Goal: Task Accomplishment & Management: Manage account settings

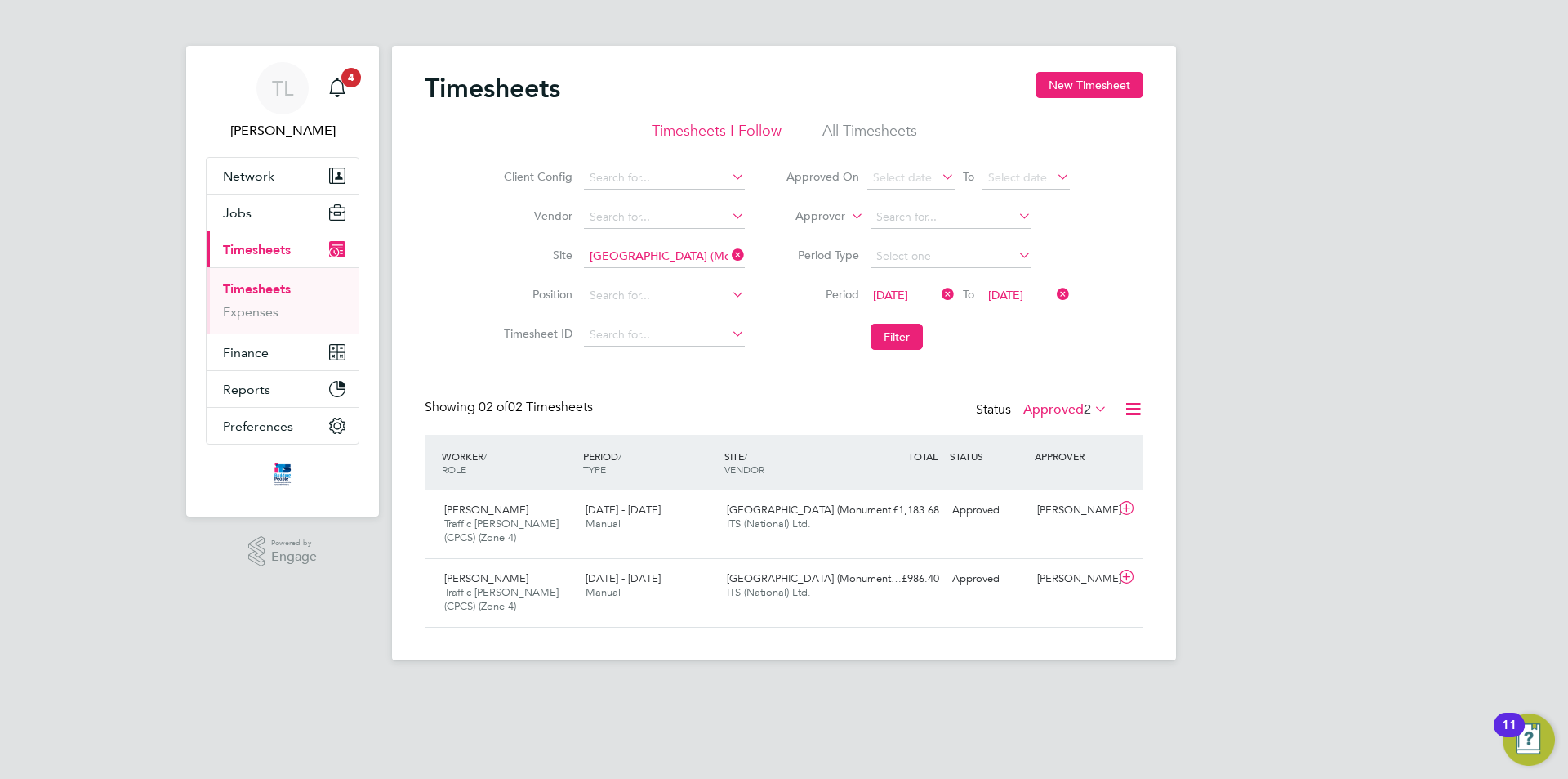
scroll to position [42, 142]
click at [841, 518] on div "[GEOGRAPHIC_DATA] (Monument… ITS (National) Ltd." at bounding box center [791, 517] width 141 height 41
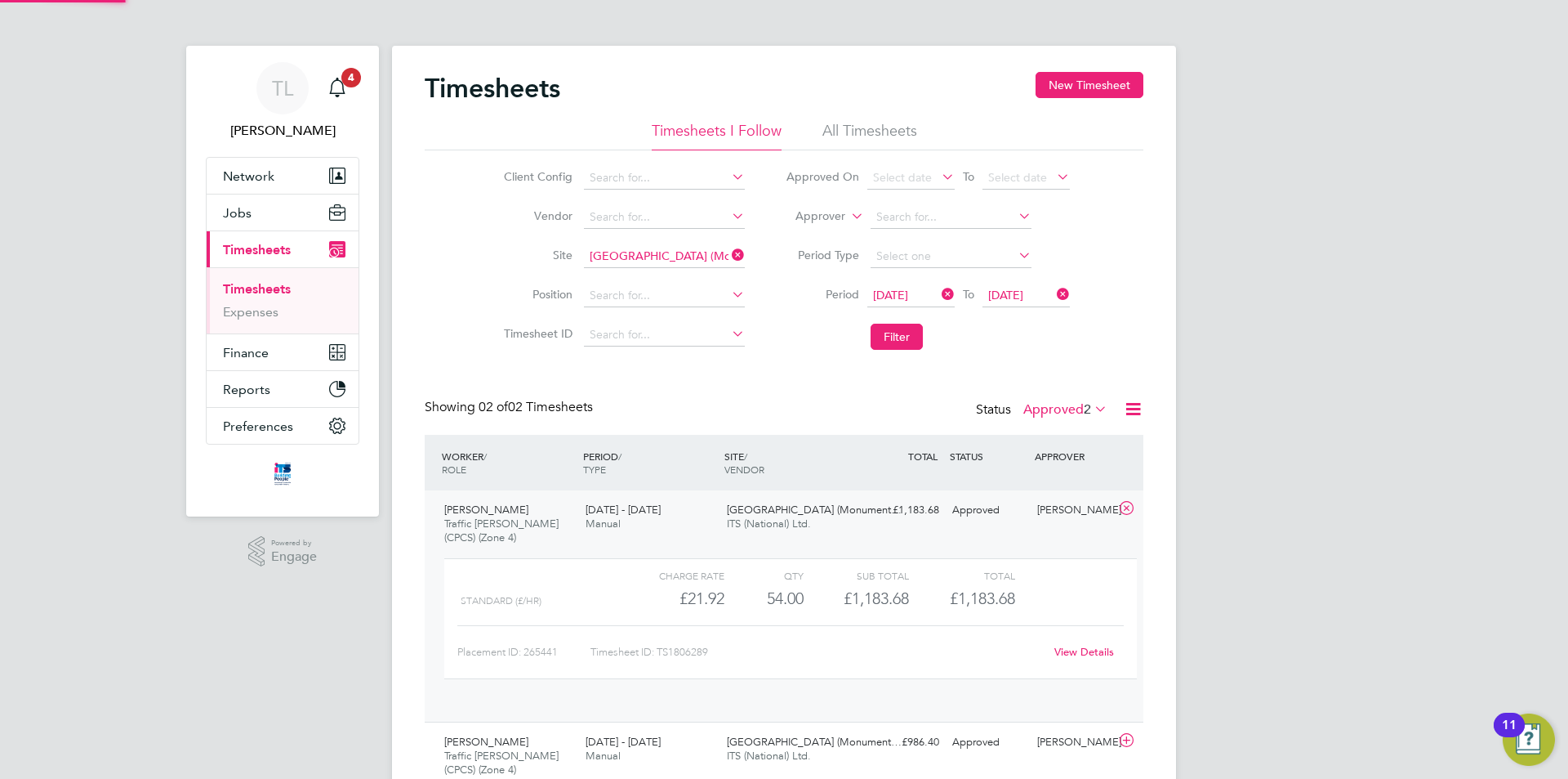
scroll to position [27, 159]
click at [1085, 654] on link "View Details" at bounding box center [1084, 652] width 60 height 14
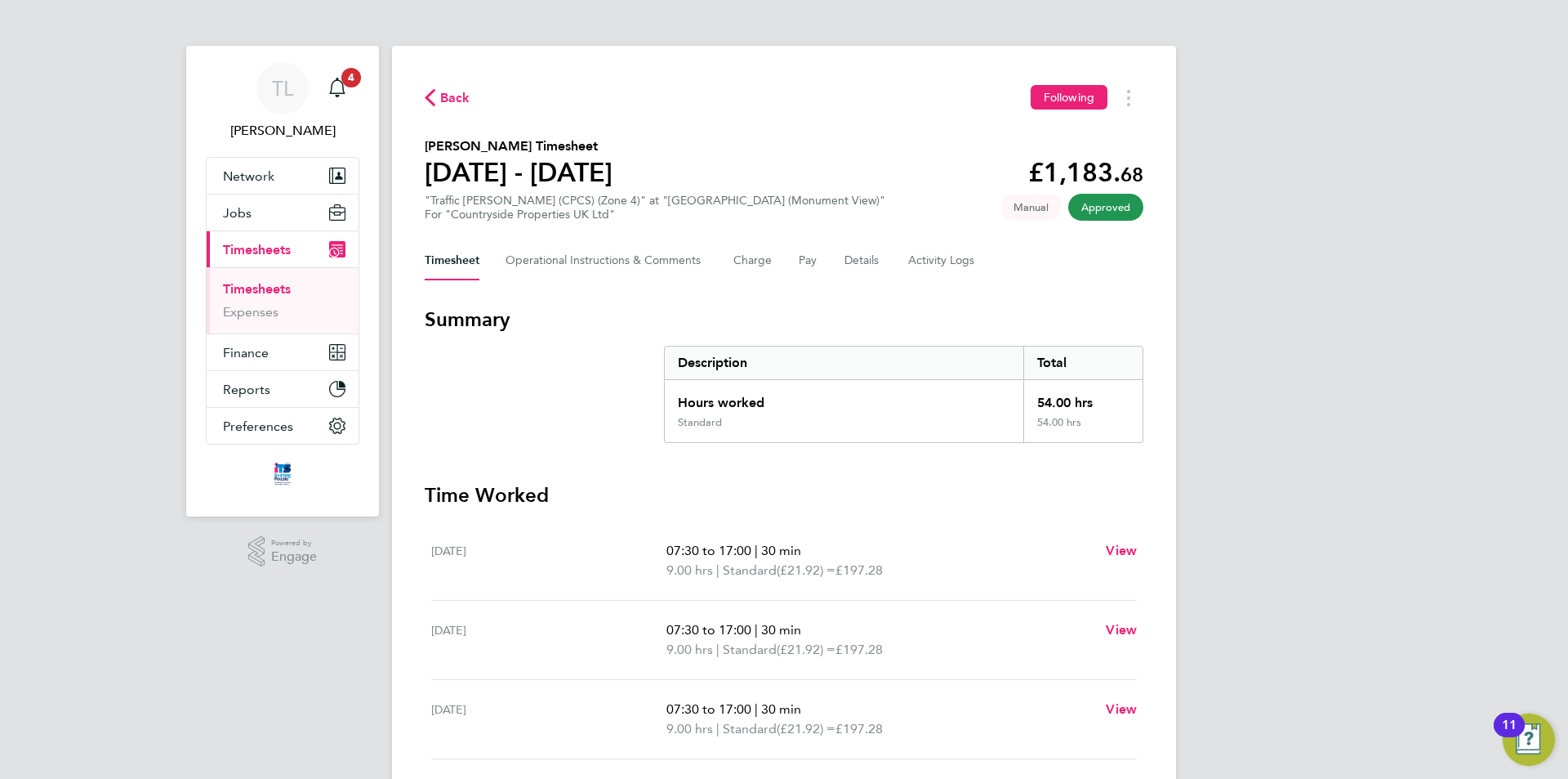
click at [439, 99] on span "Back" at bounding box center [448, 97] width 46 height 16
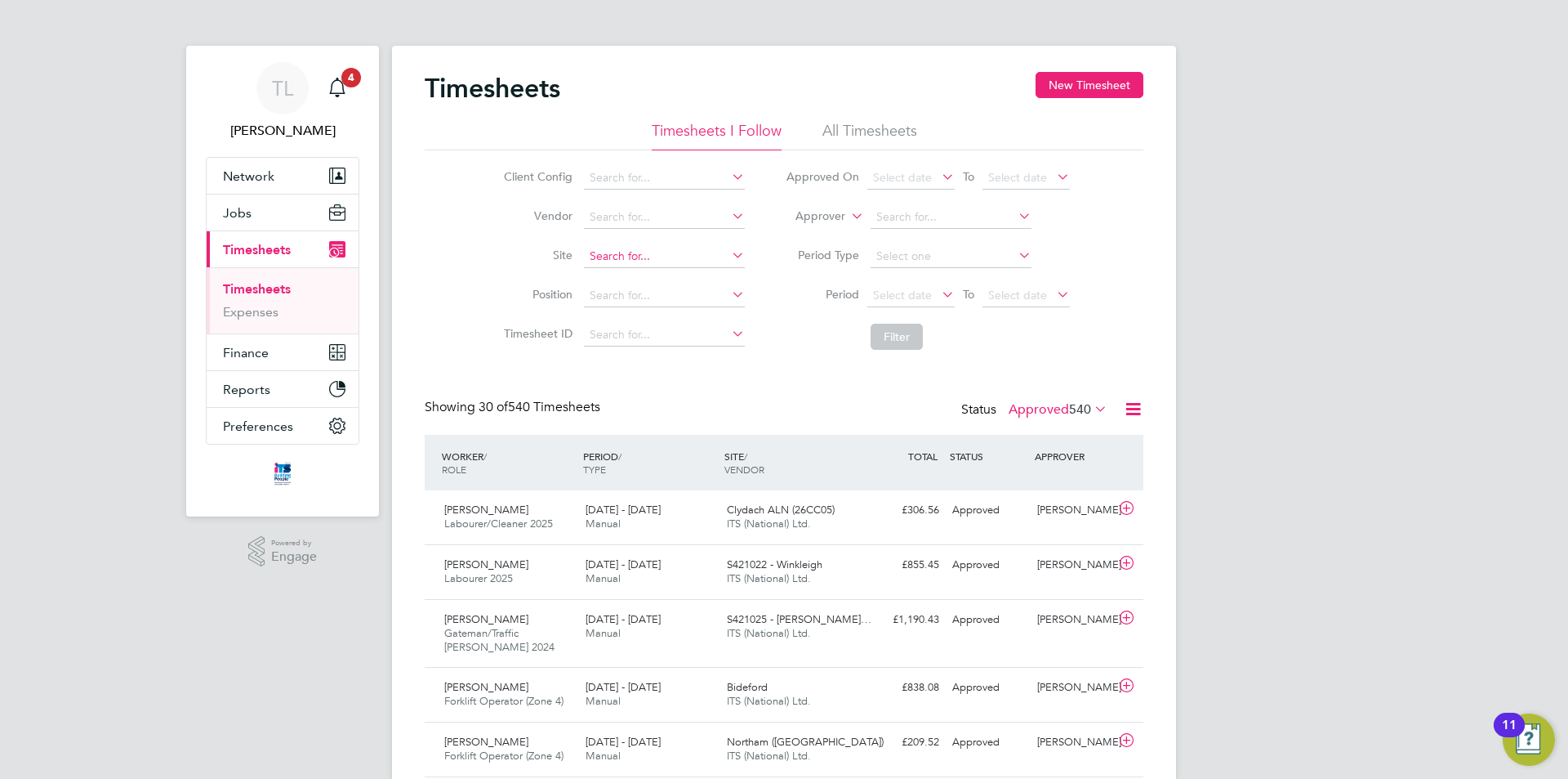
click at [644, 256] on input at bounding box center [664, 257] width 161 height 23
click at [639, 269] on li "Bide ford" at bounding box center [675, 278] width 186 height 22
type input "Bideford"
click at [905, 331] on button "Filter" at bounding box center [896, 337] width 52 height 26
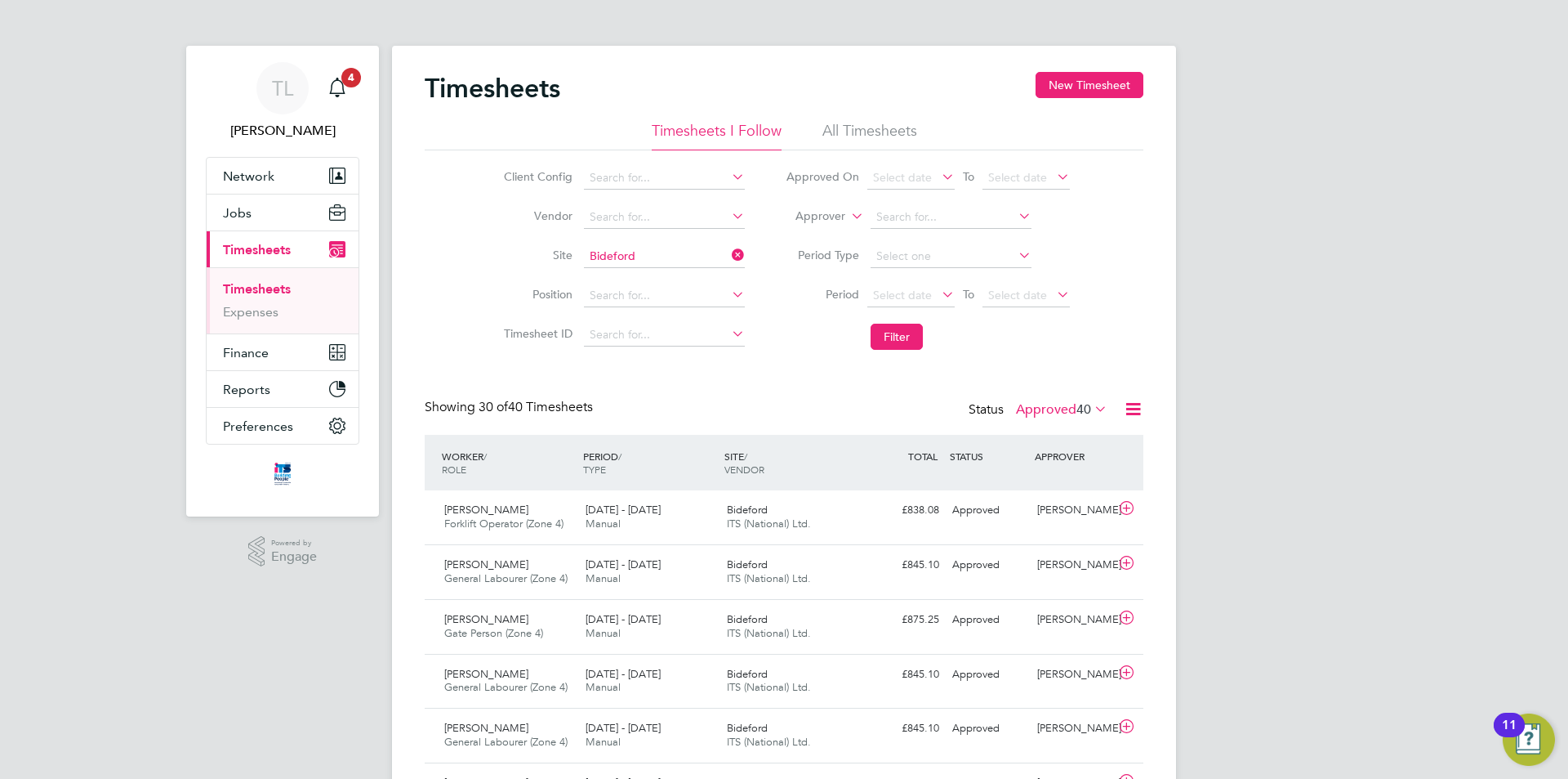
click at [939, 295] on icon at bounding box center [939, 294] width 0 height 23
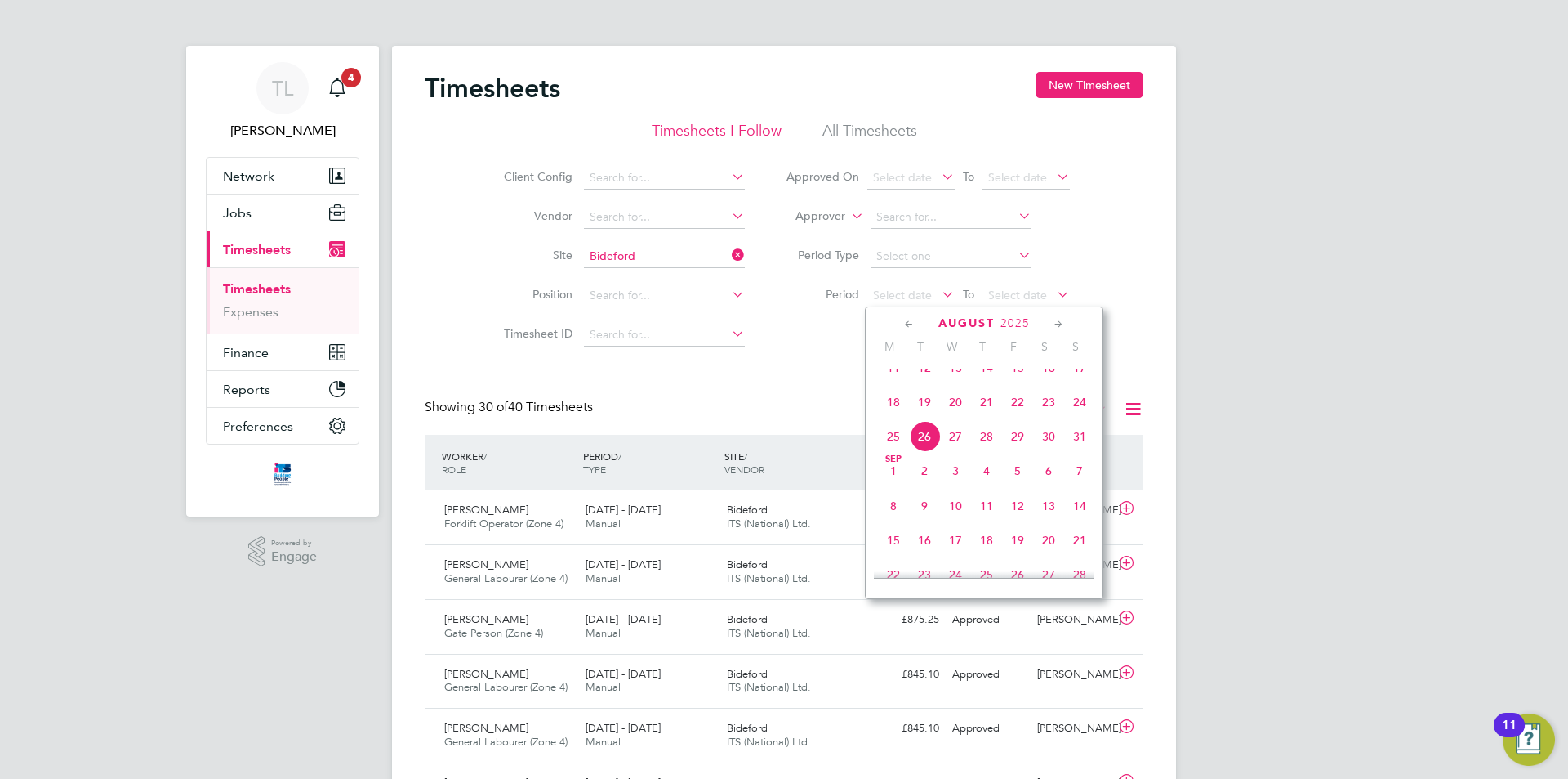
click at [1044, 380] on span "16" at bounding box center [1048, 367] width 31 height 31
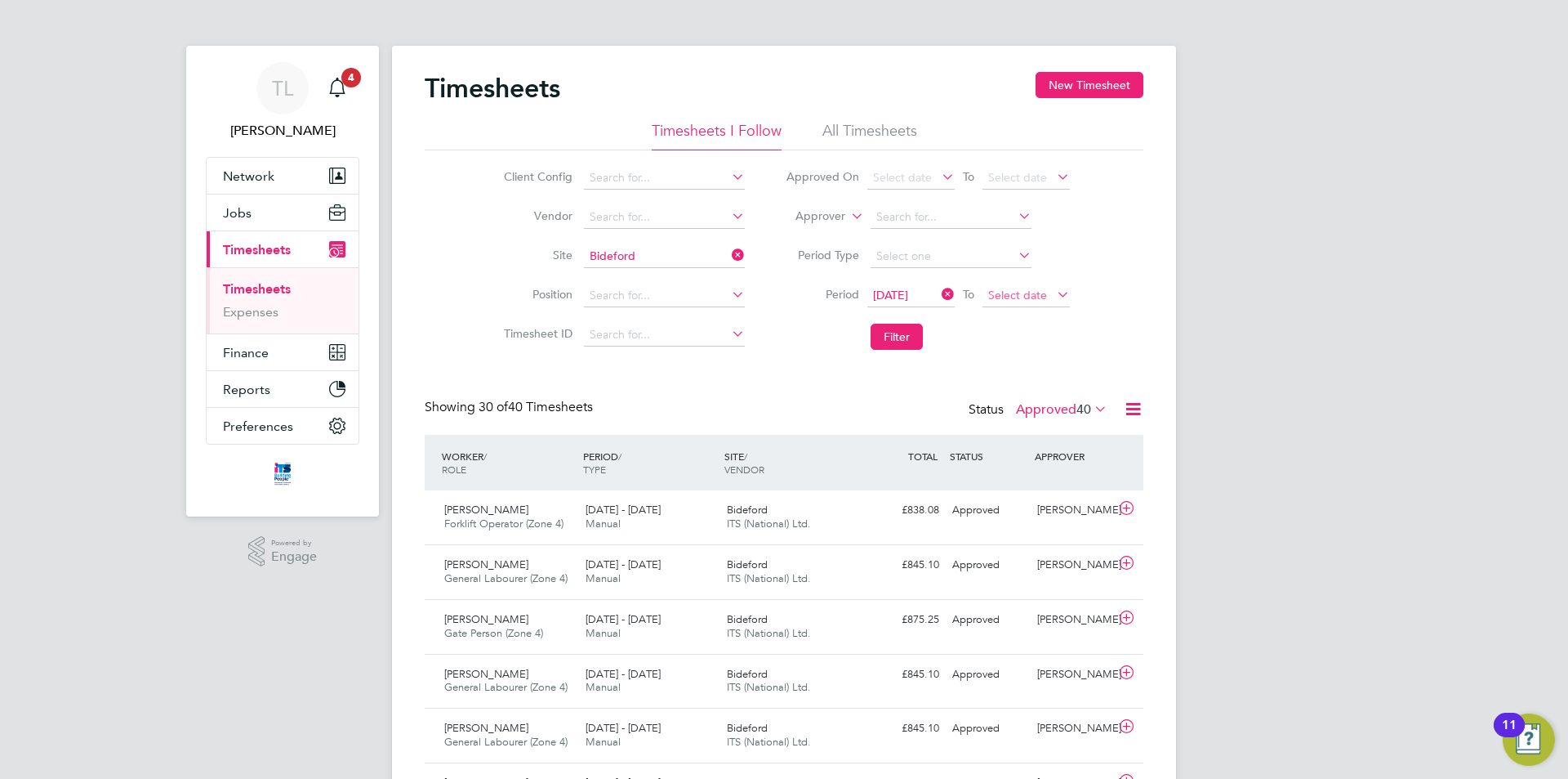
click at [1043, 302] on span "Select date" at bounding box center [1026, 296] width 87 height 22
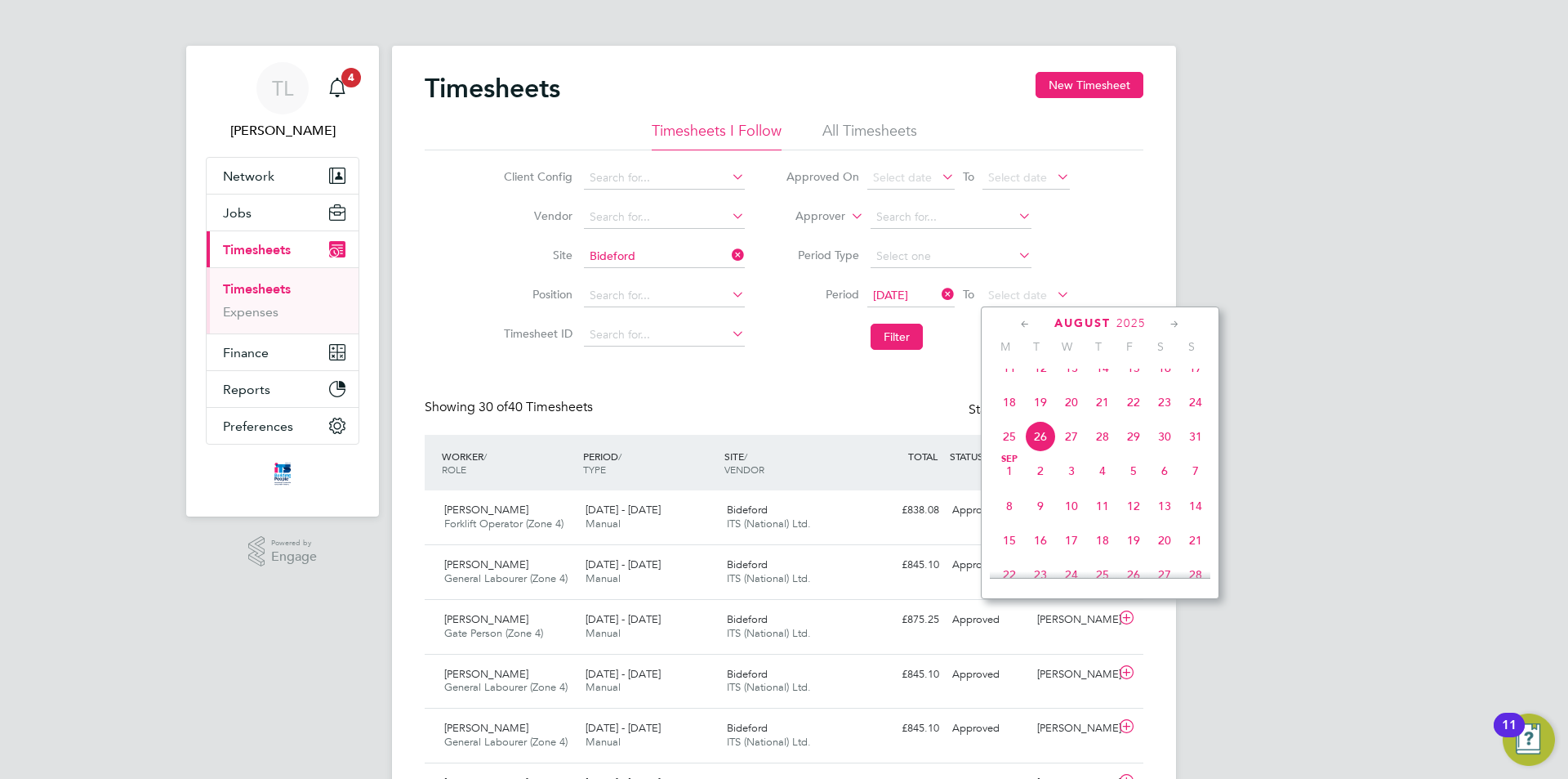
click at [1142, 418] on span "22" at bounding box center [1133, 402] width 31 height 31
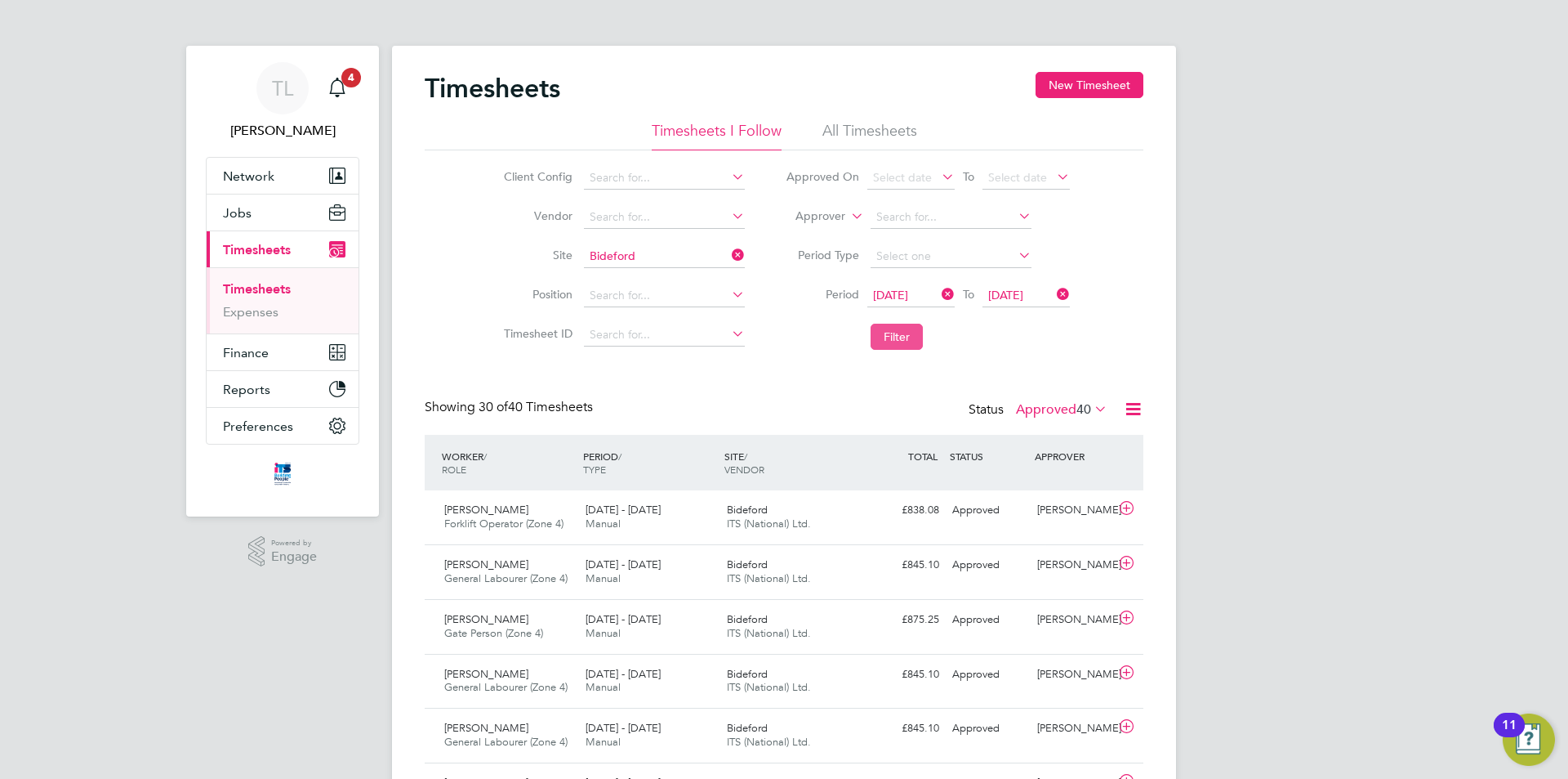
click at [920, 330] on button "Filter" at bounding box center [896, 337] width 52 height 26
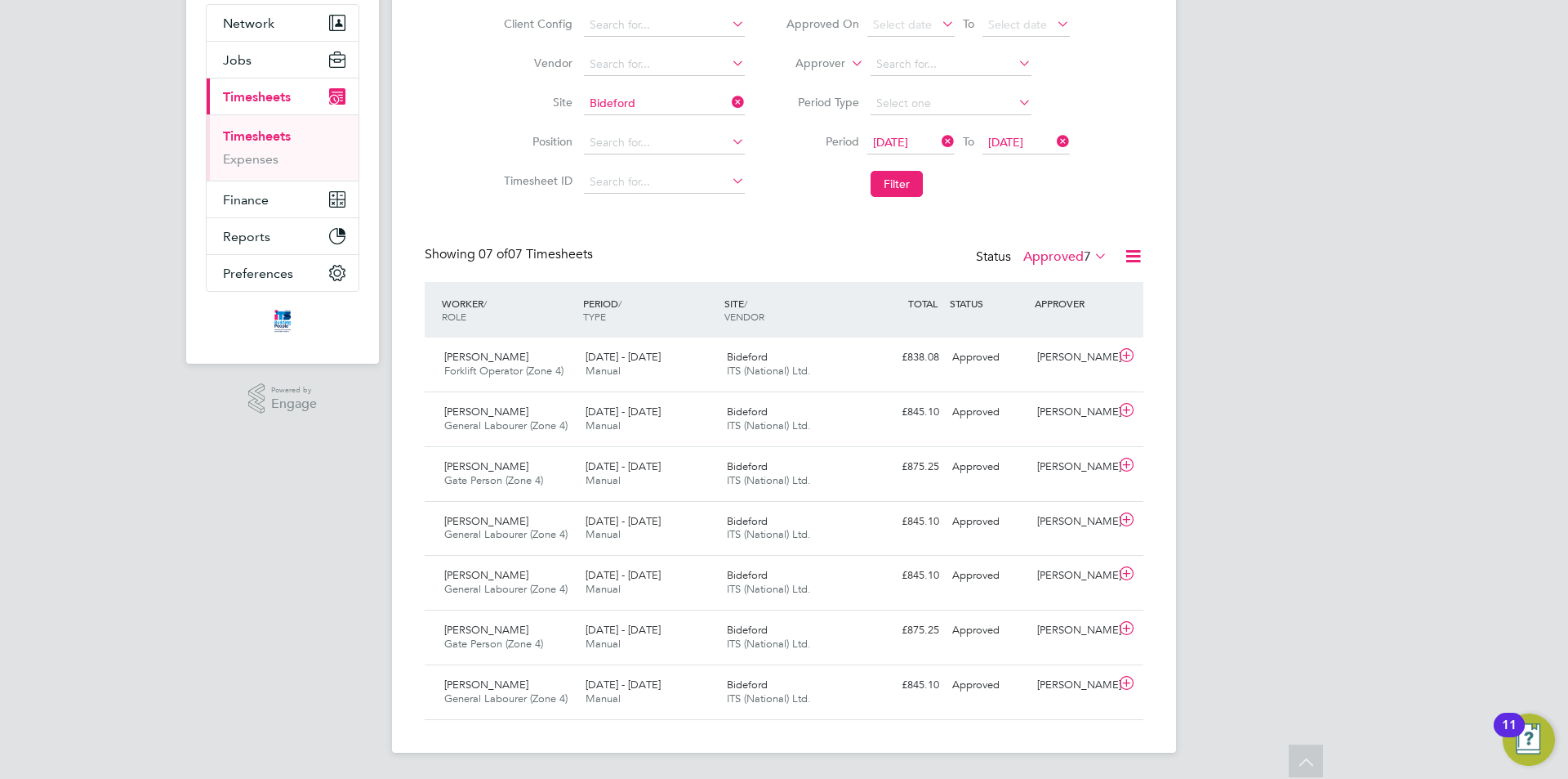
click at [1067, 253] on label "Approved 7" at bounding box center [1065, 256] width 84 height 17
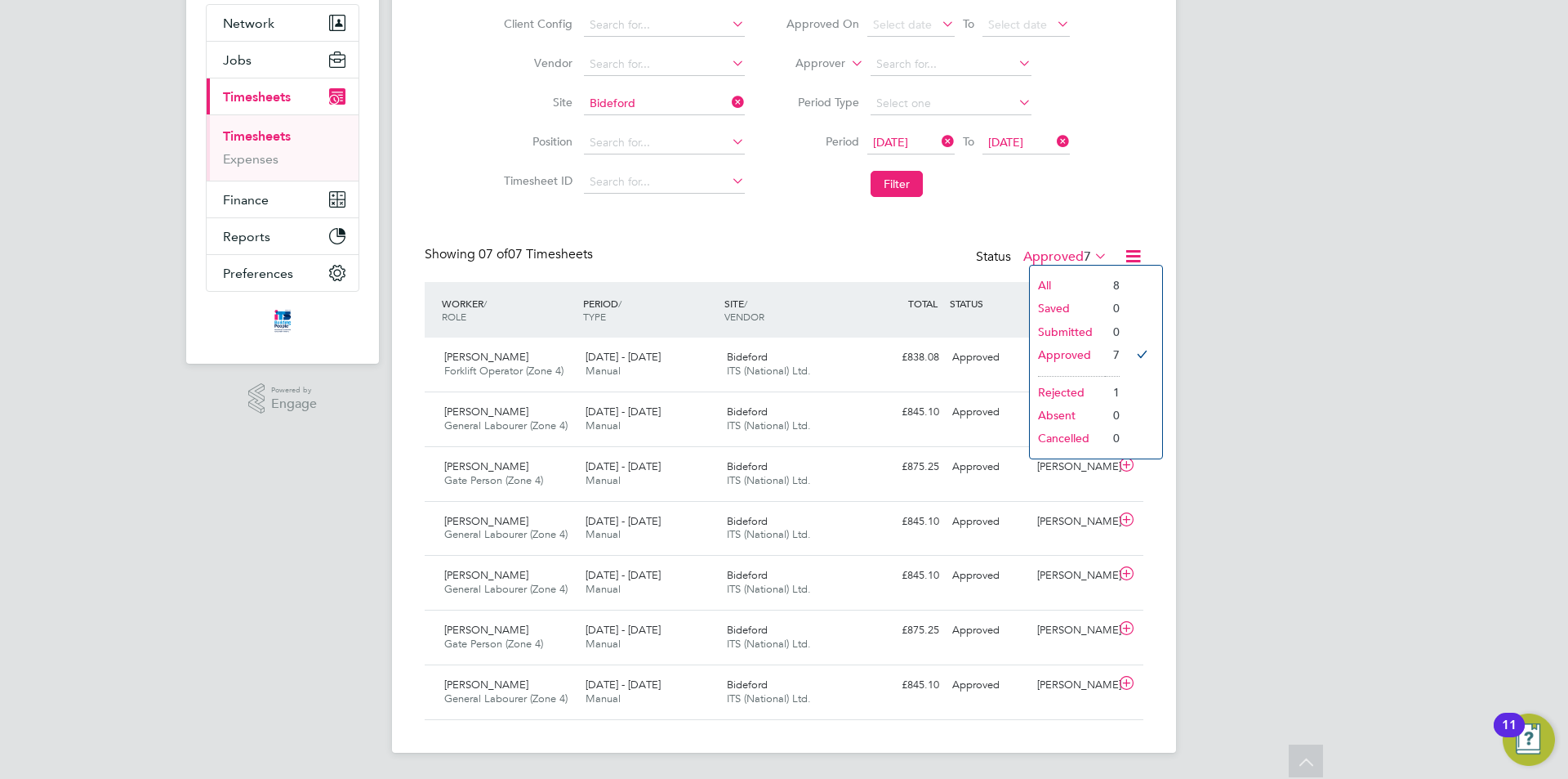
click at [1089, 393] on li "Rejected" at bounding box center [1067, 392] width 75 height 23
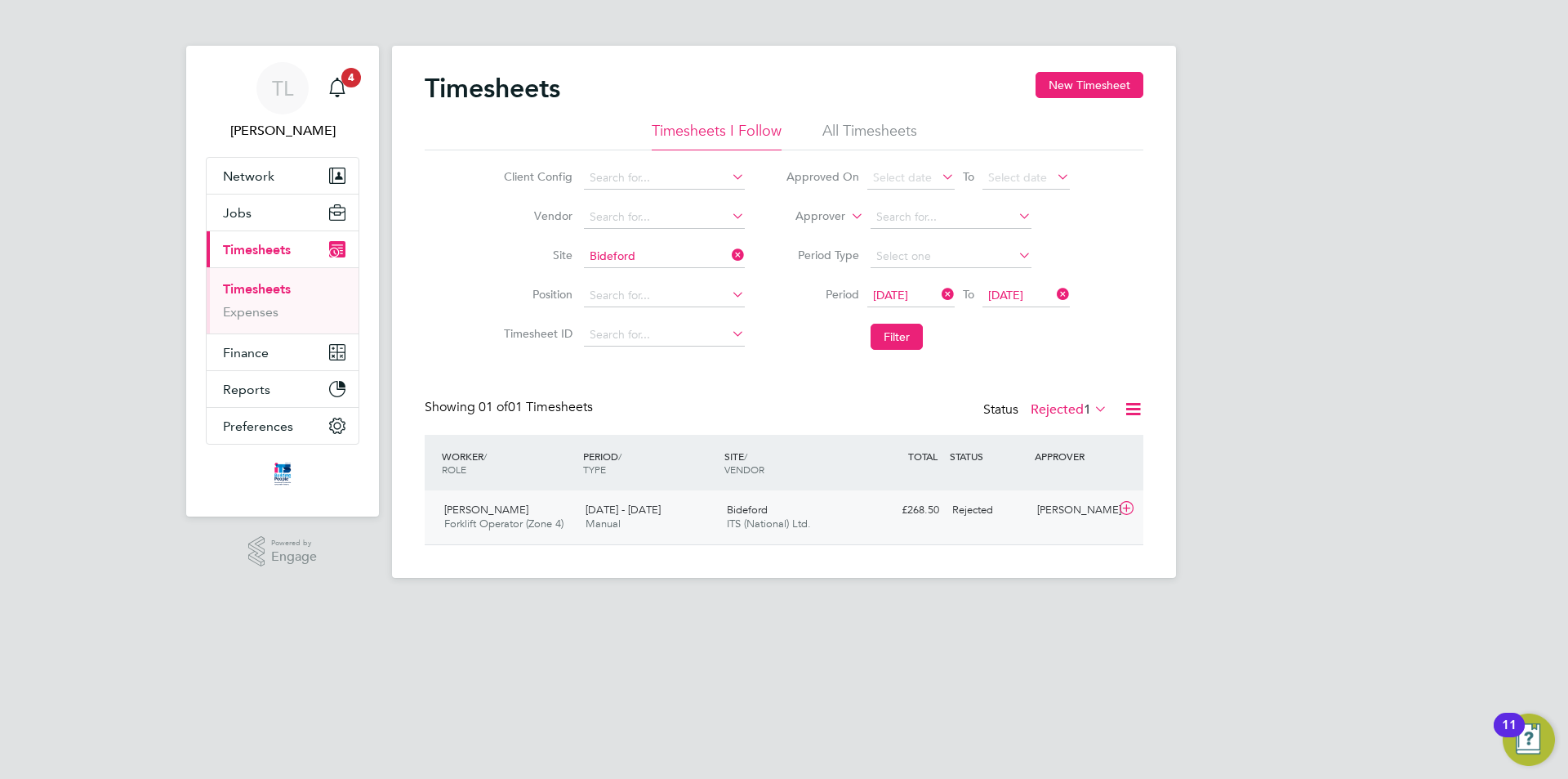
click at [1079, 523] on div "Grace Ley" at bounding box center [1073, 510] width 85 height 27
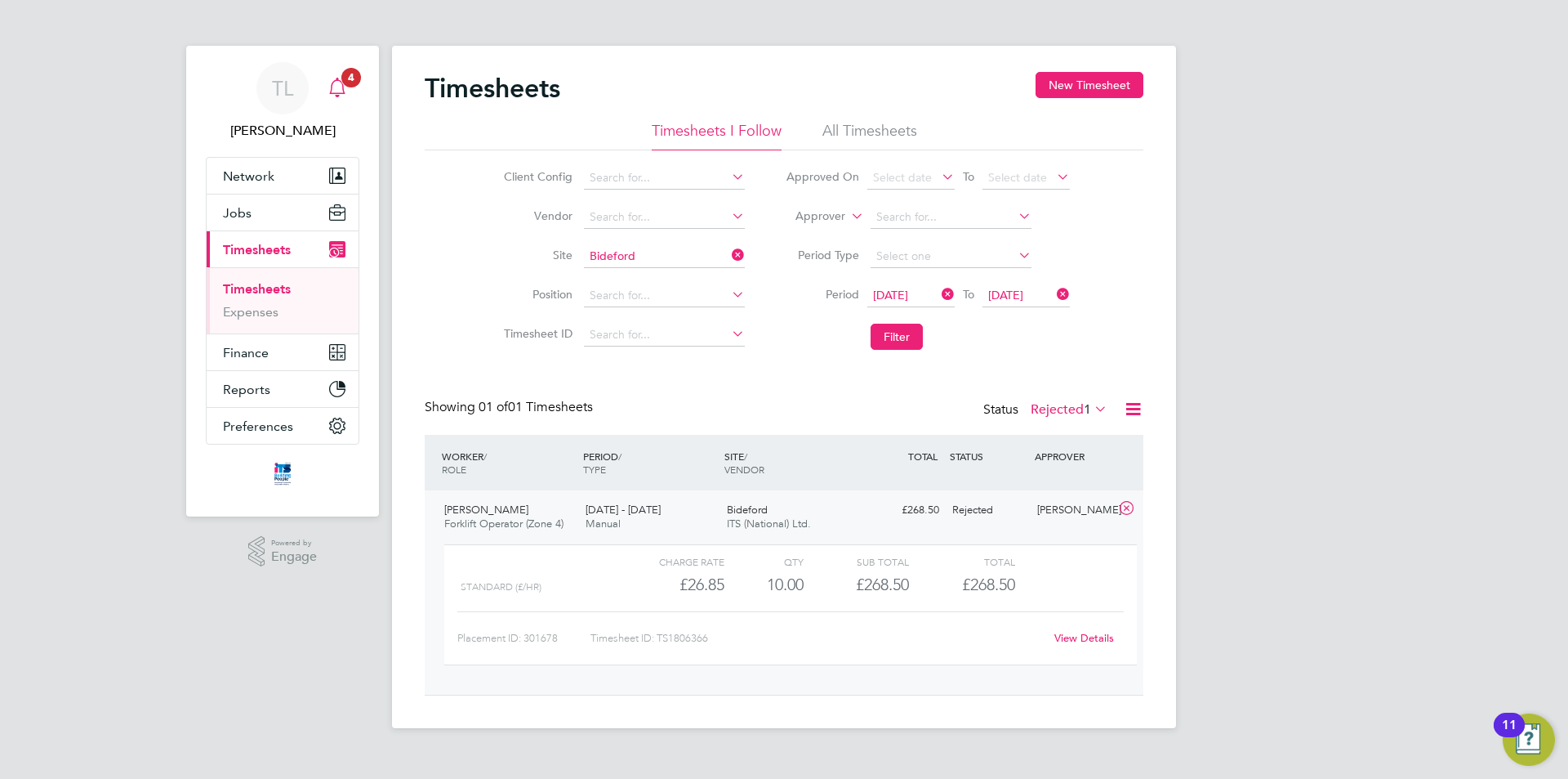
click at [346, 103] on div "Main navigation" at bounding box center [337, 87] width 33 height 33
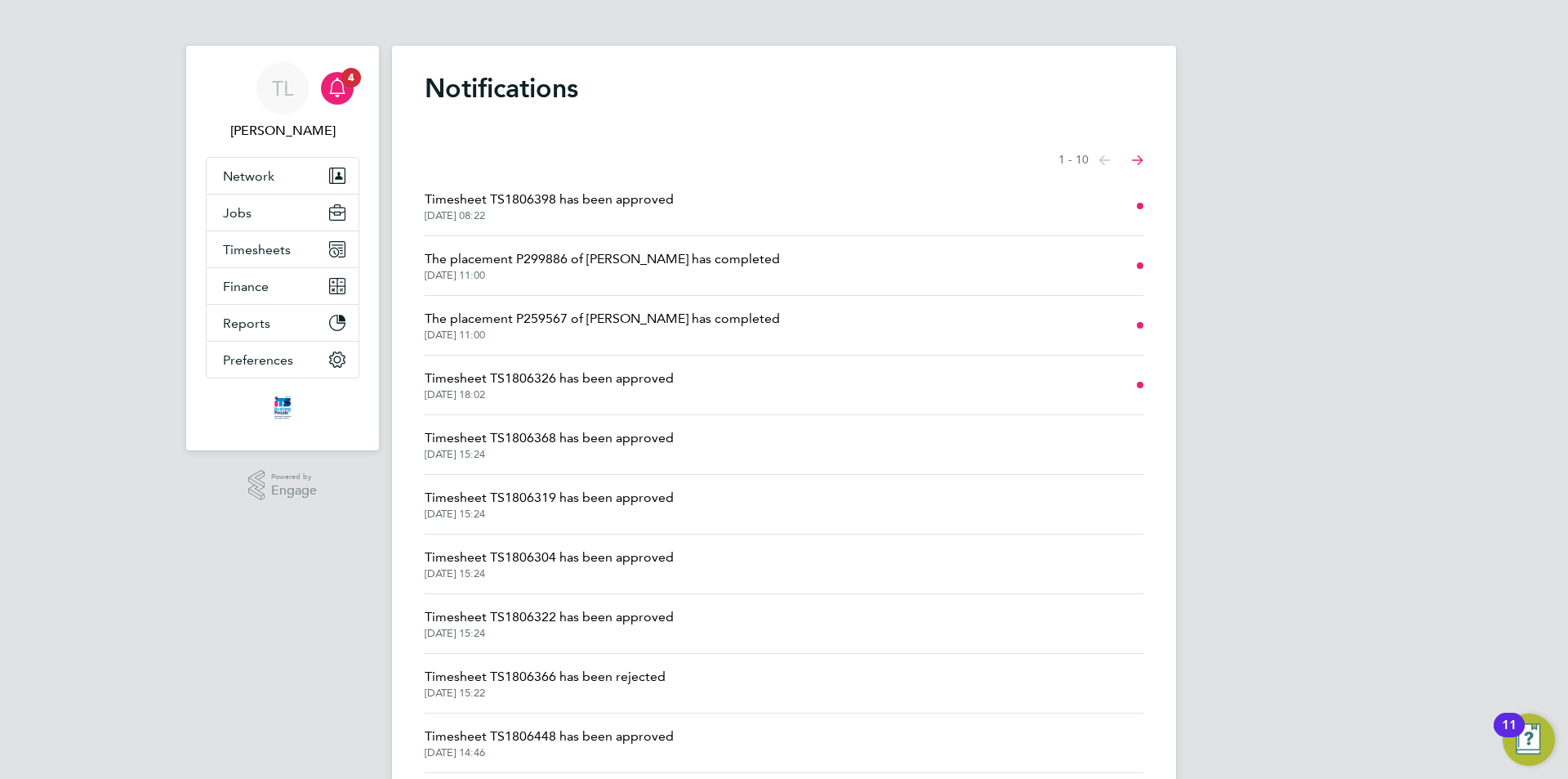
click at [645, 677] on span "Timesheet TS1806366 has been rejected" at bounding box center [545, 677] width 241 height 19
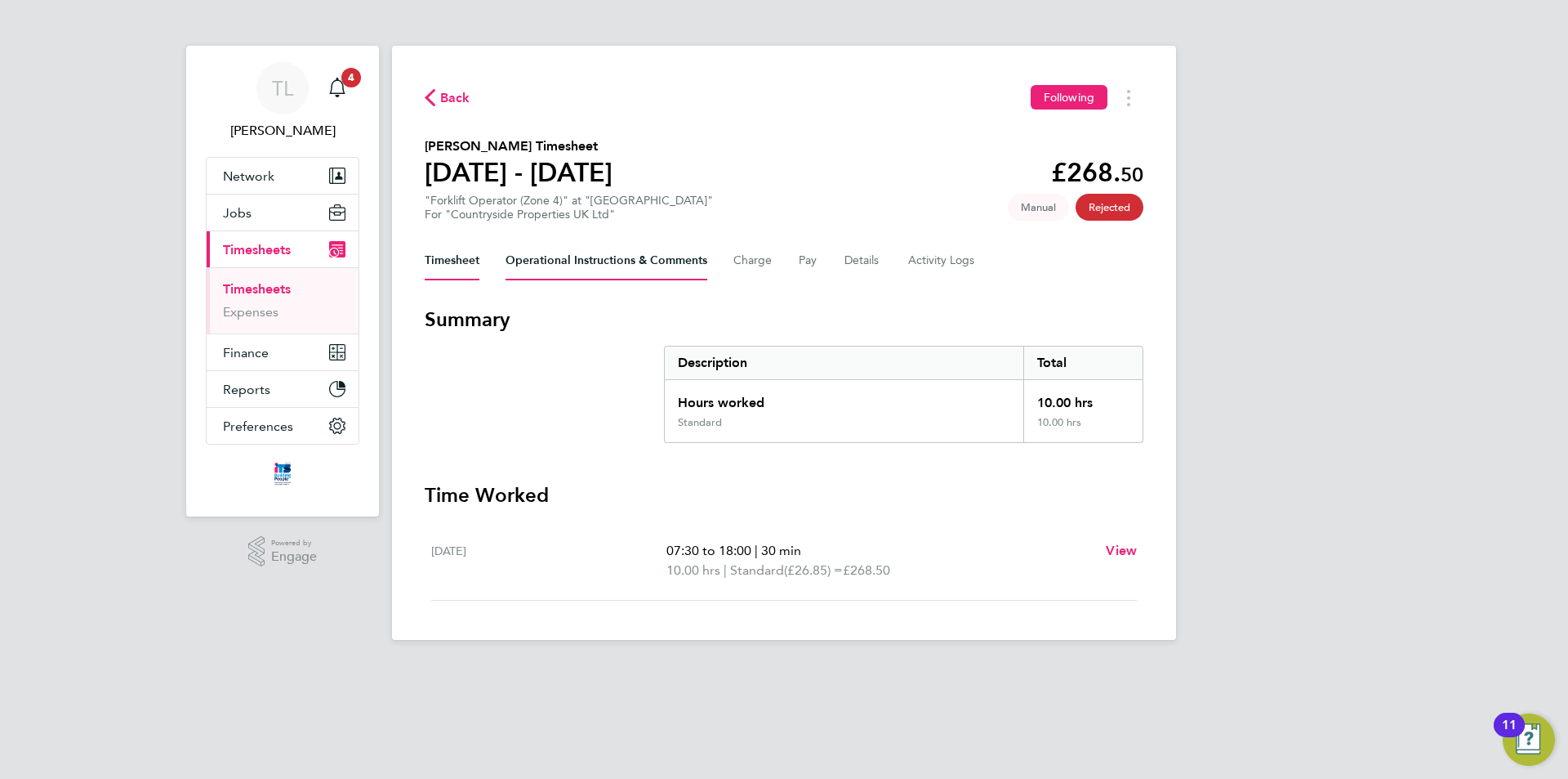
click at [592, 256] on Comments-tab "Operational Instructions & Comments" at bounding box center [607, 261] width 201 height 39
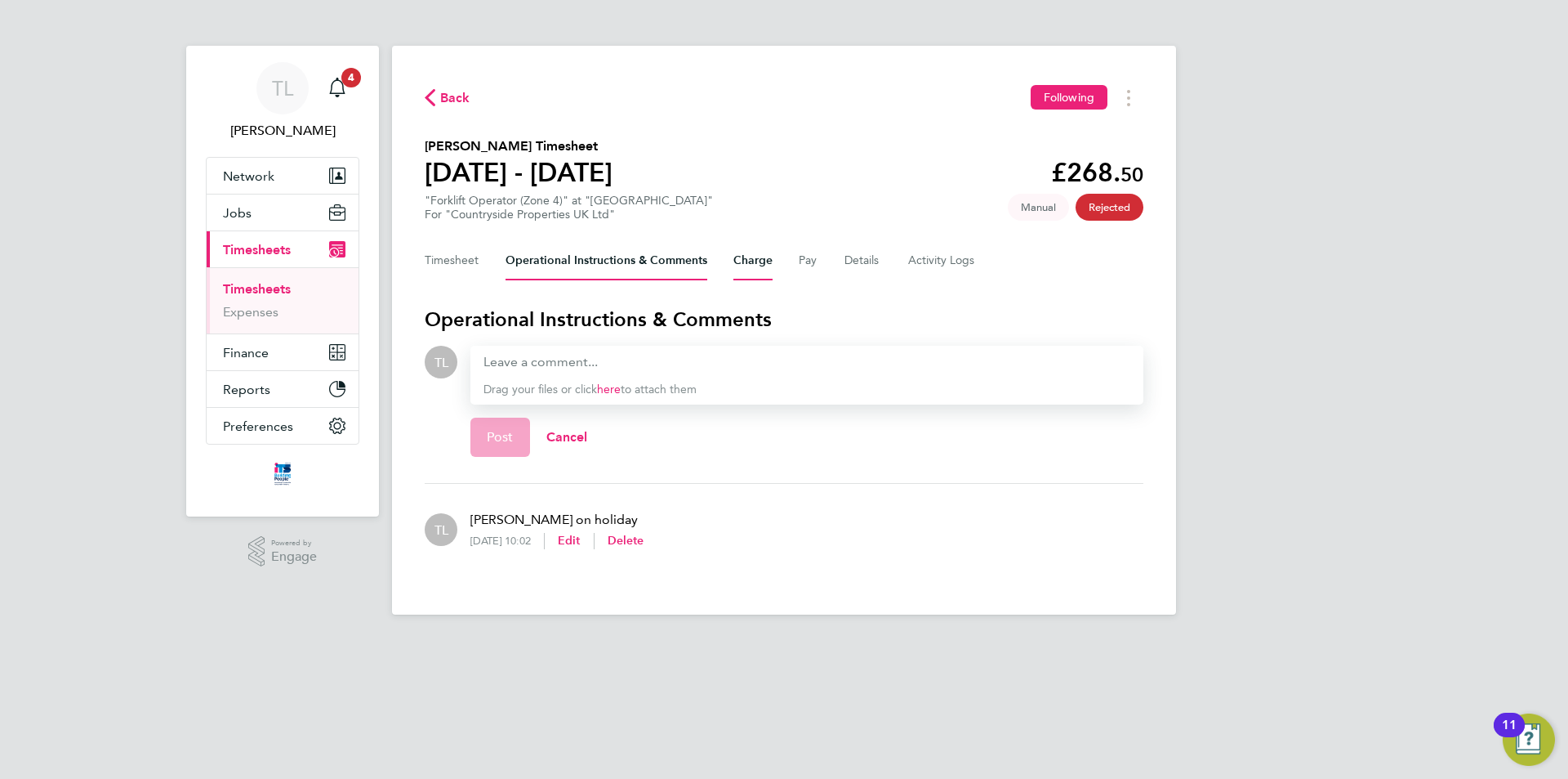
click at [744, 268] on button "Charge" at bounding box center [753, 261] width 39 height 39
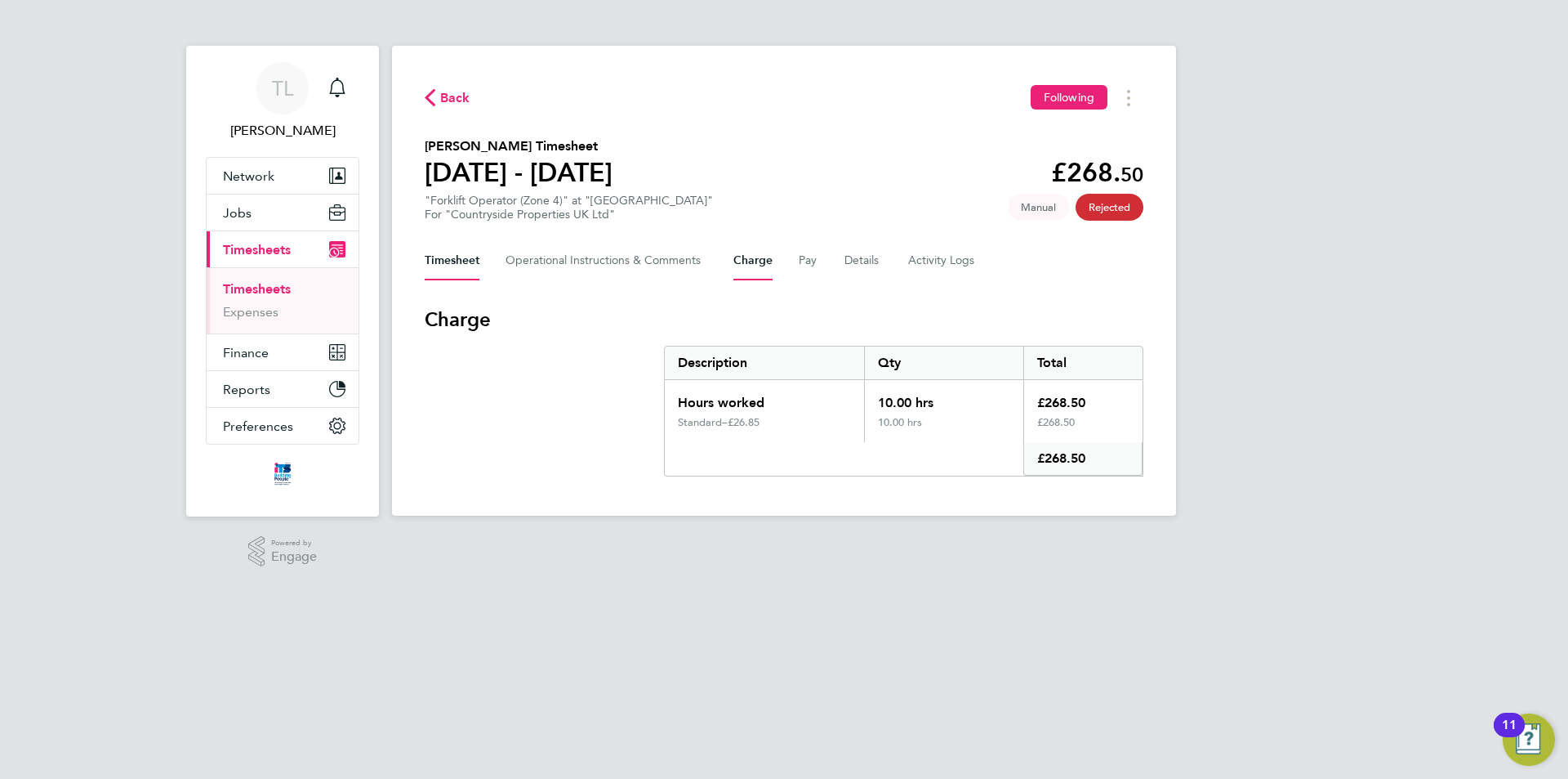
click at [468, 268] on button "Timesheet" at bounding box center [452, 261] width 55 height 39
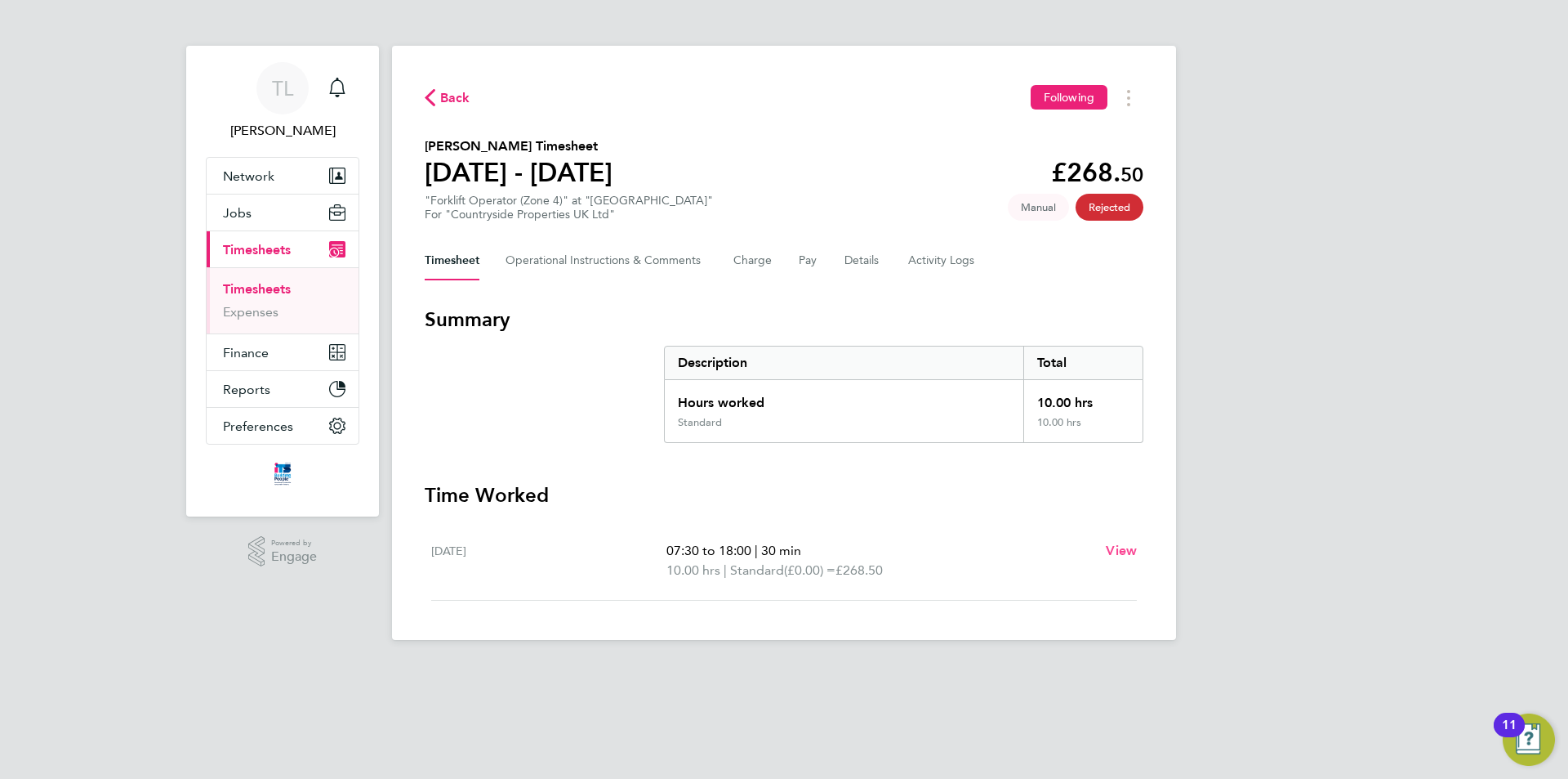
click at [1130, 551] on span "View" at bounding box center [1120, 550] width 31 height 16
select select "30"
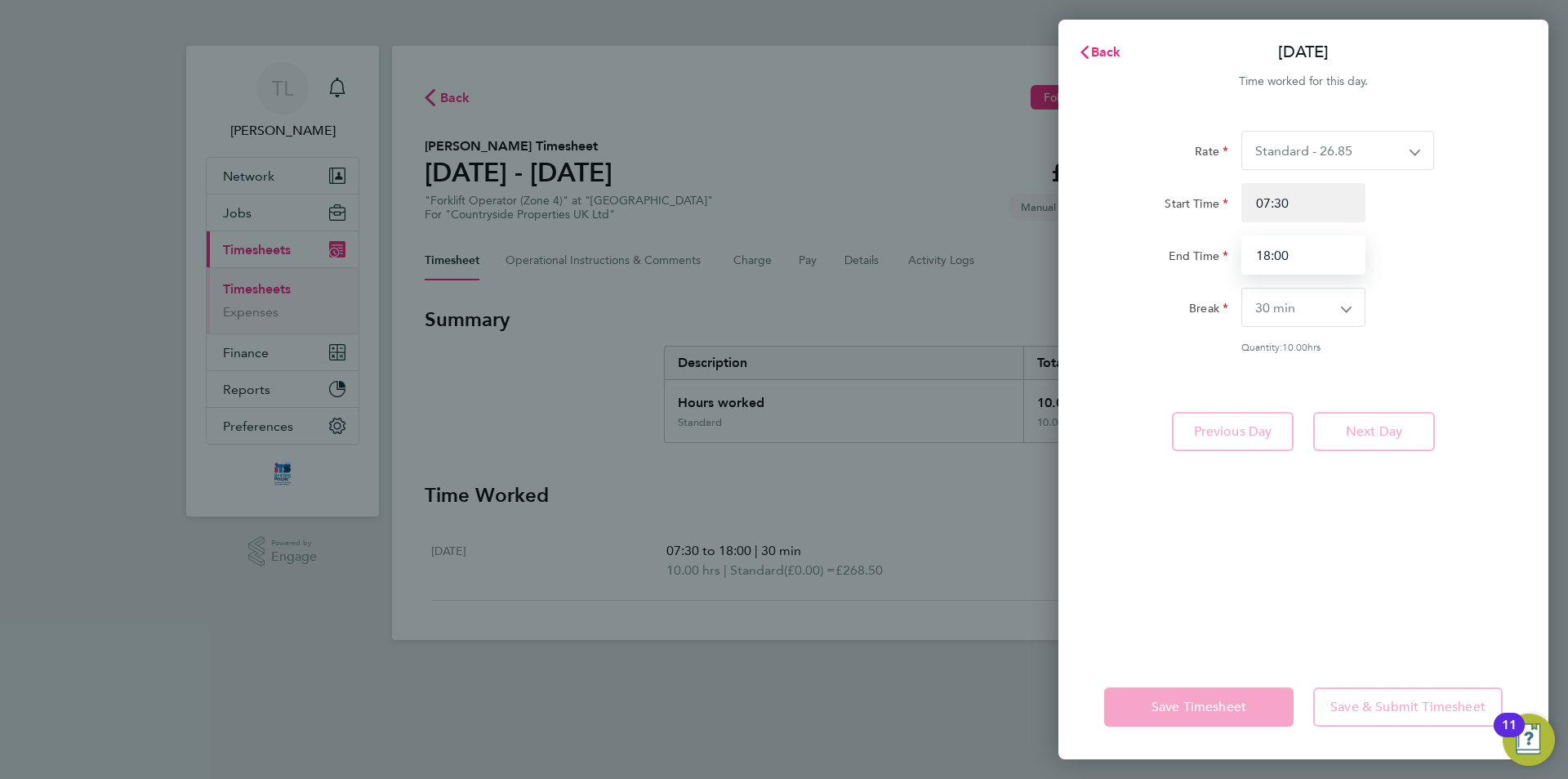
click at [1334, 260] on input "18:00" at bounding box center [1303, 254] width 124 height 39
type input "9"
type input "17:00"
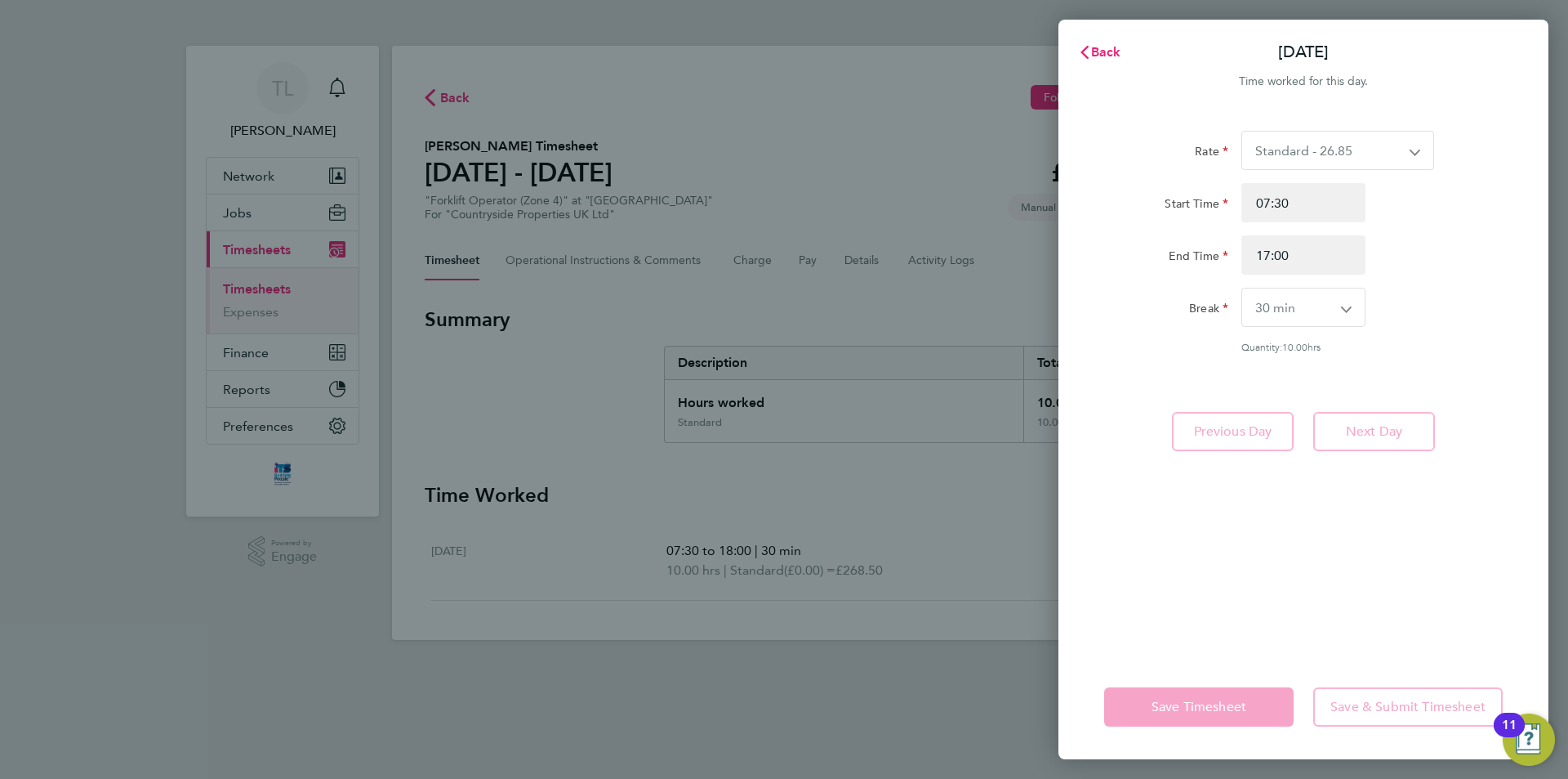
click at [1505, 397] on div "Rate Standard - 26.85 Start Time 07:30 End Time 17:00 Break 0 min 15 min 30 min…" at bounding box center [1303, 382] width 490 height 543
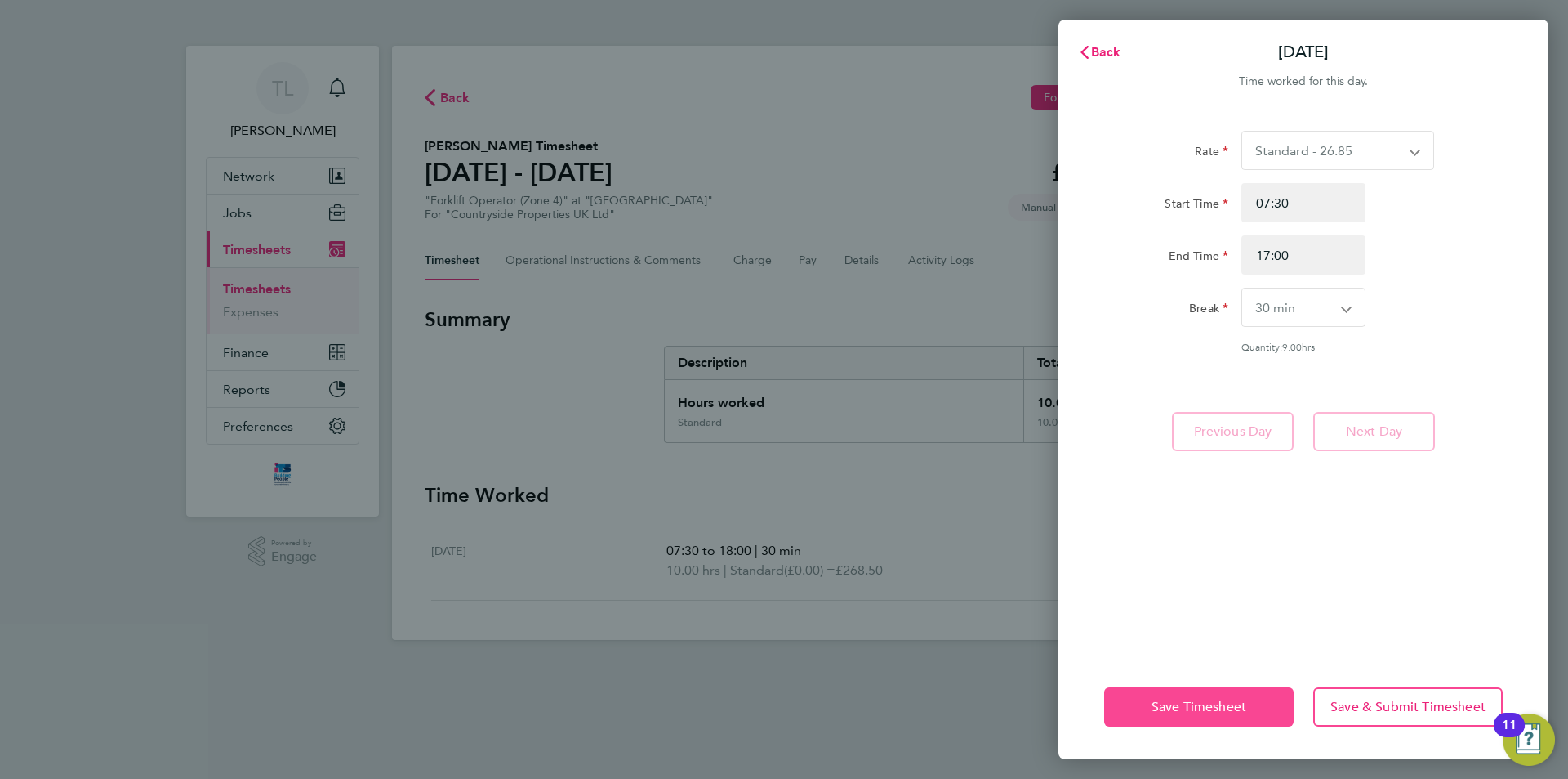
click at [1202, 714] on span "Save Timesheet" at bounding box center [1198, 707] width 94 height 17
click at [1278, 704] on button "Save Timesheet" at bounding box center [1199, 707] width 190 height 39
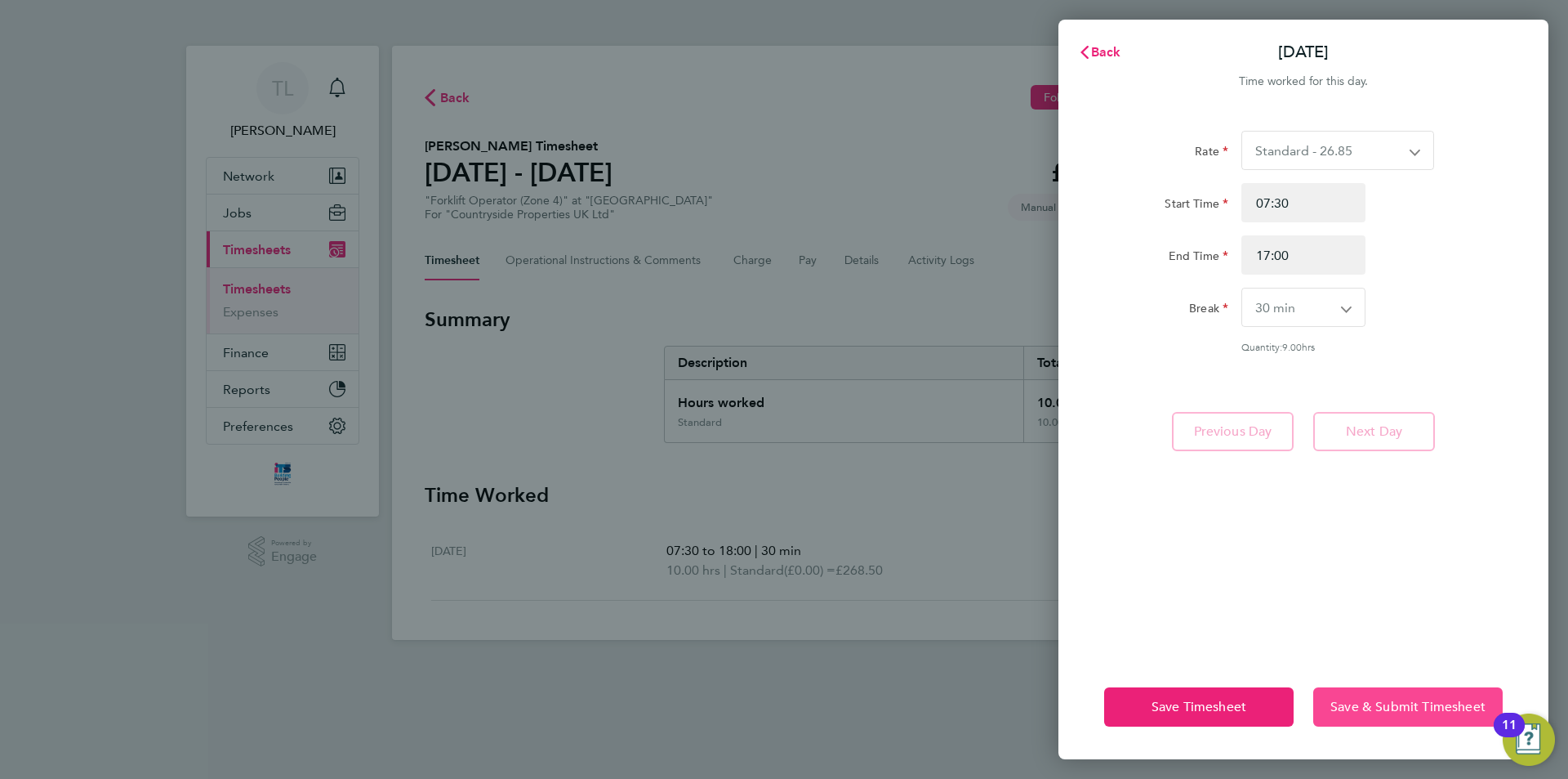
click at [1411, 696] on button "Save & Submit Timesheet" at bounding box center [1407, 707] width 190 height 39
click at [1110, 51] on span "Back" at bounding box center [1106, 52] width 30 height 16
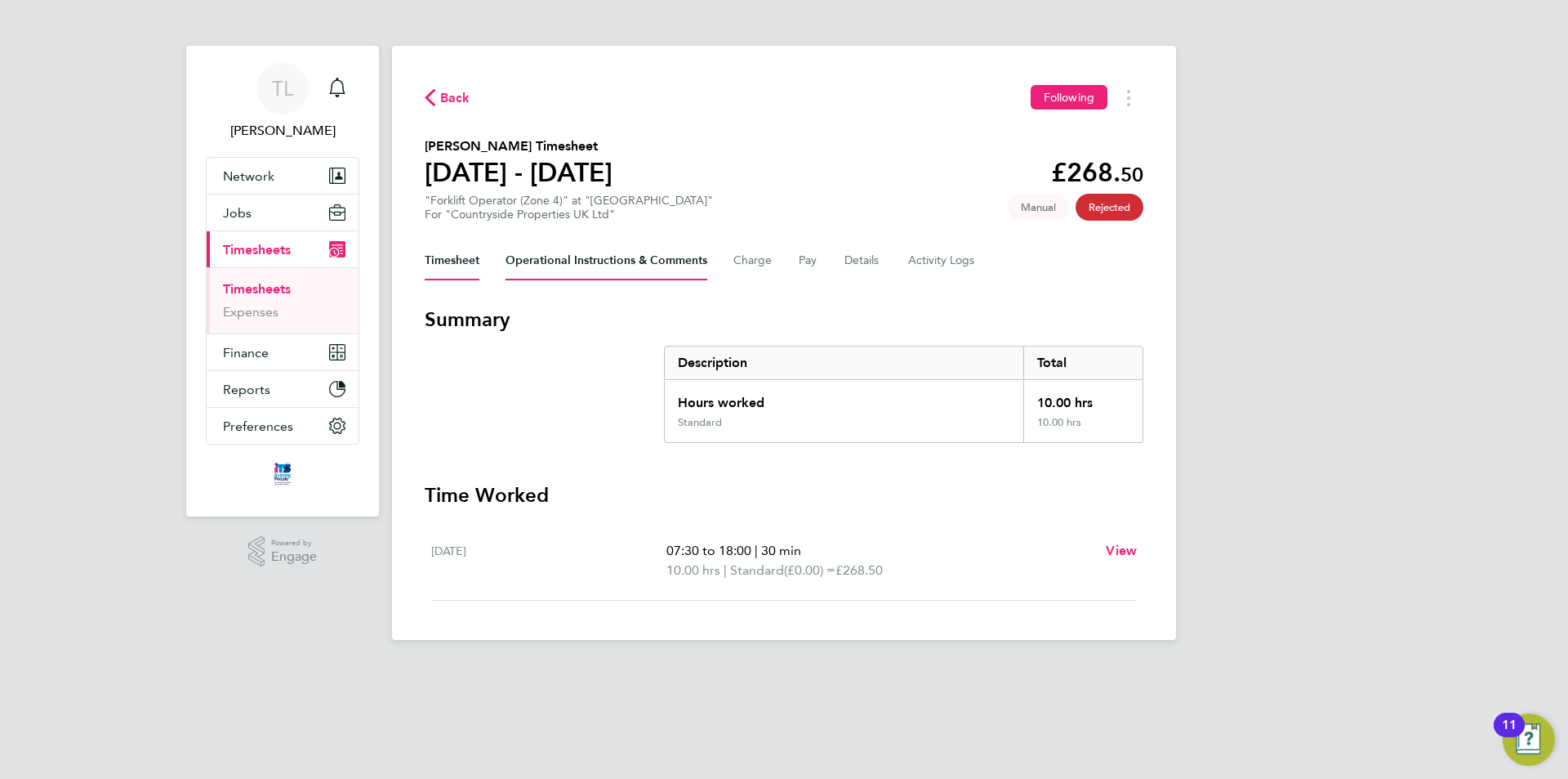
click at [554, 253] on Comments-tab "Operational Instructions & Comments" at bounding box center [607, 261] width 201 height 39
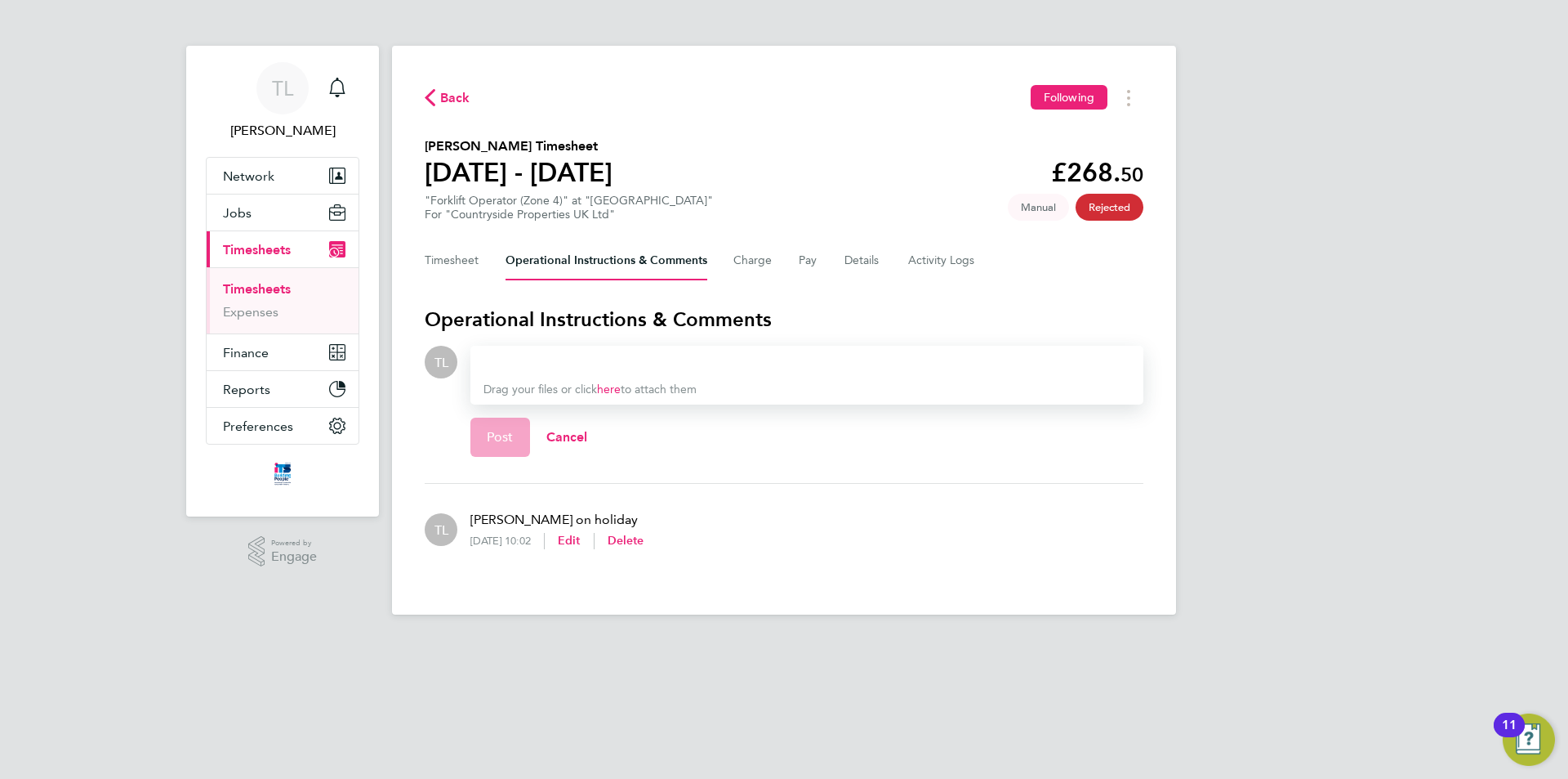
click at [227, 285] on link "Timesheets" at bounding box center [257, 289] width 68 height 16
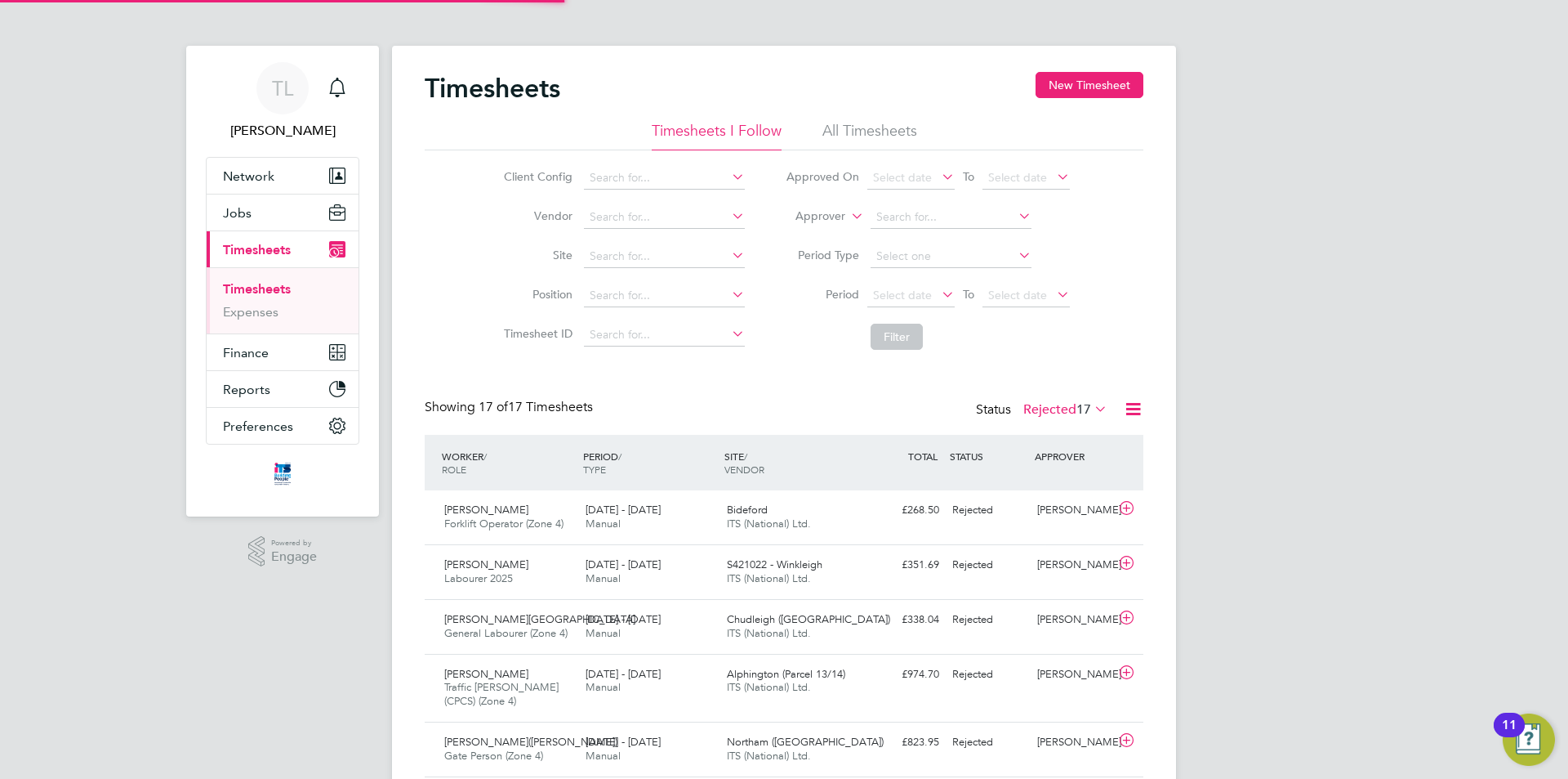
scroll to position [42, 142]
click at [1086, 80] on button "New Timesheet" at bounding box center [1089, 85] width 108 height 26
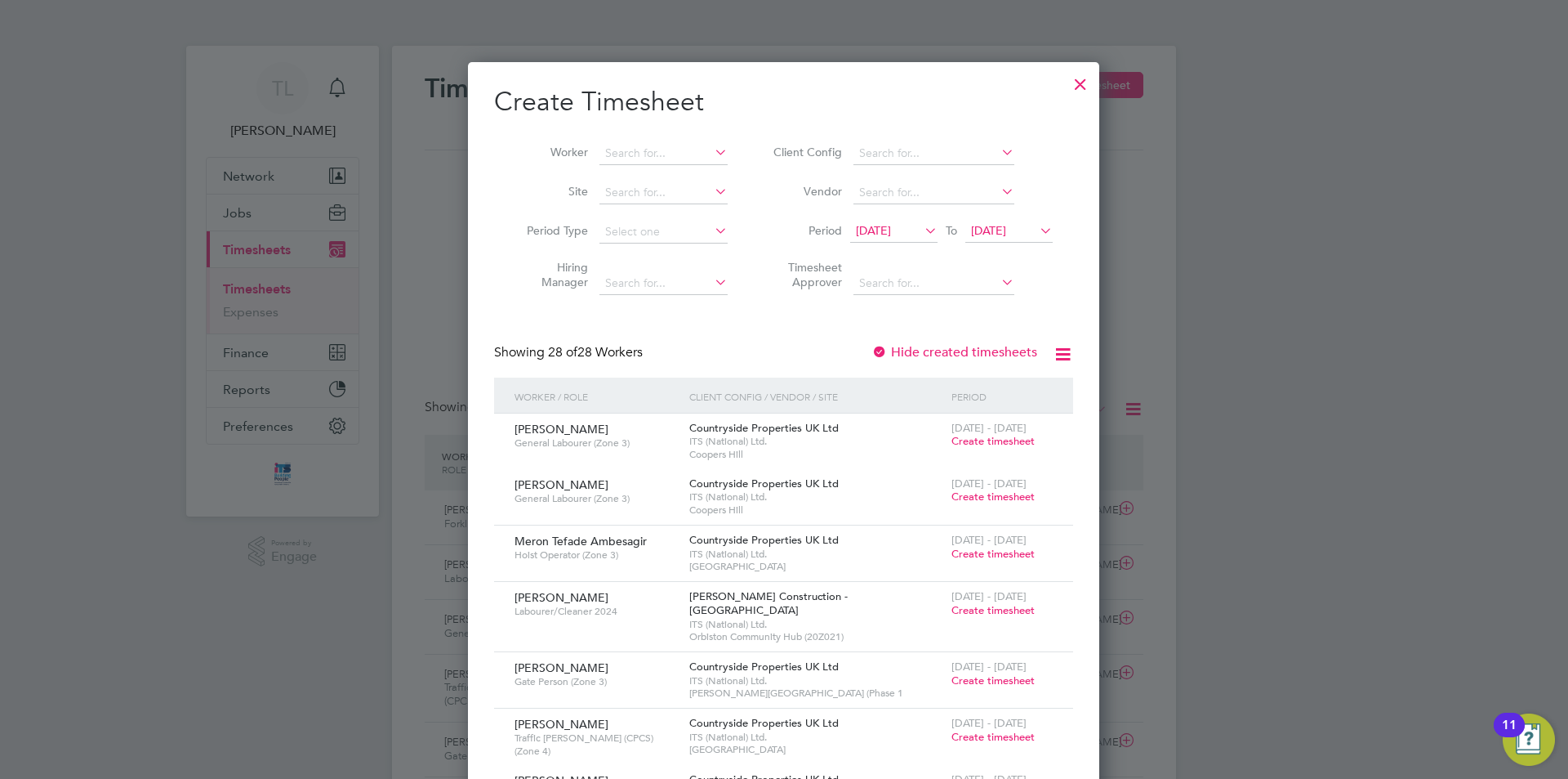
click at [891, 233] on span "12 Aug 2025" at bounding box center [873, 231] width 35 height 15
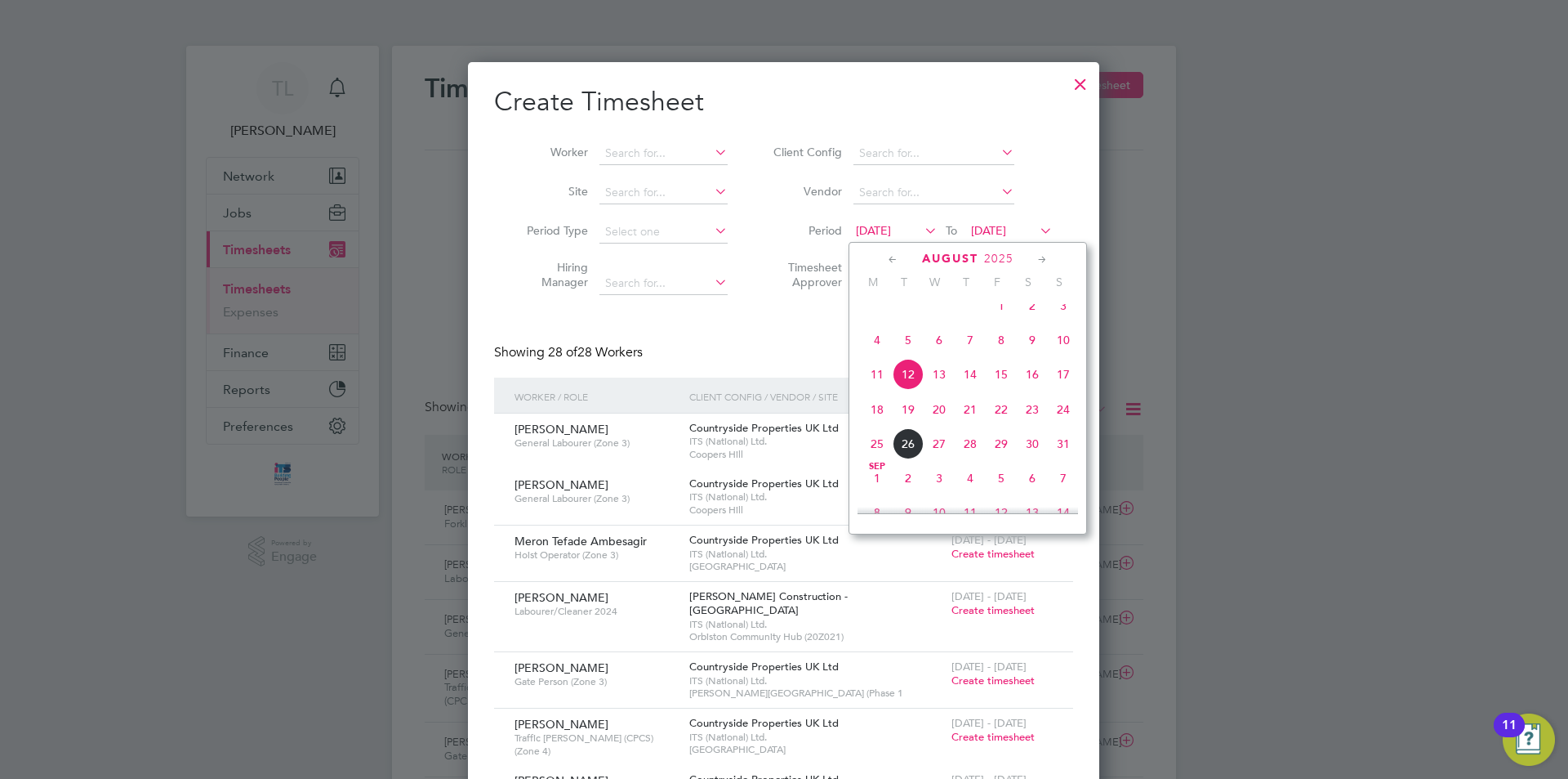
click at [886, 425] on span "18" at bounding box center [877, 409] width 31 height 31
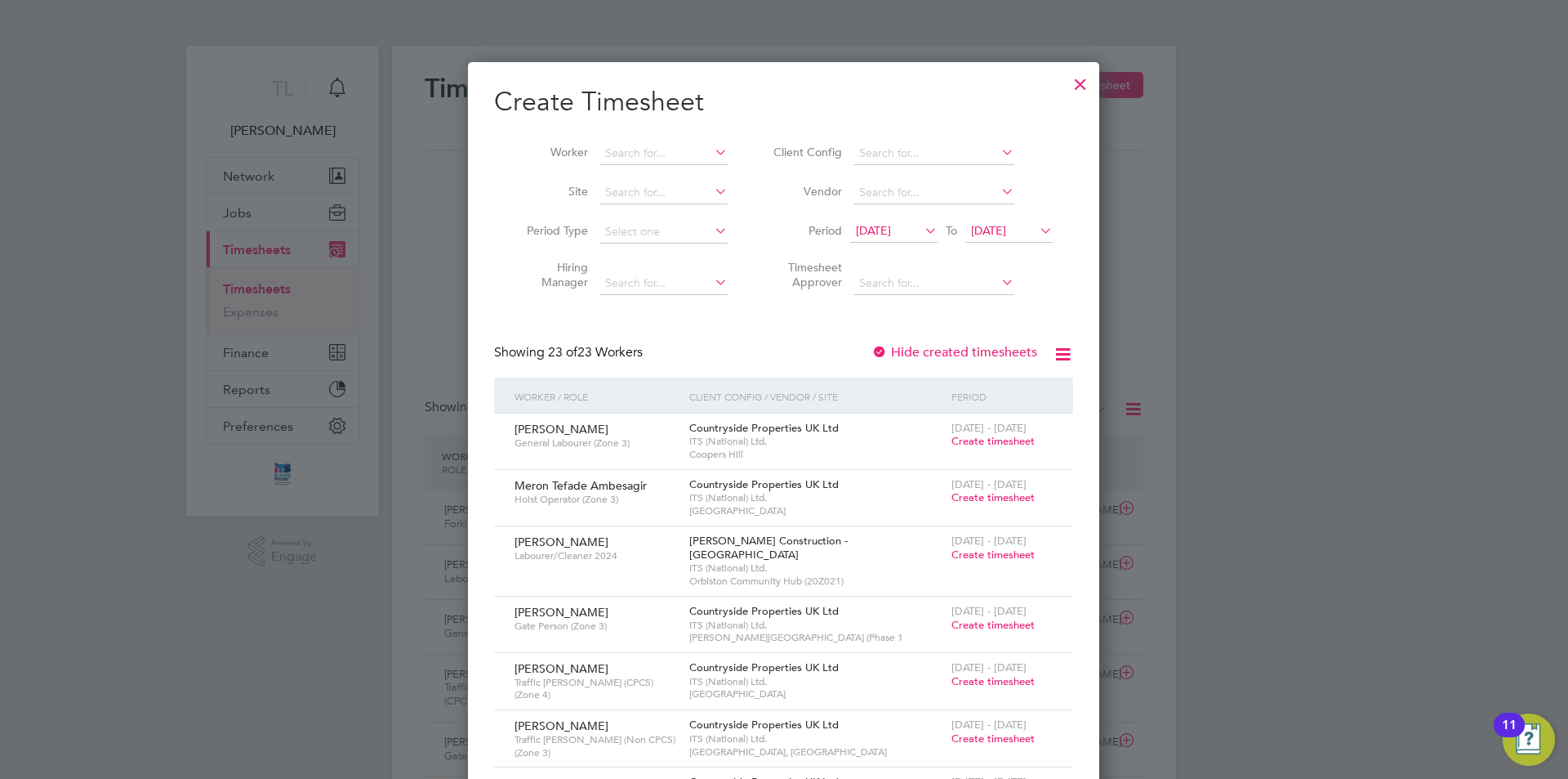
click at [1013, 222] on span "19 Aug 2025" at bounding box center [1008, 231] width 87 height 22
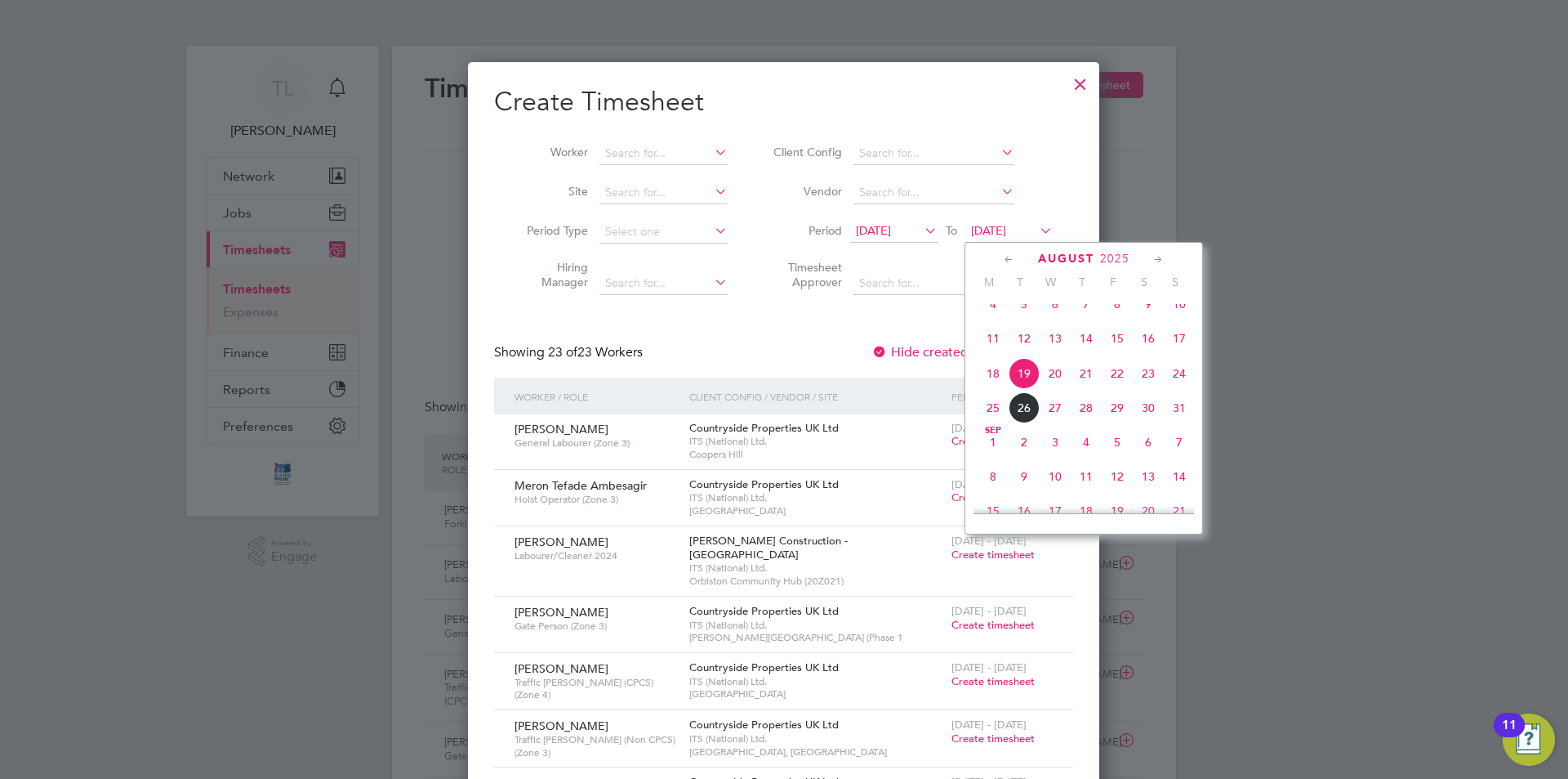
click at [1175, 389] on span "24" at bounding box center [1179, 373] width 31 height 31
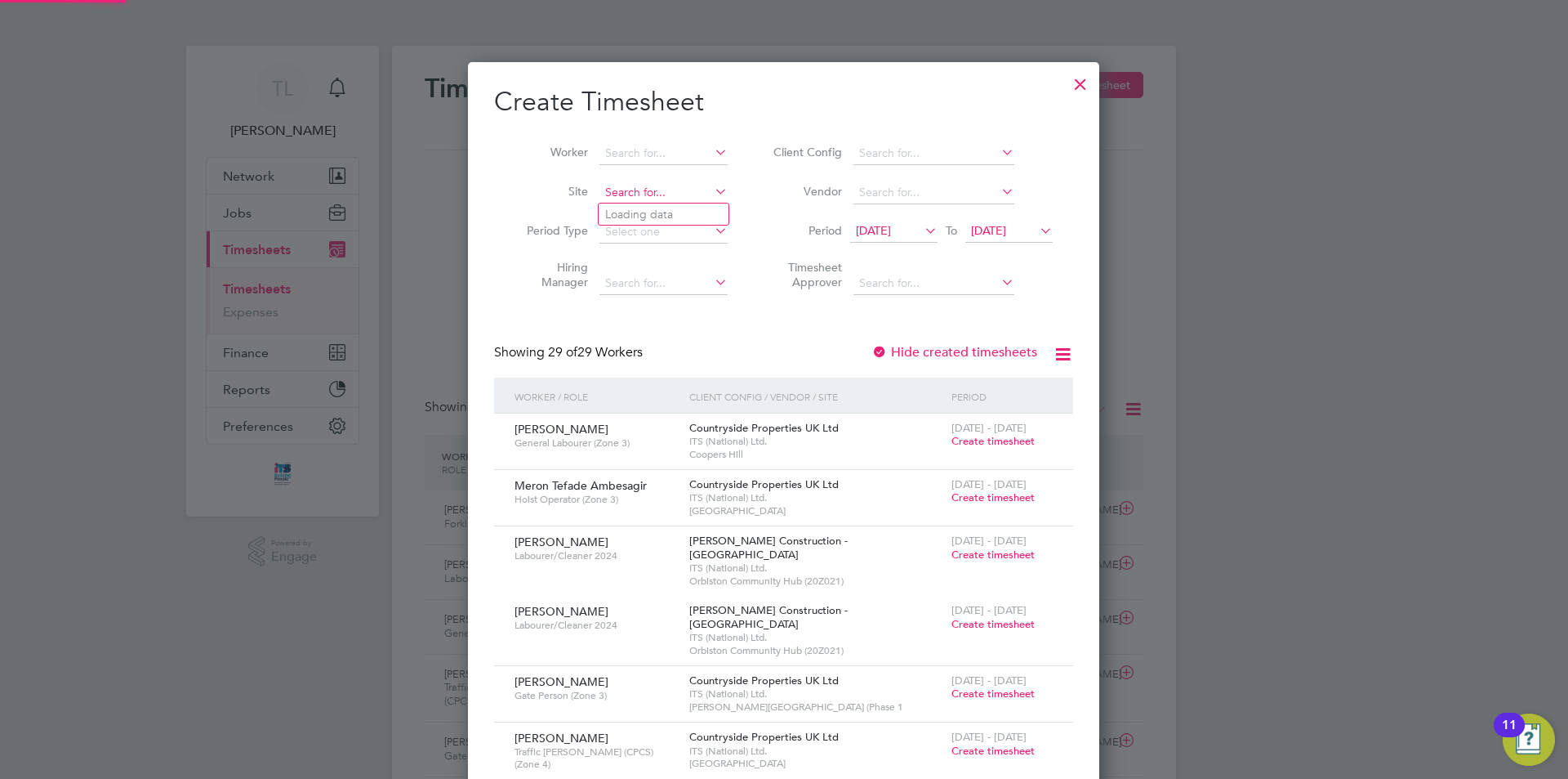
click at [639, 193] on input at bounding box center [663, 193] width 128 height 23
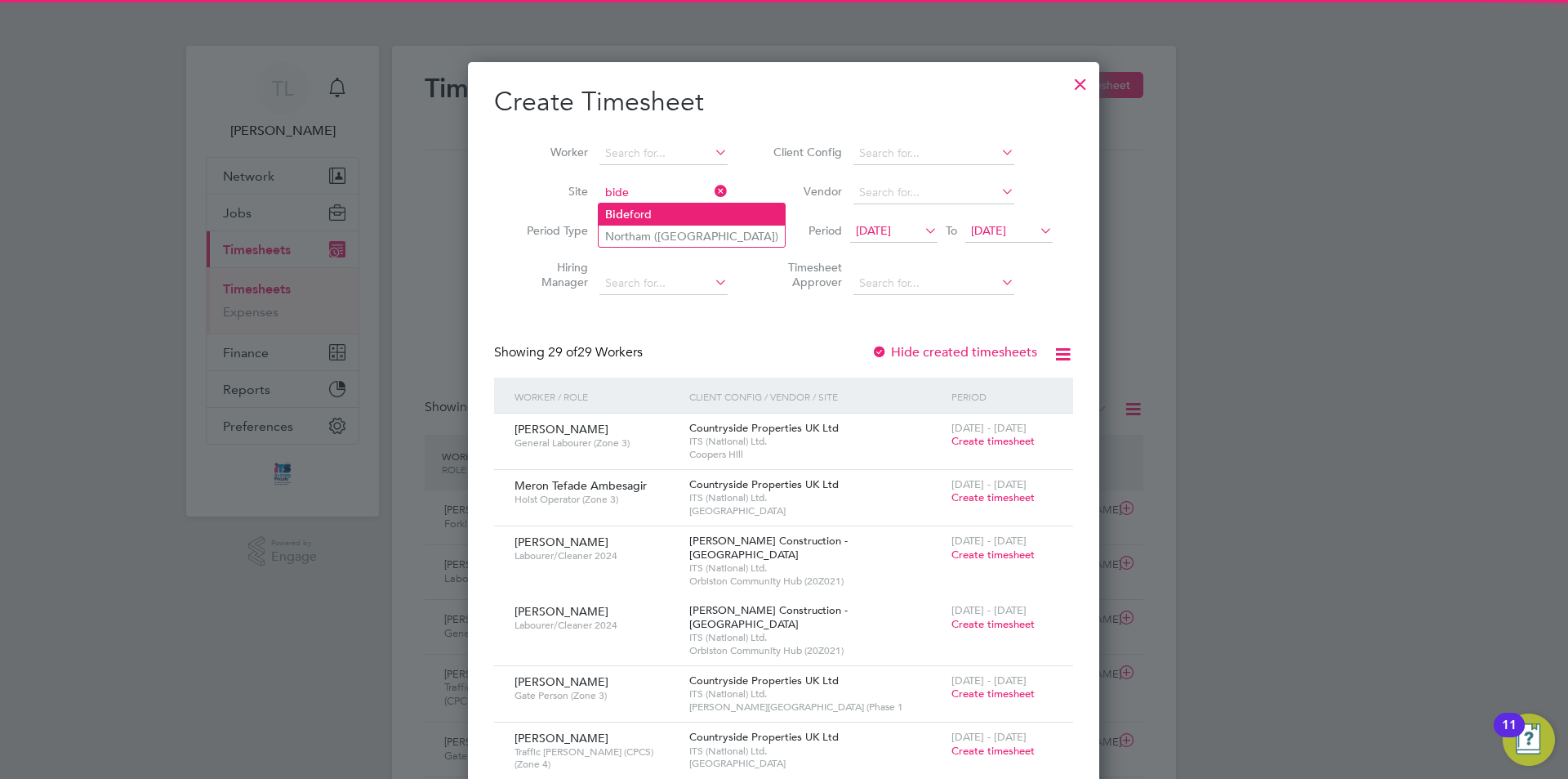
click at [642, 216] on li "Bide ford" at bounding box center [691, 214] width 186 height 22
type input "Bideford"
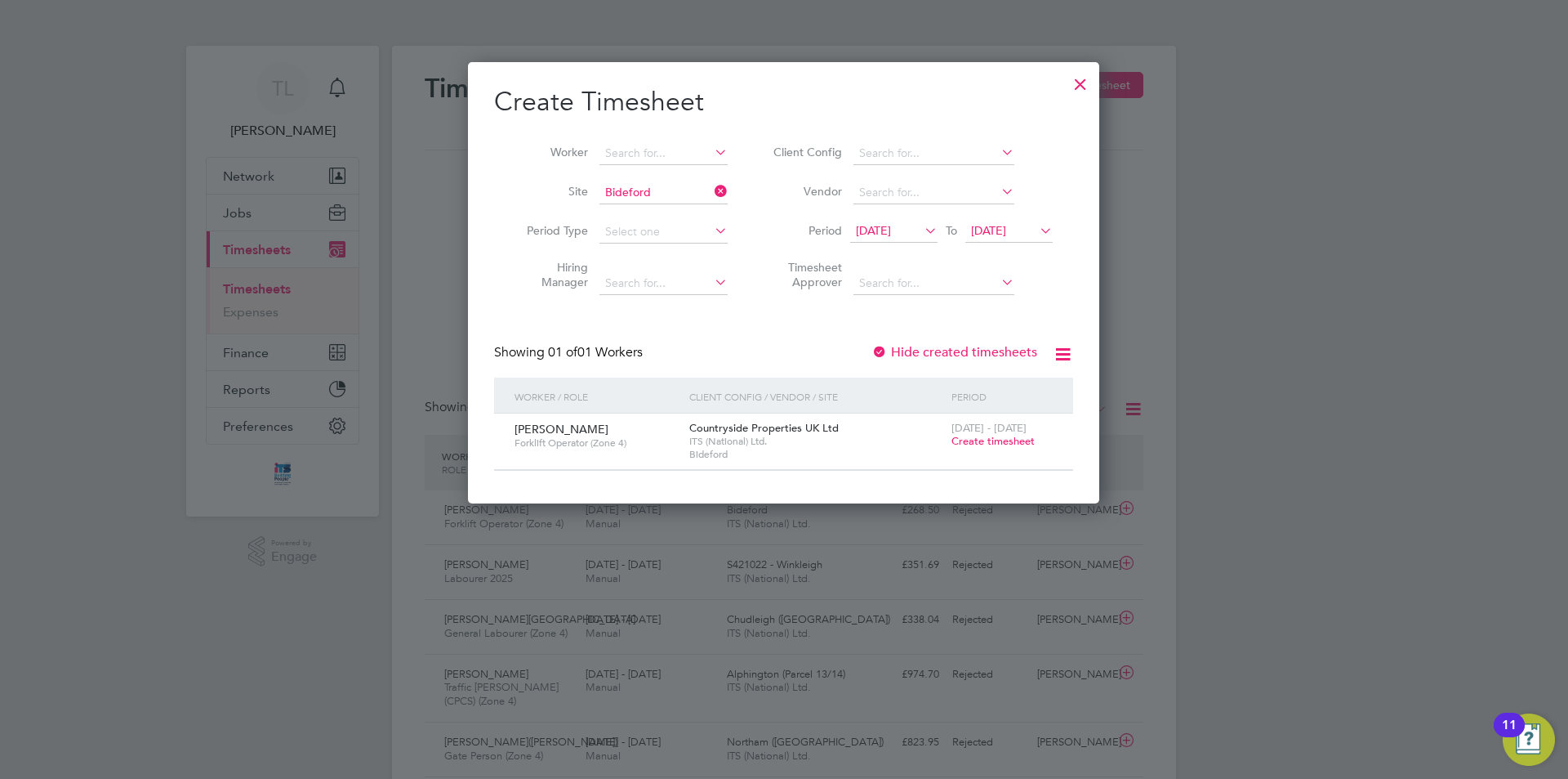
click at [997, 442] on span "Create timesheet" at bounding box center [993, 441] width 83 height 14
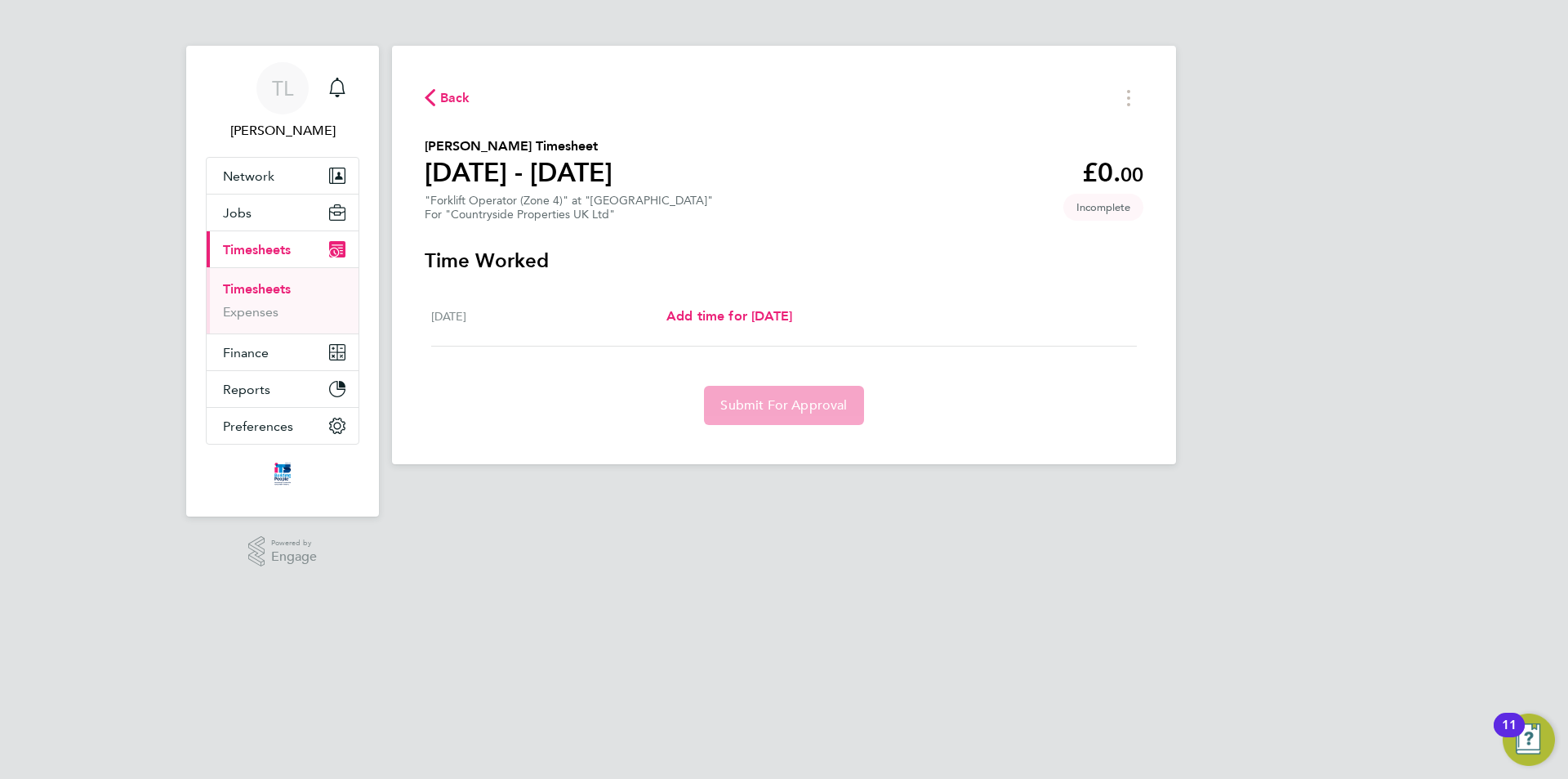
click at [788, 330] on div "Mon 18 Aug Add time for Mon 18 Aug Add time for Mon 18 Aug" at bounding box center [783, 317] width 705 height 60
click at [790, 323] on link "Add time for Mon 18 Aug" at bounding box center [729, 316] width 125 height 19
select select "30"
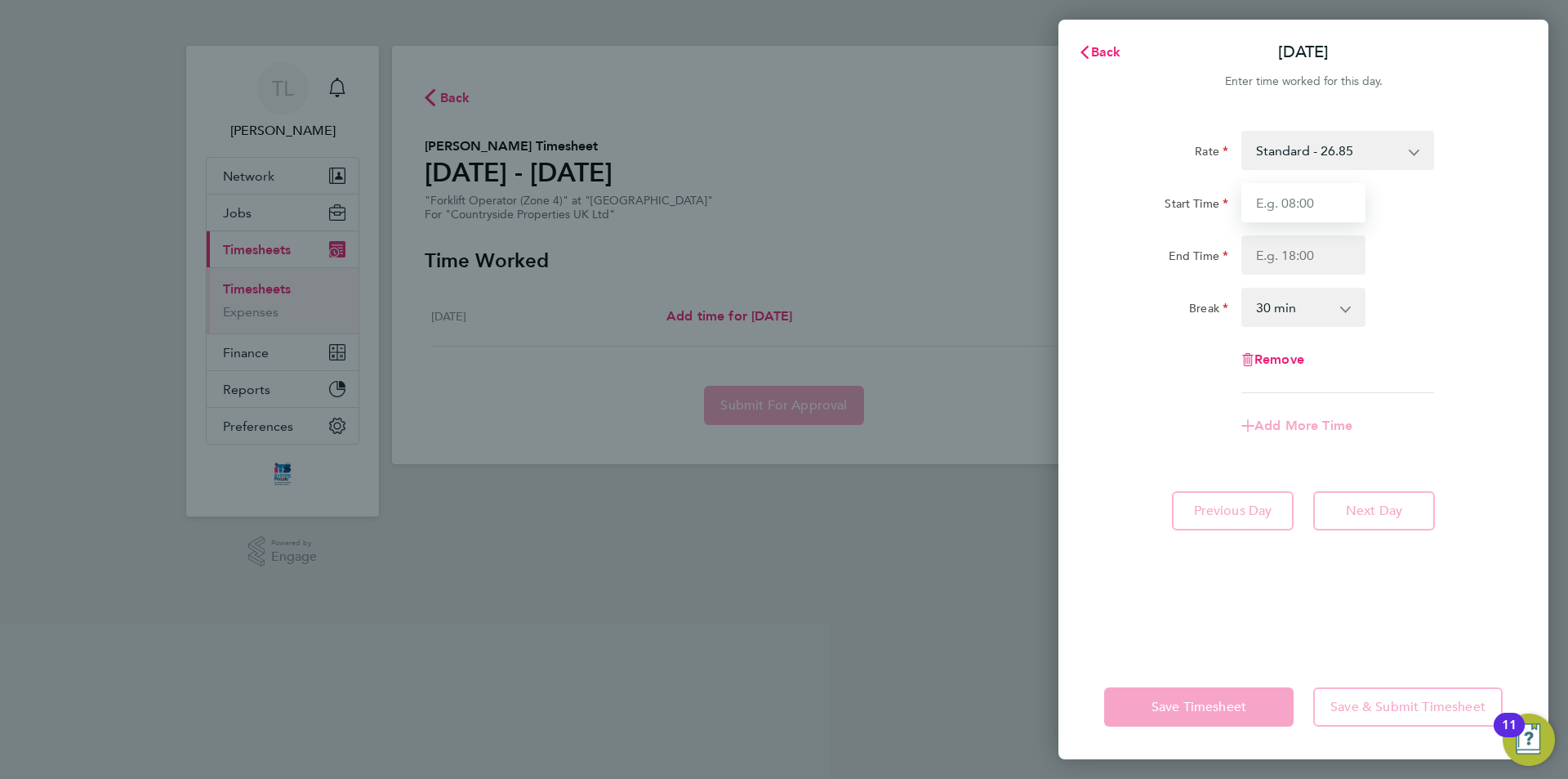
click at [1315, 216] on input "Start Time" at bounding box center [1303, 202] width 124 height 39
type input "07:30"
click at [1324, 253] on input "End Time" at bounding box center [1303, 254] width 124 height 39
type input "17:00"
click at [1153, 390] on div "Rate Standard - 26.85 Start Time 07:30 End Time 17:00 Break 0 min 15 min 30 min…" at bounding box center [1303, 261] width 398 height 262
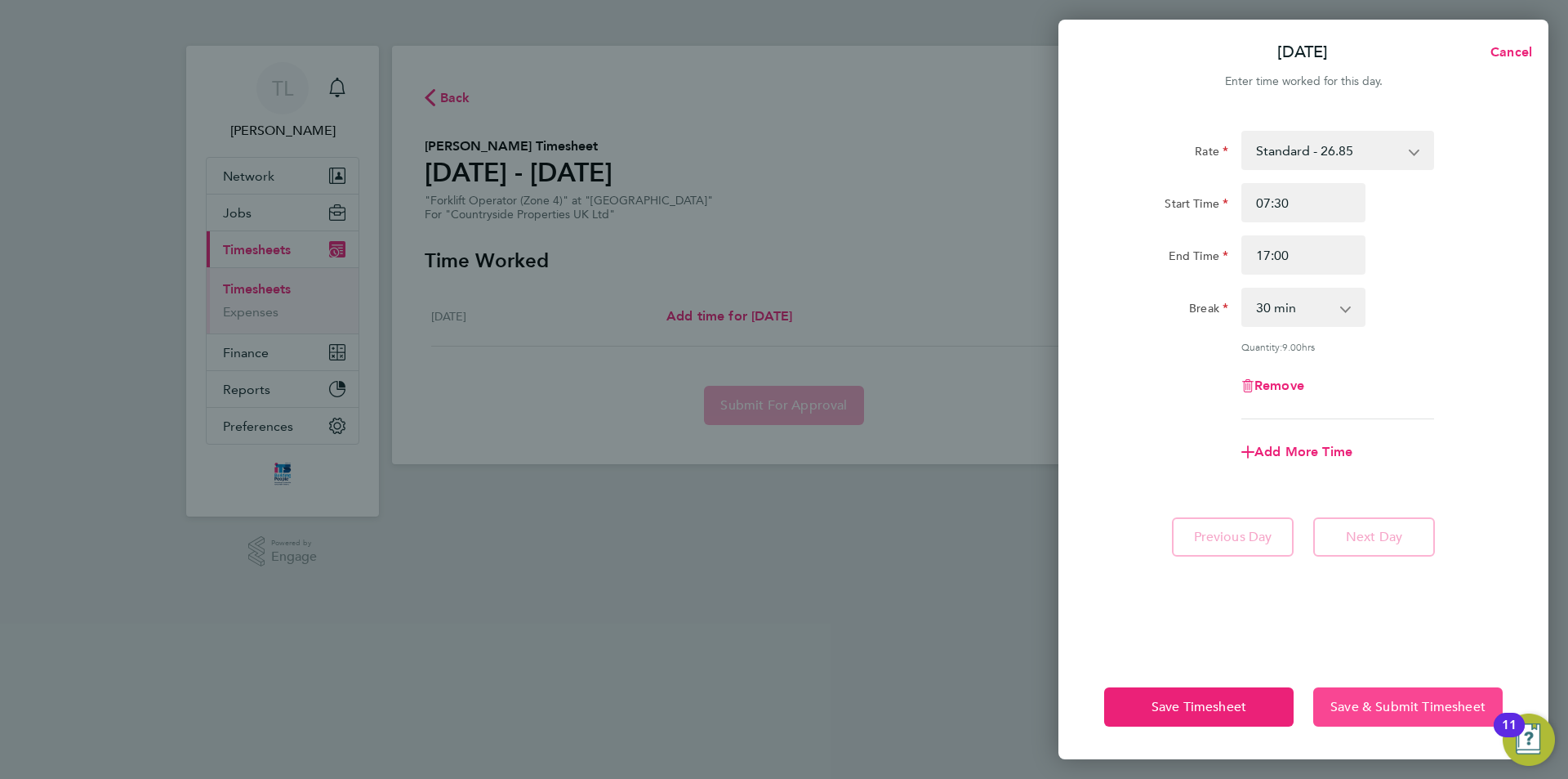
click at [1354, 700] on span "Save & Submit Timesheet" at bounding box center [1408, 707] width 155 height 17
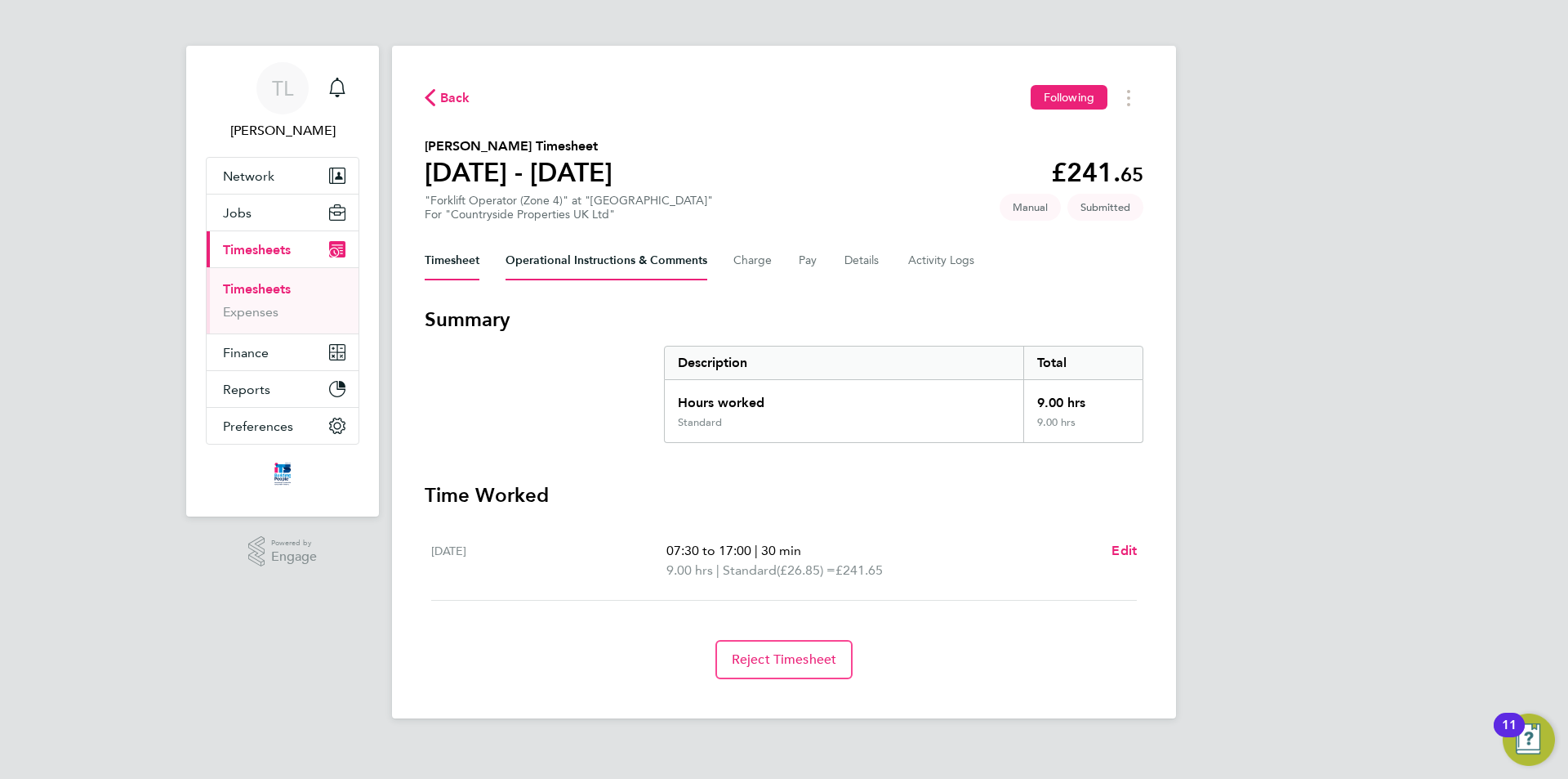
click at [587, 261] on Comments-tab "Operational Instructions & Comments" at bounding box center [607, 261] width 201 height 39
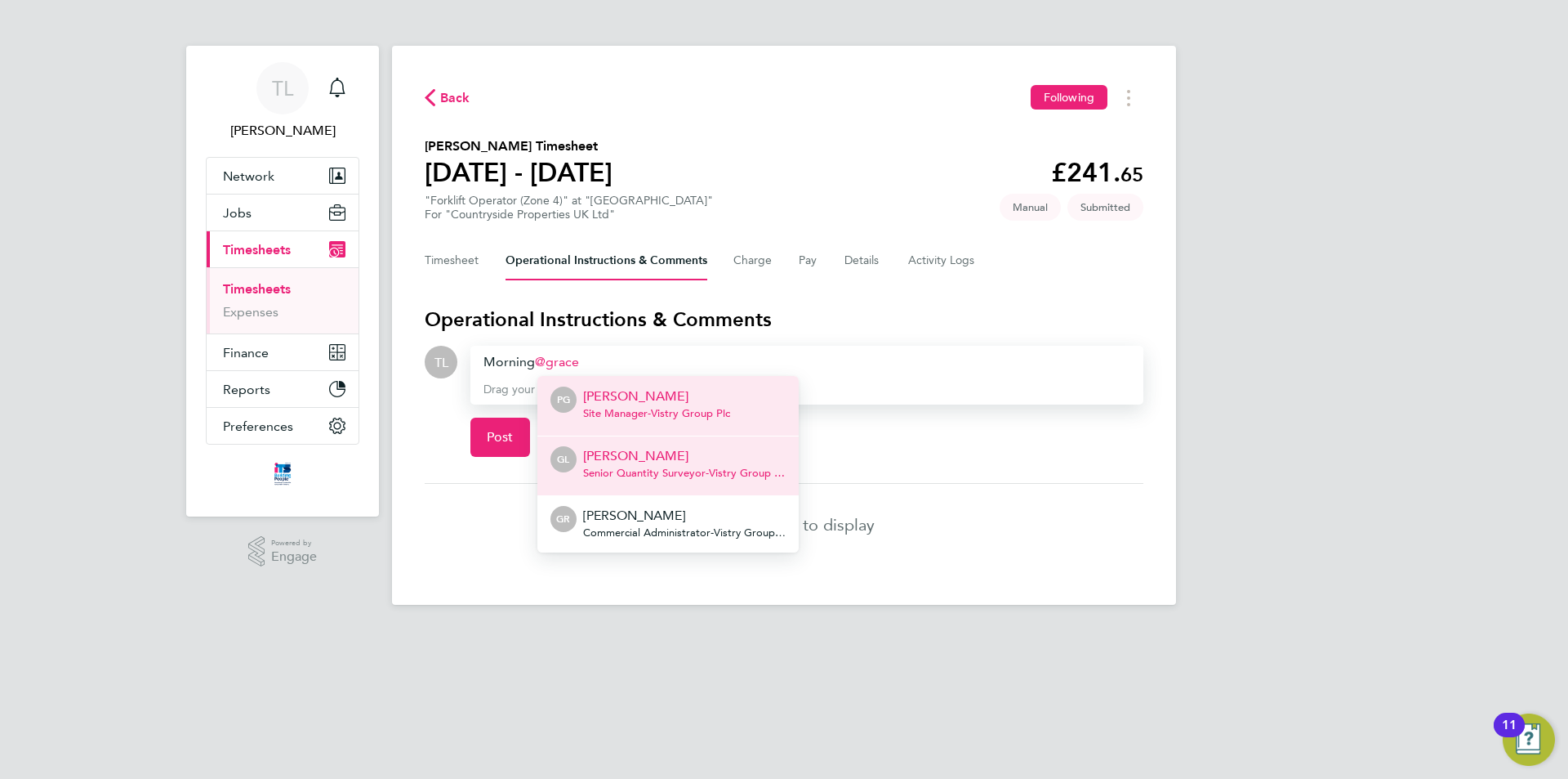
click at [642, 464] on p "Grace Ley" at bounding box center [683, 456] width 202 height 19
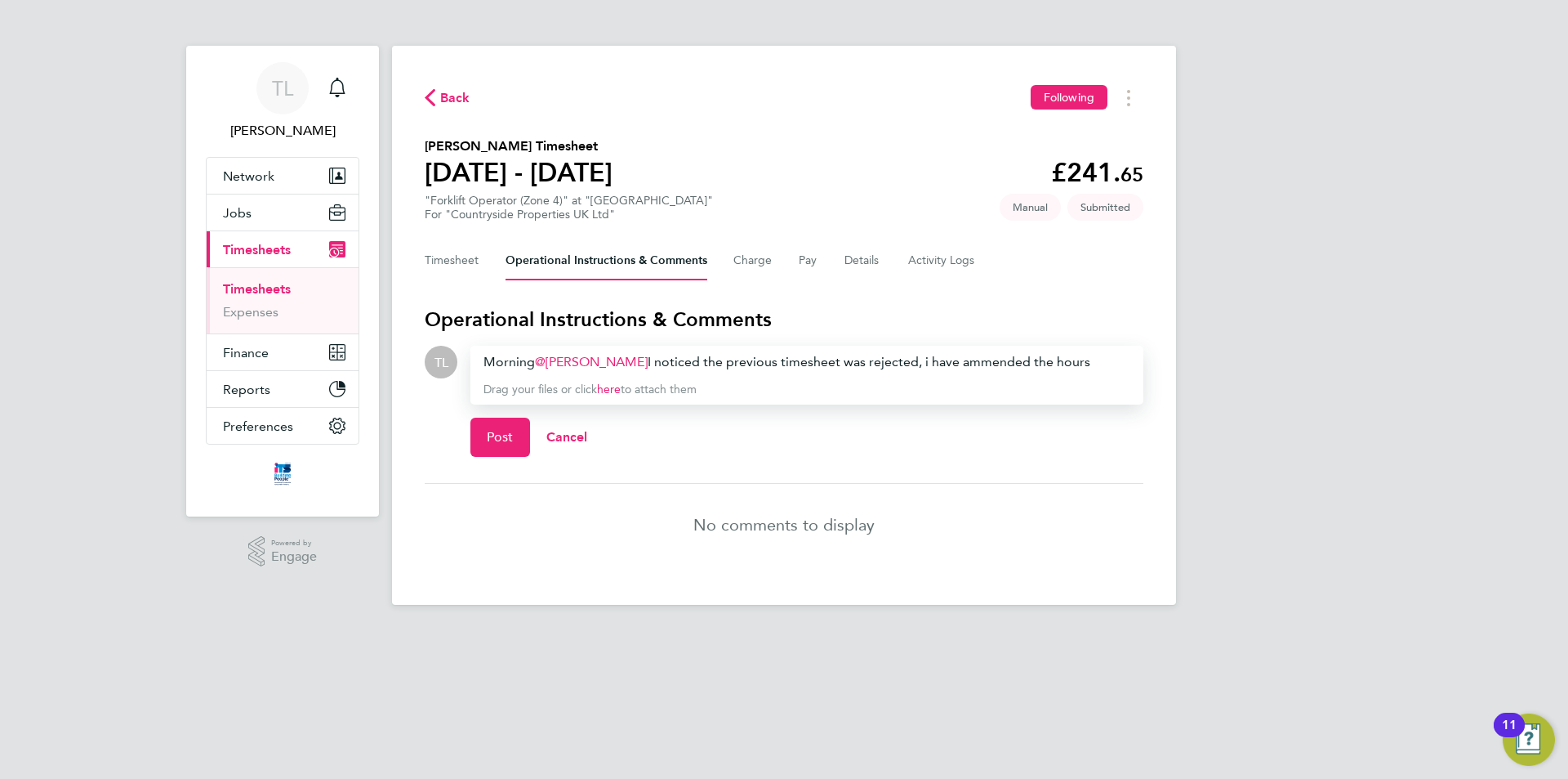
click at [966, 362] on div "Morning Grace Ley ​ I noticed the previous timesheet was rejected, i have ammen…" at bounding box center [807, 362] width 647 height 19
click at [887, 359] on div "Morning Grace Ley ​ I noticed the previous timesheet was rejected, i have amend…" at bounding box center [807, 362] width 647 height 19
click at [1043, 359] on div "Morning Grace Ley ​ I noticed the previous timesheet was rejected, I have amend…" at bounding box center [807, 362] width 647 height 19
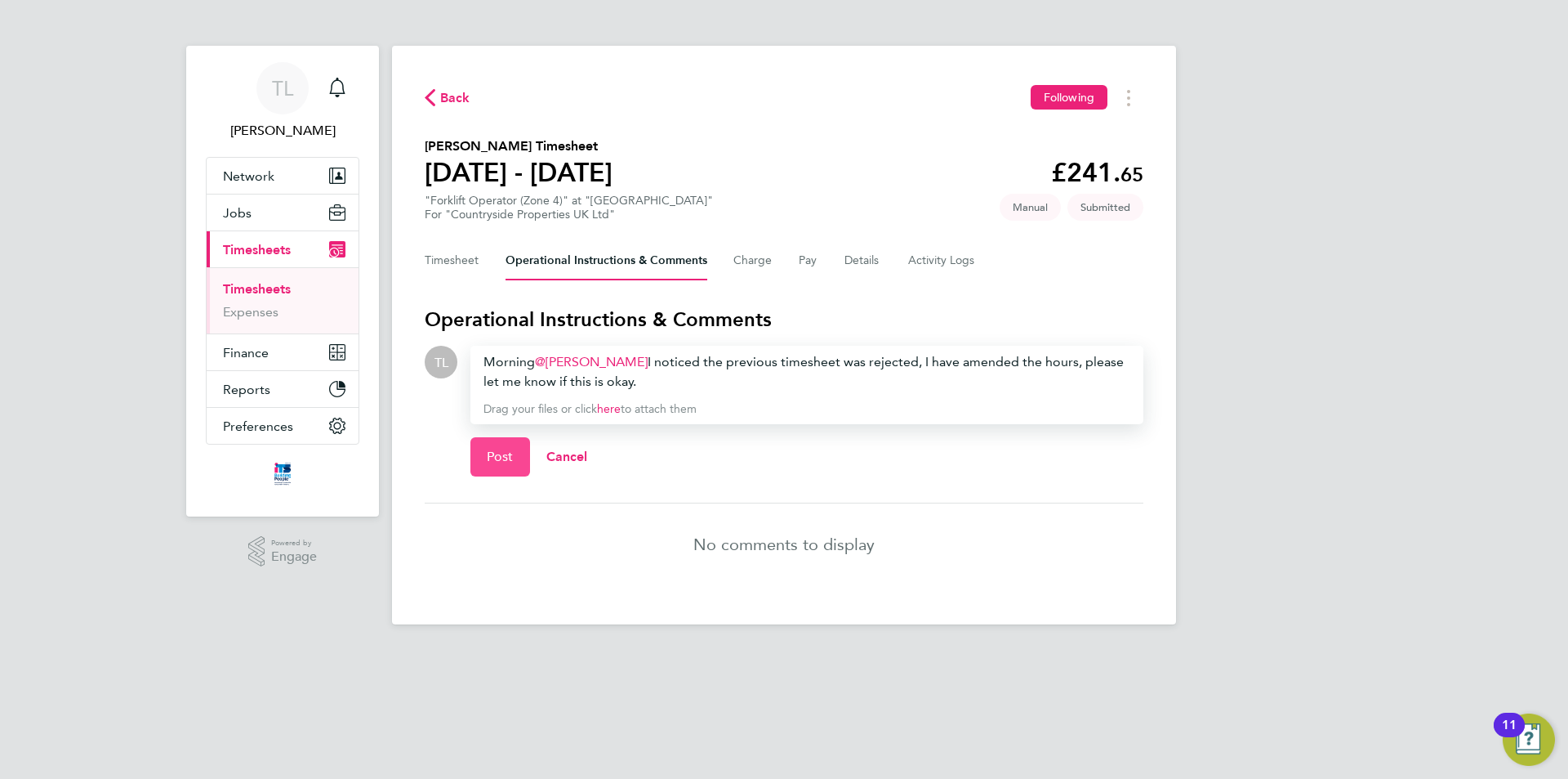
click at [493, 453] on span "Post" at bounding box center [500, 457] width 27 height 17
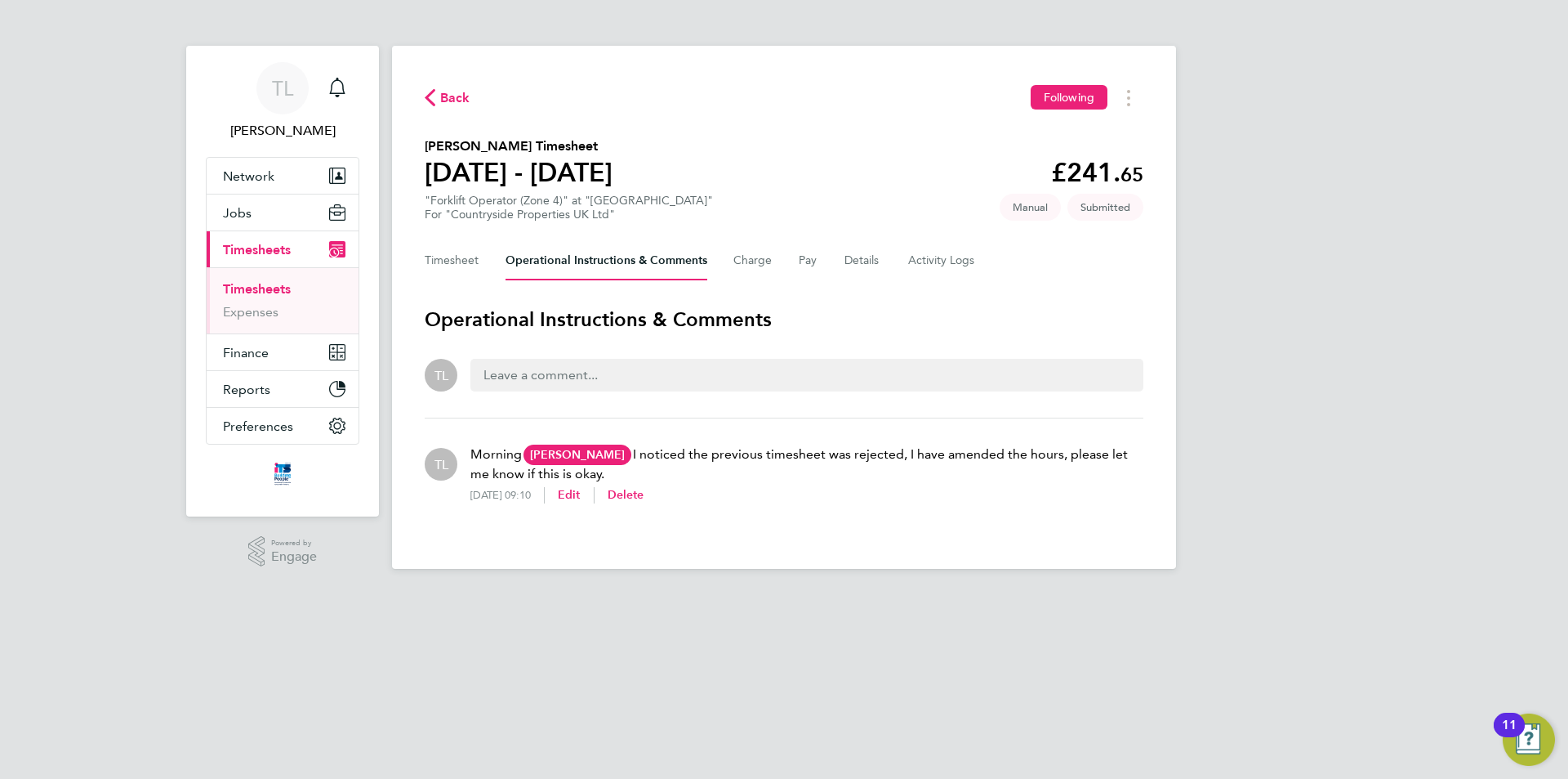
click at [446, 94] on span "Back" at bounding box center [456, 98] width 30 height 19
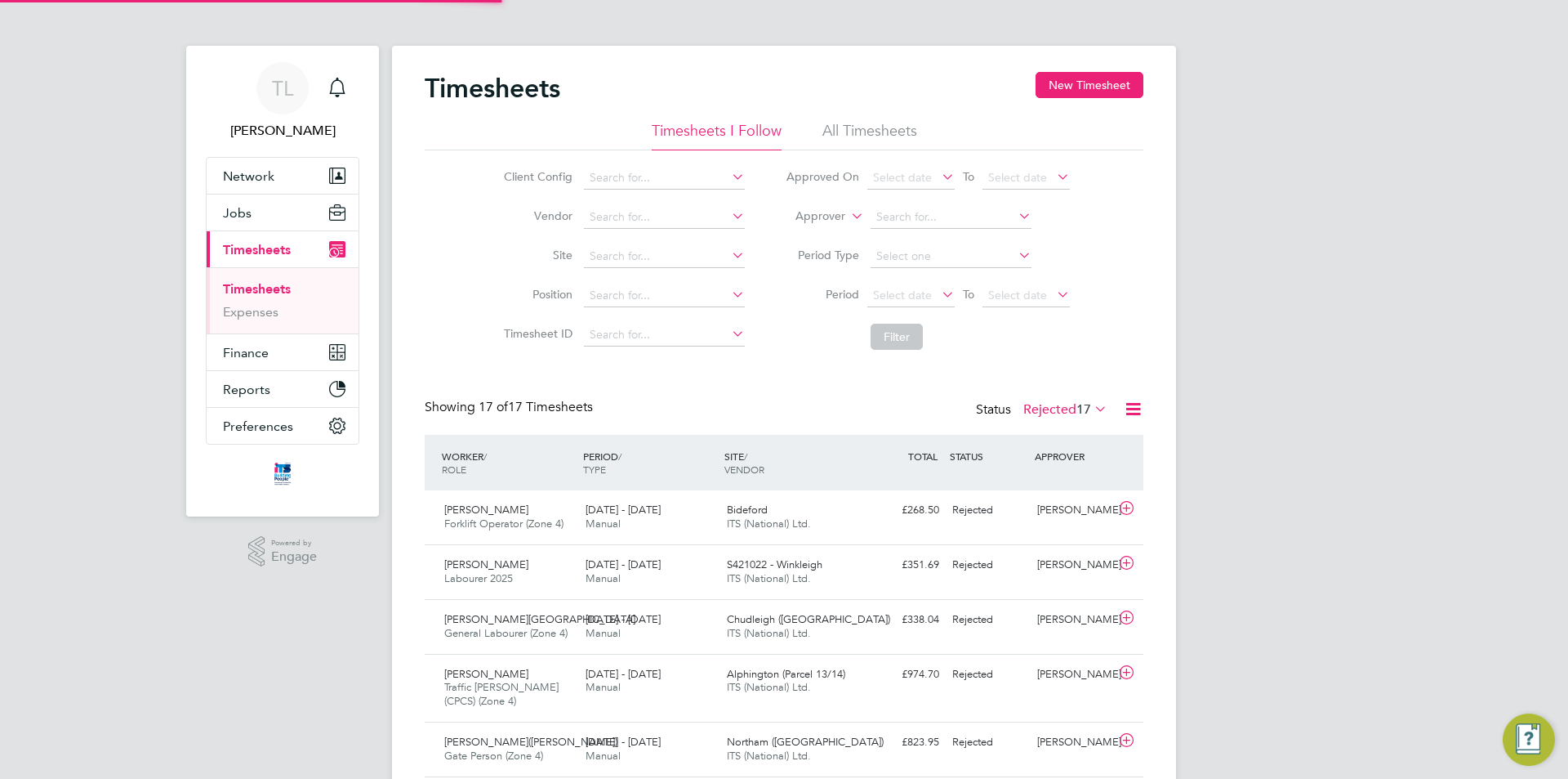
scroll to position [42, 142]
click at [909, 280] on li "Period Select date To Select date" at bounding box center [928, 296] width 325 height 39
click at [912, 288] on span "Select date" at bounding box center [902, 295] width 59 height 15
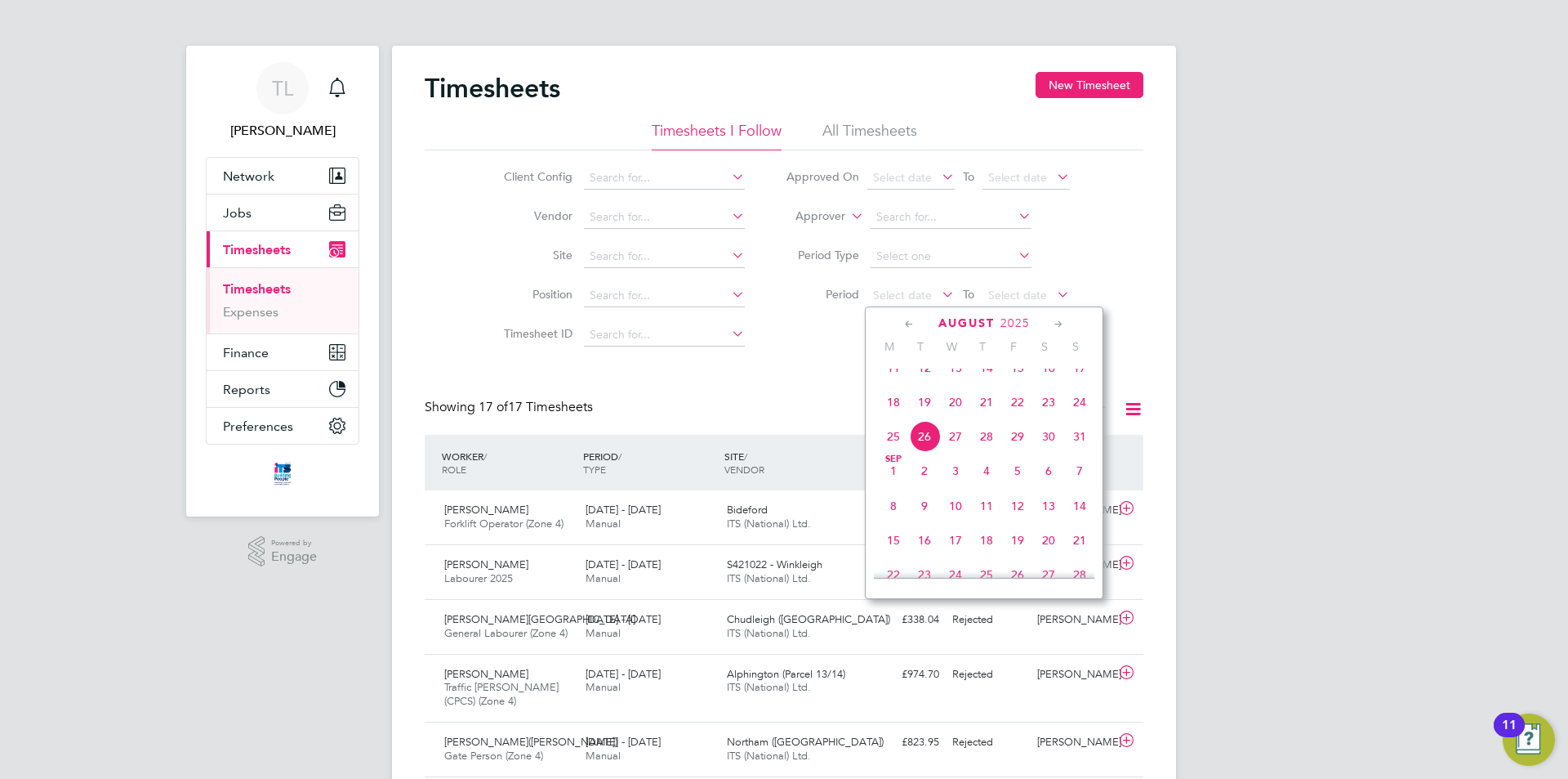
click at [1046, 380] on span "16" at bounding box center [1048, 367] width 31 height 31
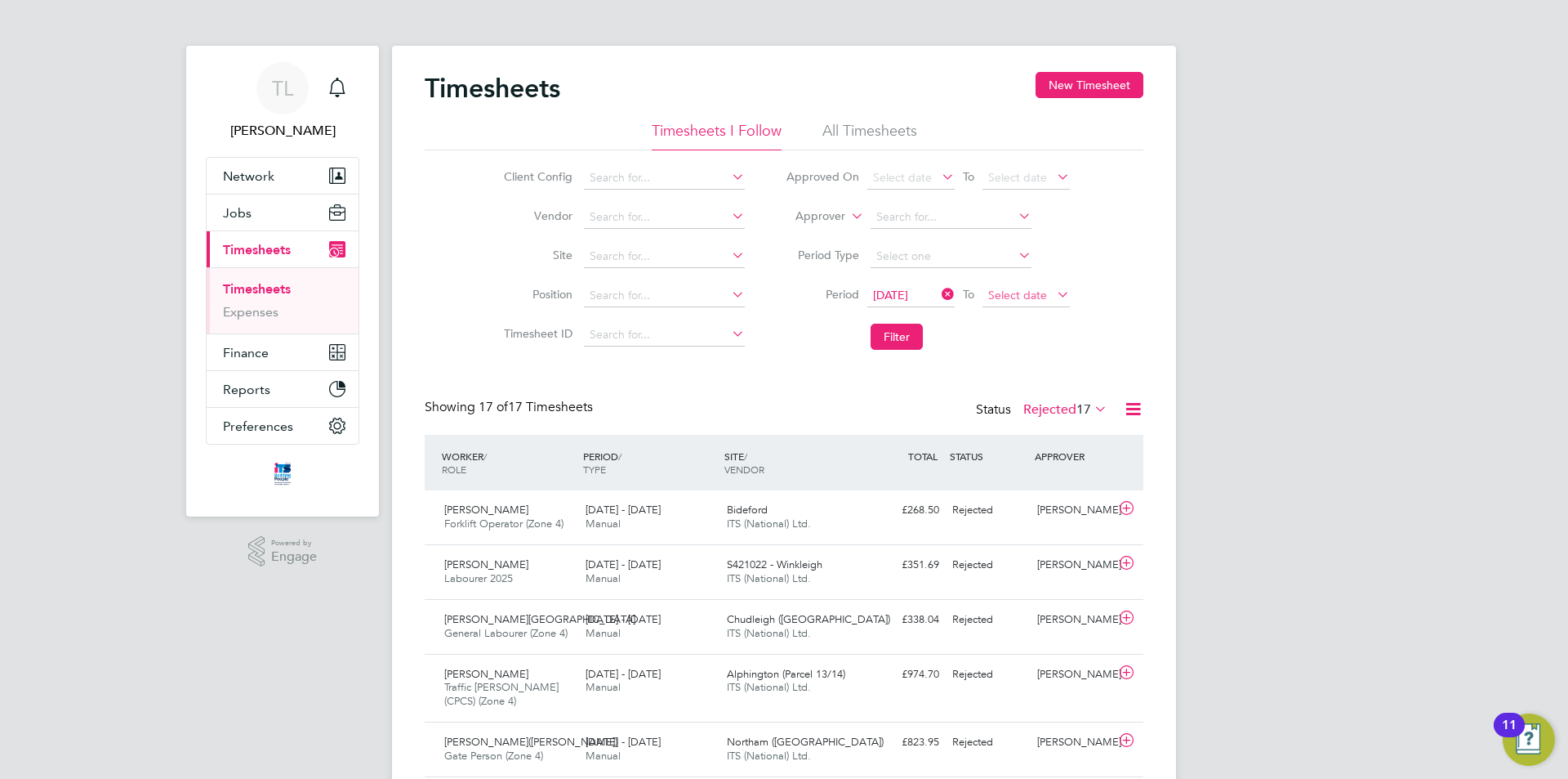
click at [1017, 305] on span "Select date" at bounding box center [1026, 296] width 87 height 22
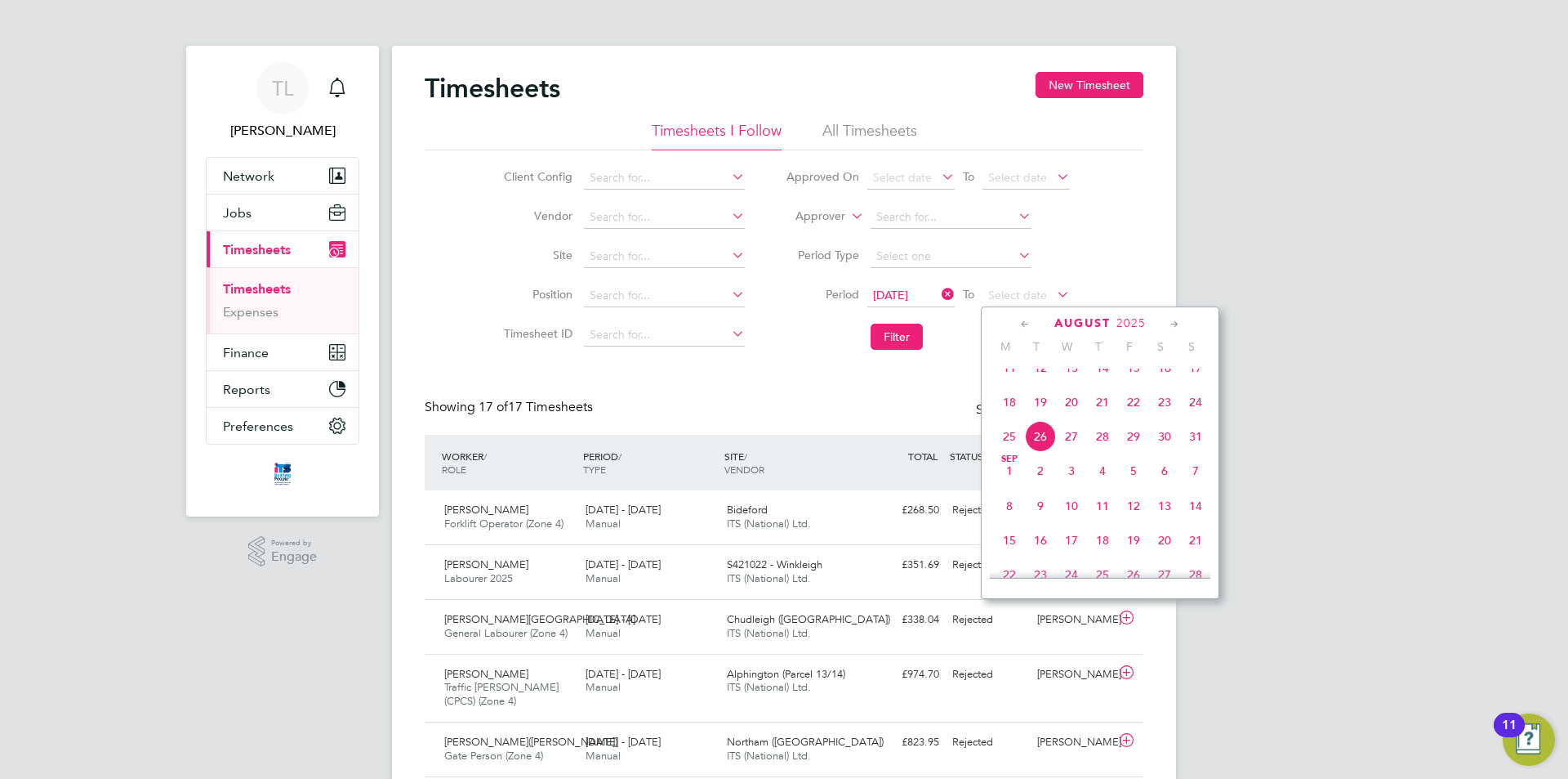
click at [1136, 417] on span "22" at bounding box center [1133, 402] width 31 height 31
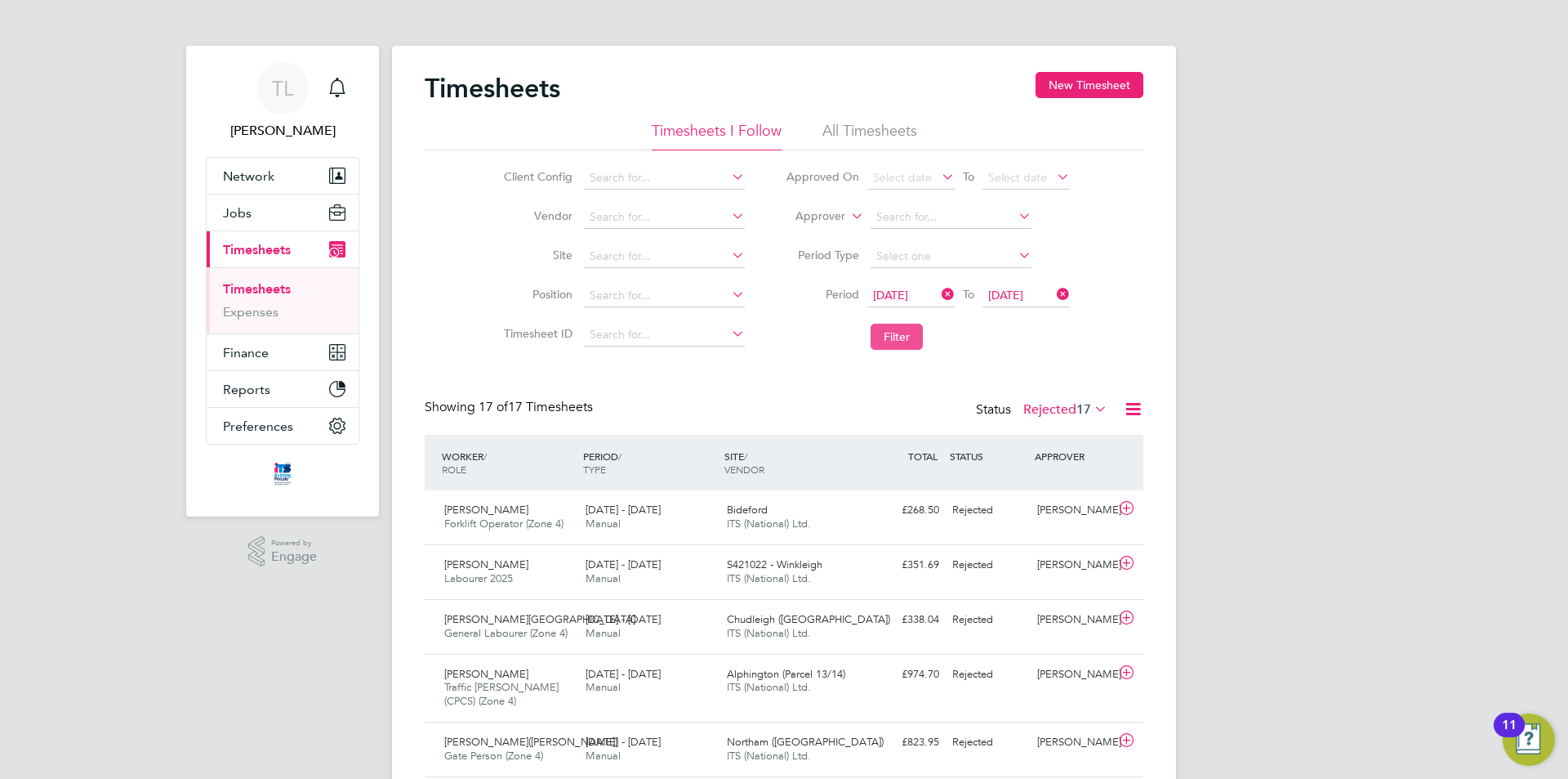
click at [890, 329] on button "Filter" at bounding box center [896, 337] width 52 height 26
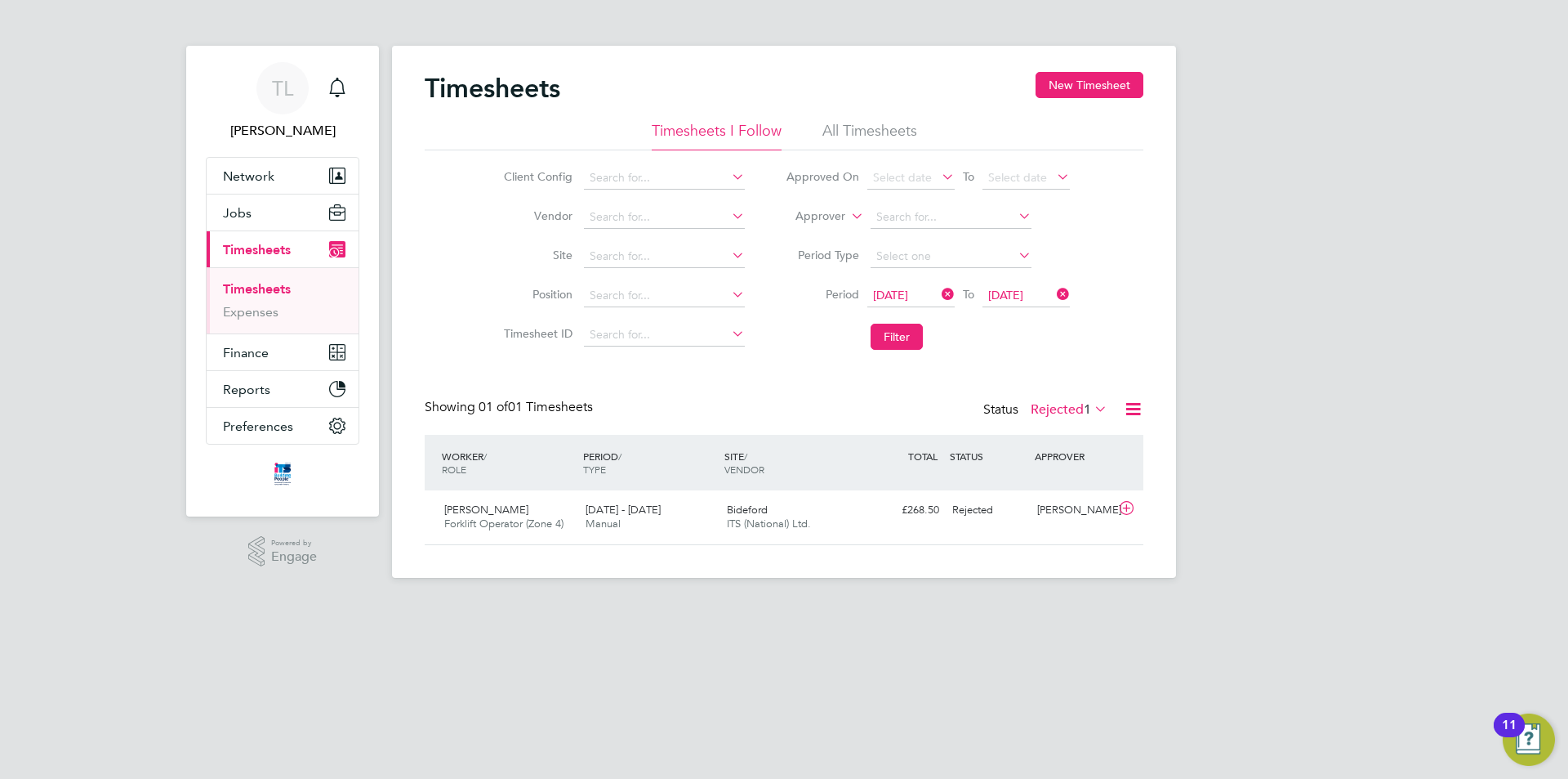
click at [1073, 415] on label "Rejected 1" at bounding box center [1068, 409] width 77 height 17
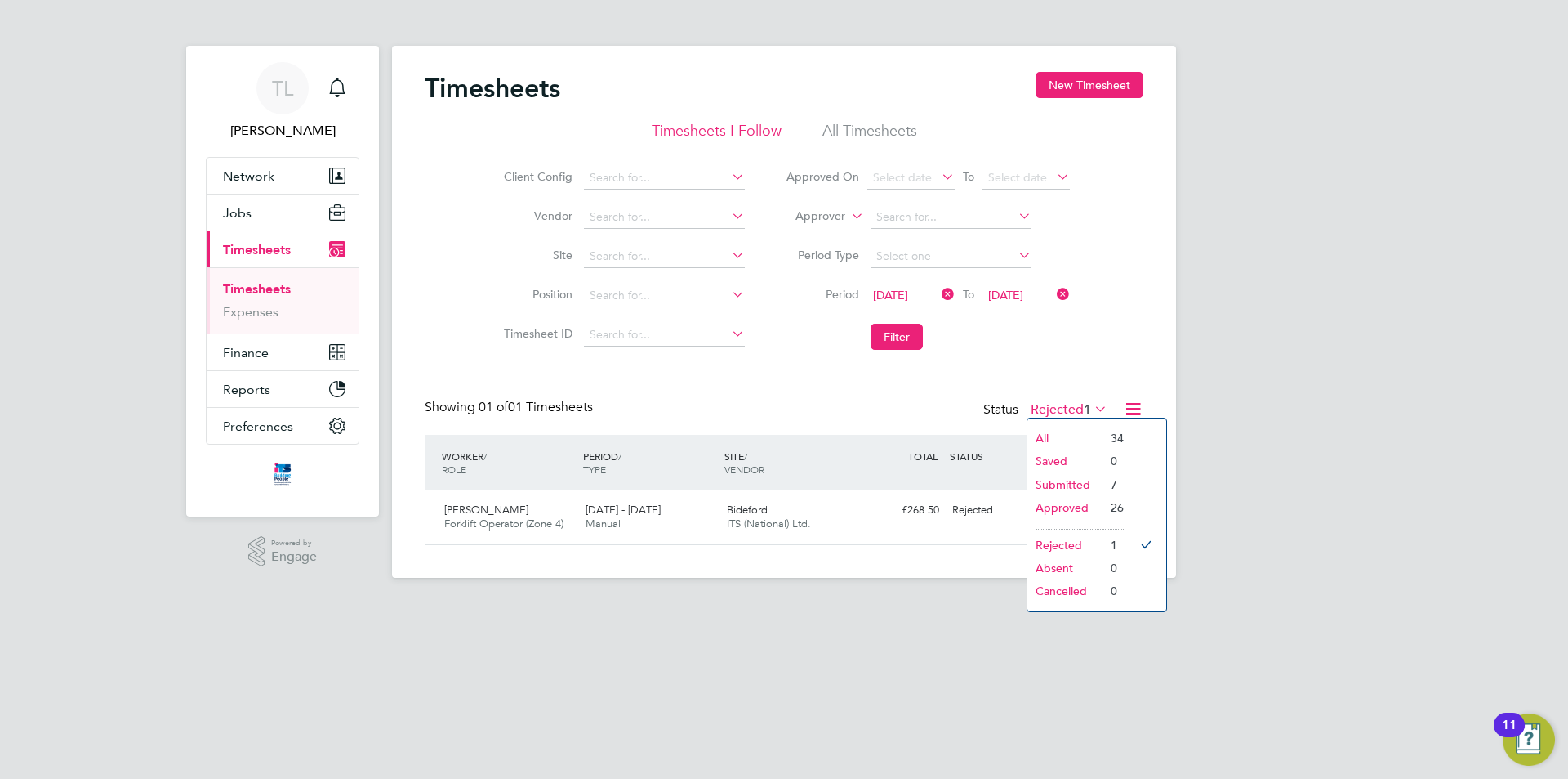
click at [1109, 505] on li "26" at bounding box center [1113, 507] width 21 height 23
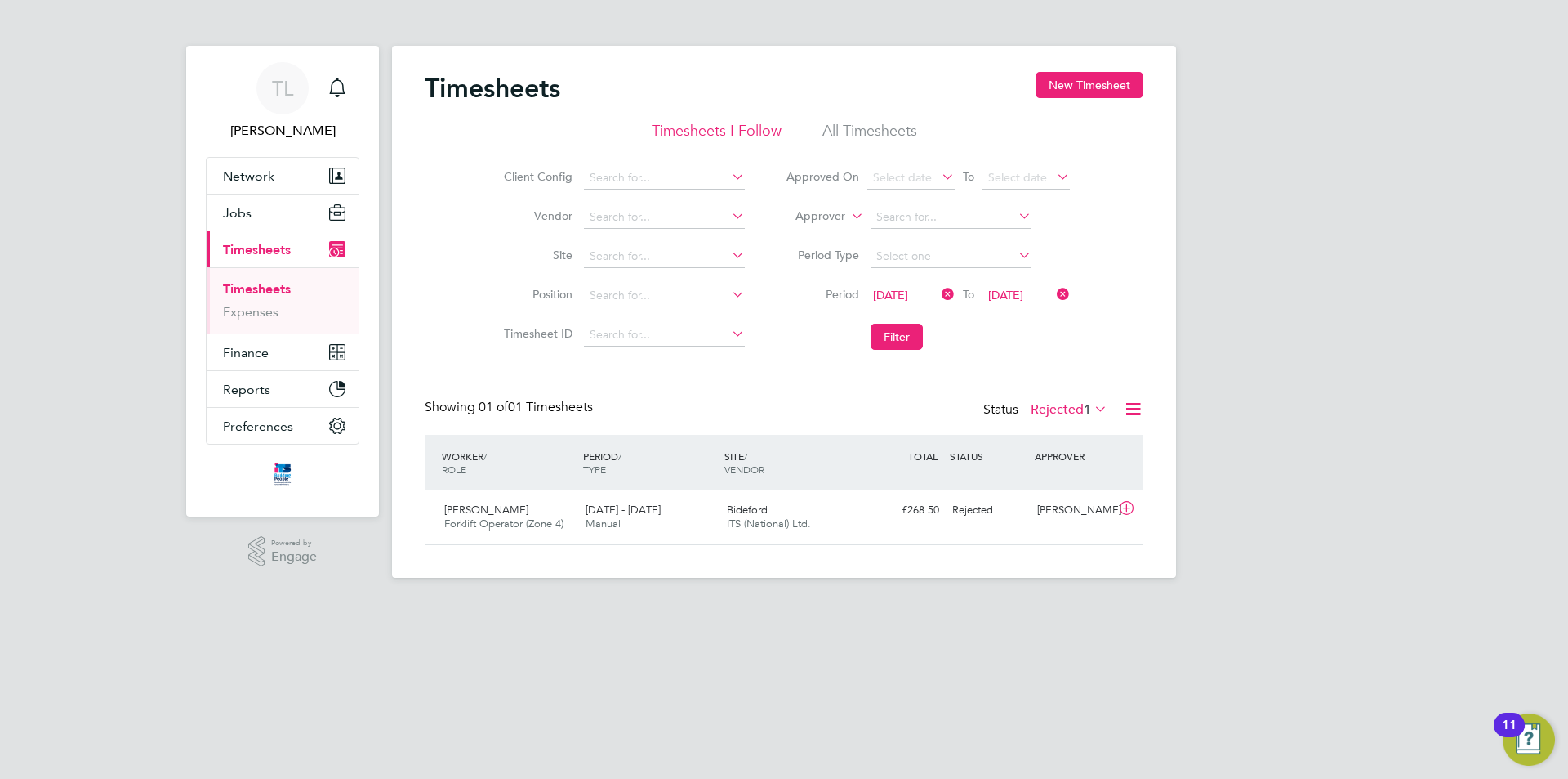
click at [648, 269] on li "Site" at bounding box center [622, 256] width 287 height 39
click at [649, 255] on input at bounding box center [664, 257] width 161 height 23
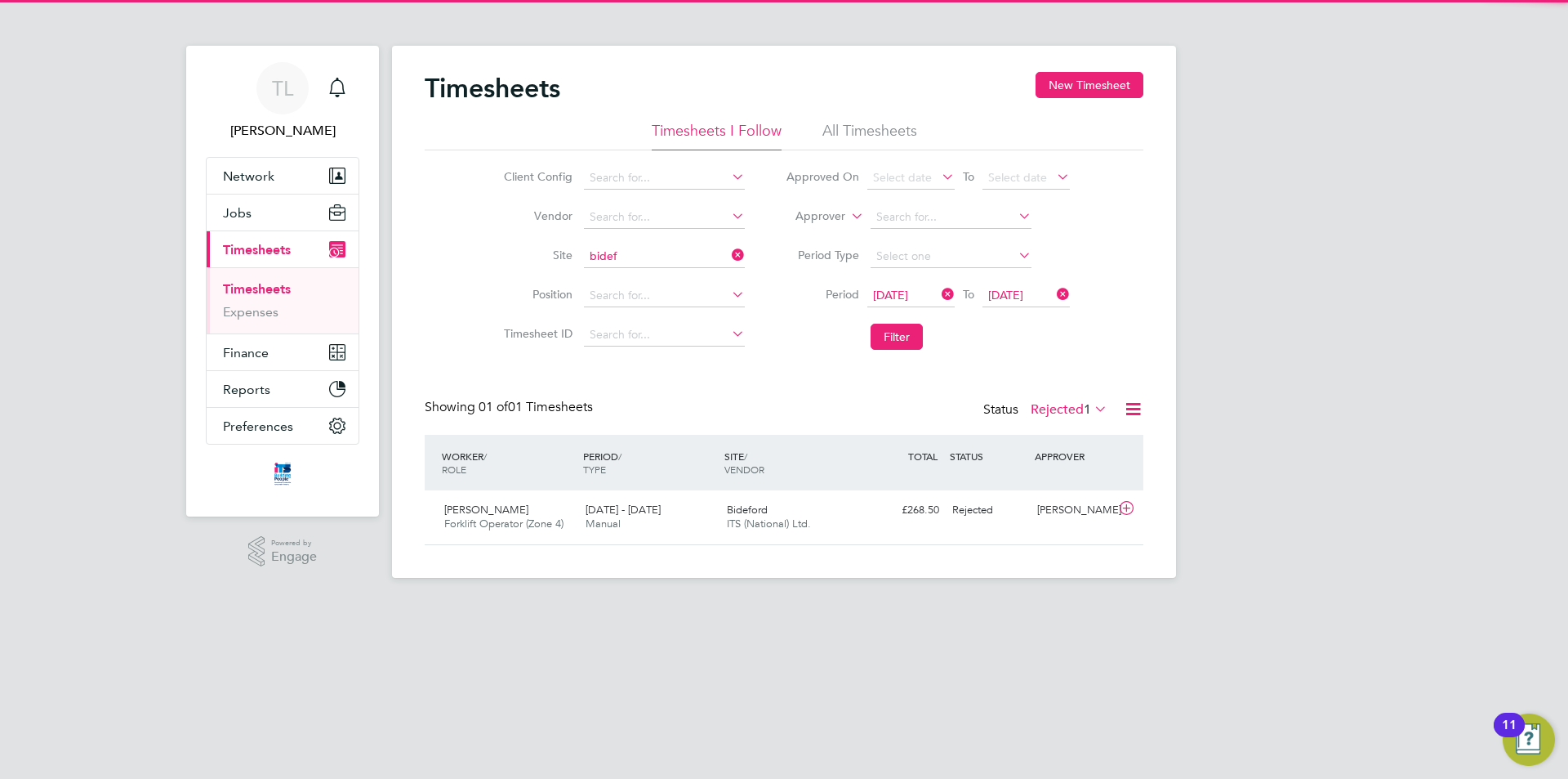
click at [659, 285] on li "Bidef ord" at bounding box center [675, 278] width 186 height 22
type input "Bideford"
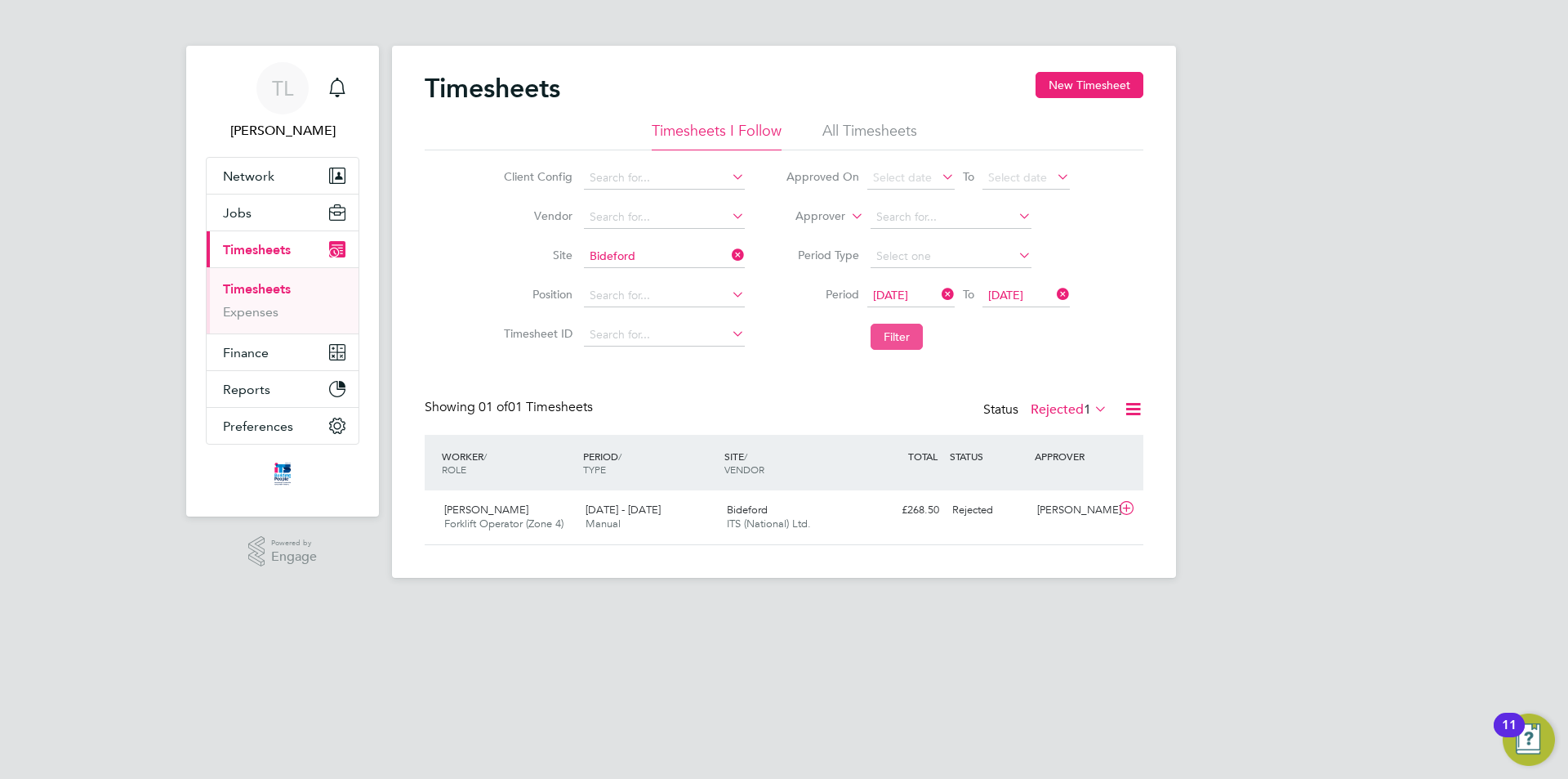
click at [885, 334] on button "Filter" at bounding box center [896, 337] width 52 height 26
click at [1045, 404] on label "Rejected 1" at bounding box center [1068, 409] width 77 height 17
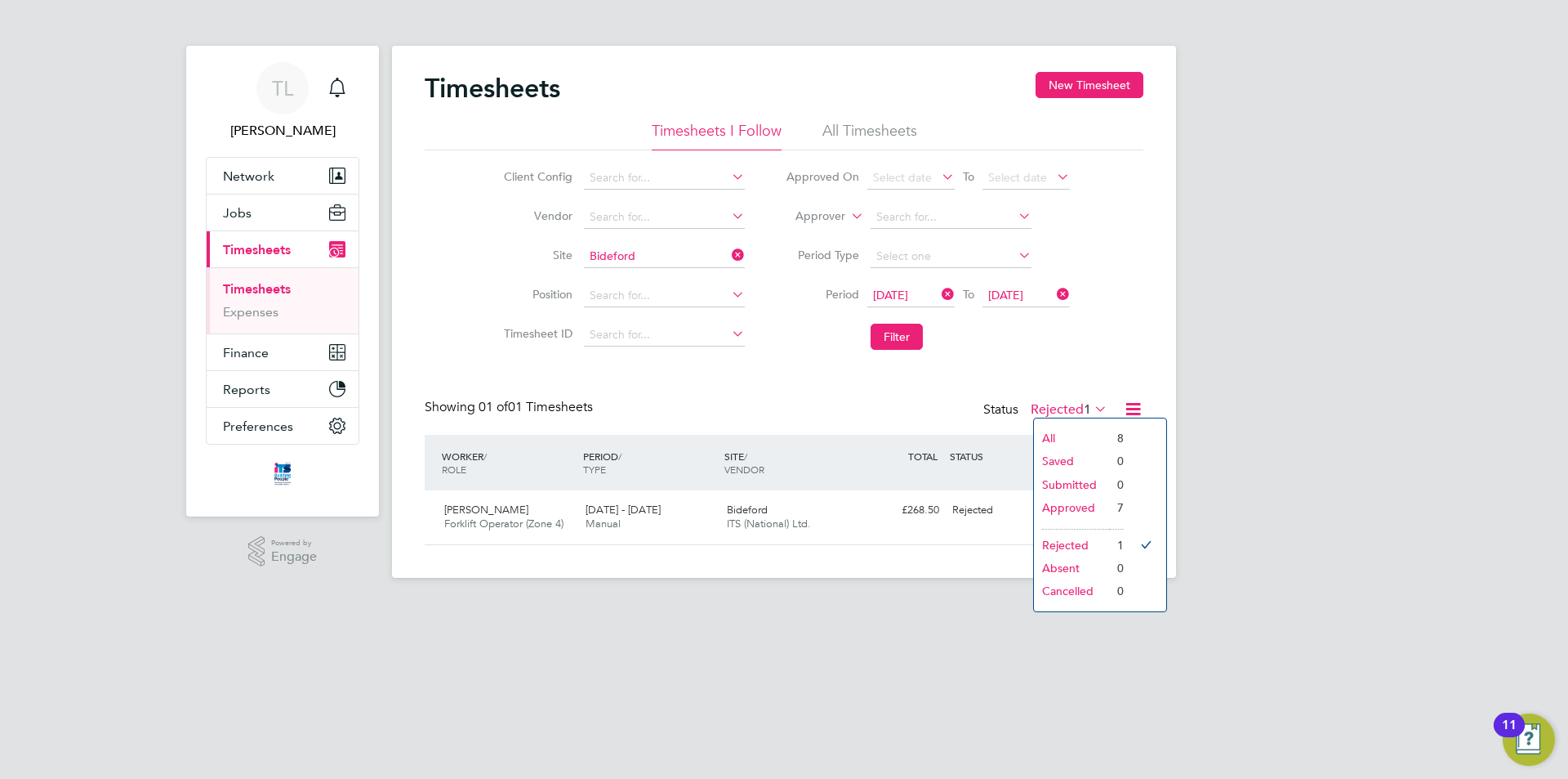
click at [1096, 501] on li "Approved" at bounding box center [1071, 507] width 75 height 23
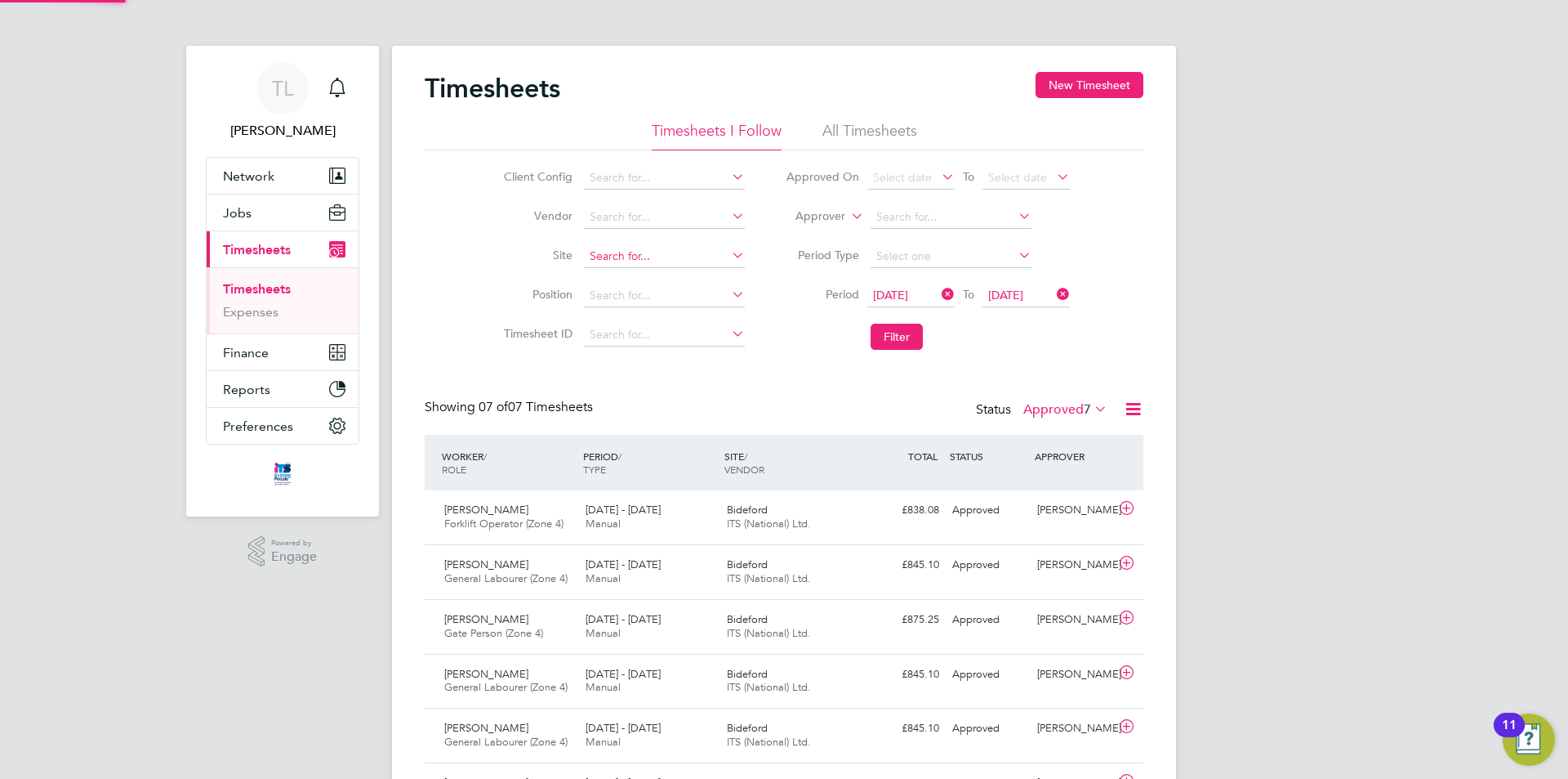
click at [735, 264] on input at bounding box center [664, 257] width 161 height 23
click at [663, 277] on li "Northam ( Bay View Road)" at bounding box center [664, 278] width 162 height 22
type input "Northam (Bay View Road)"
click at [930, 337] on li "Filter" at bounding box center [928, 337] width 325 height 42
click at [906, 337] on button "Filter" at bounding box center [896, 337] width 52 height 26
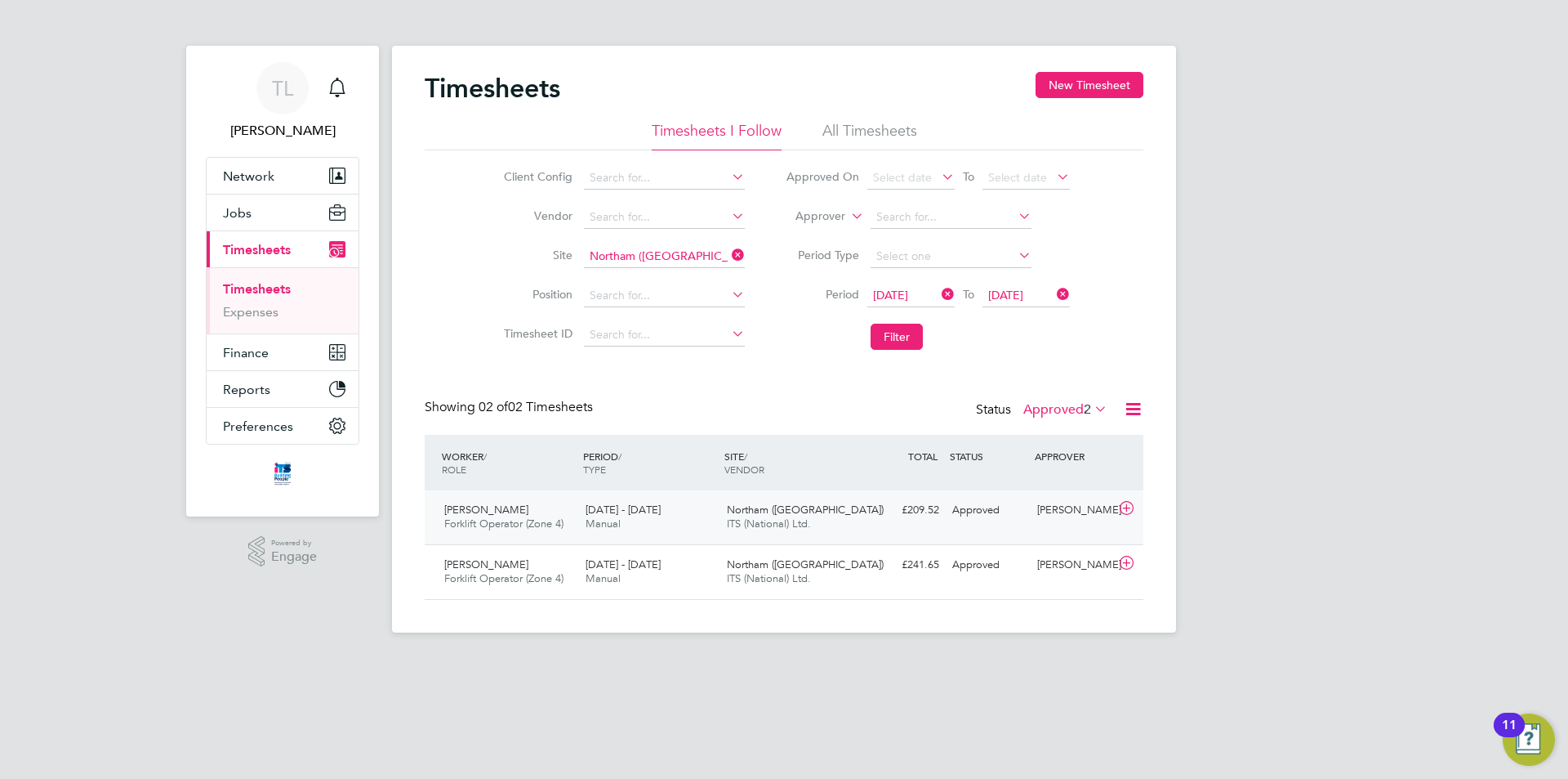
click at [870, 527] on div "Troy Bamford Forklift Operator (Zone 4) 18 - 24 Aug 2025 18 - 24 Aug 2025 Manua…" at bounding box center [784, 517] width 719 height 54
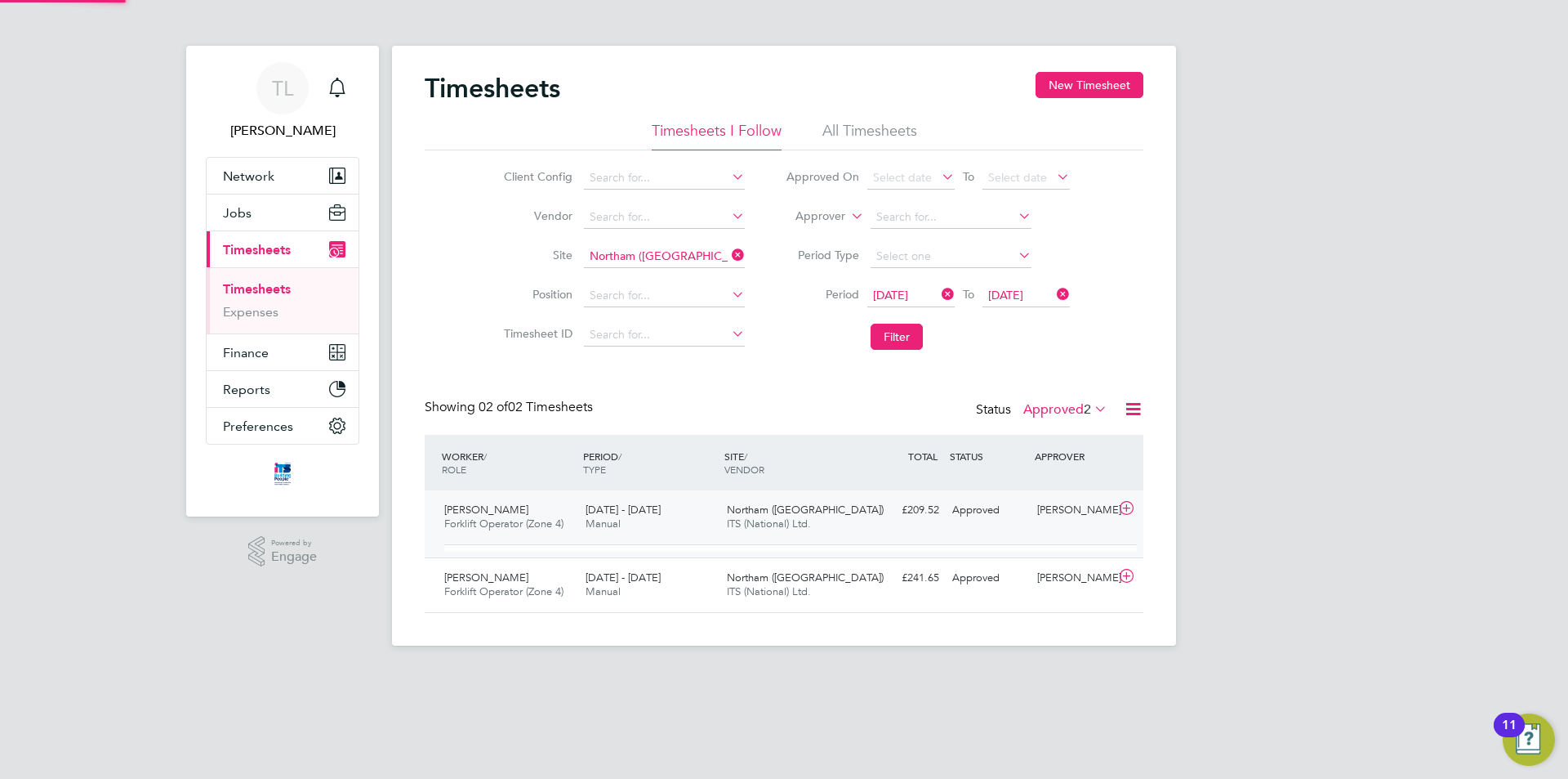
scroll to position [27, 159]
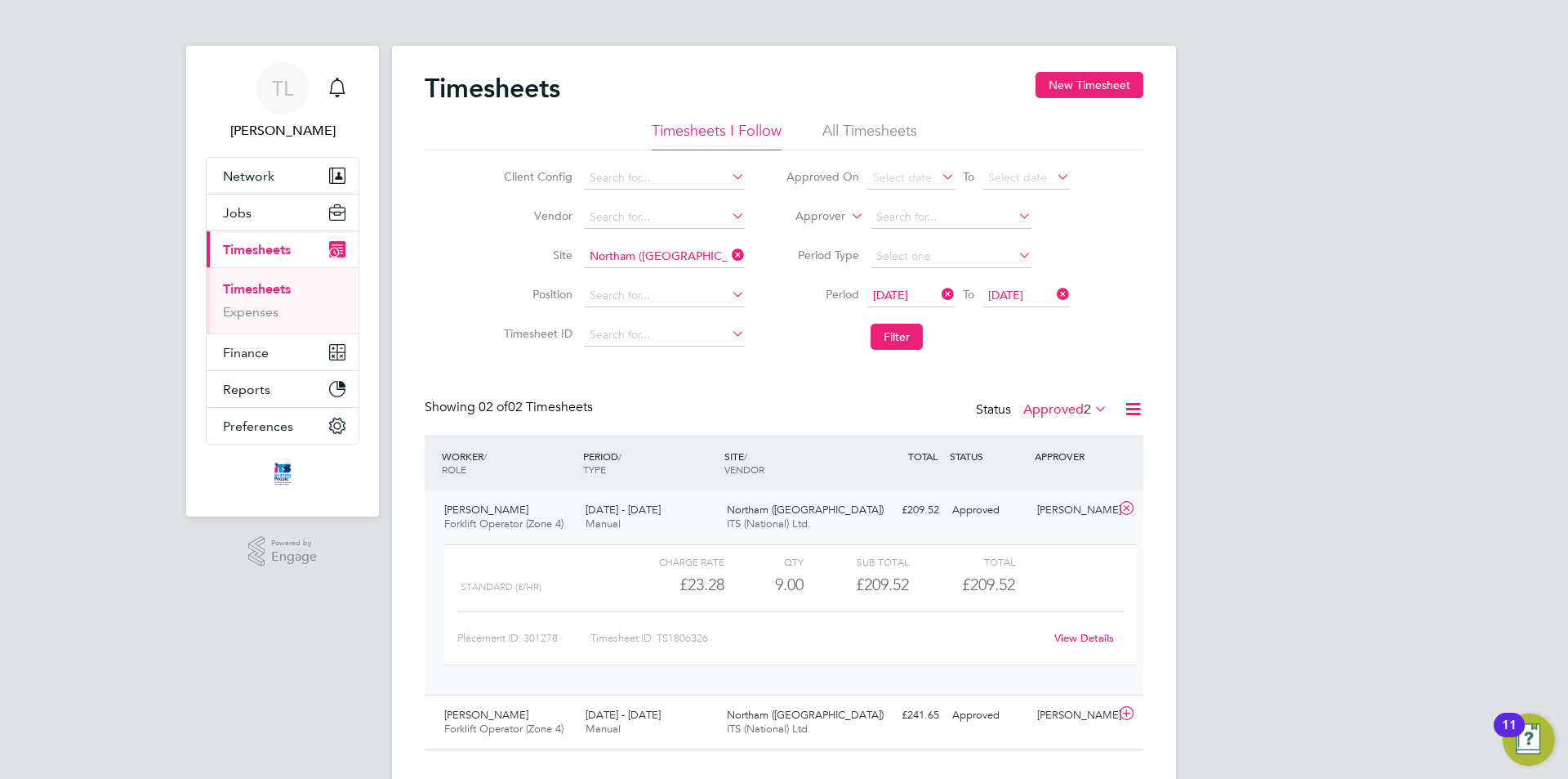
click at [1082, 639] on link "View Details" at bounding box center [1084, 638] width 60 height 14
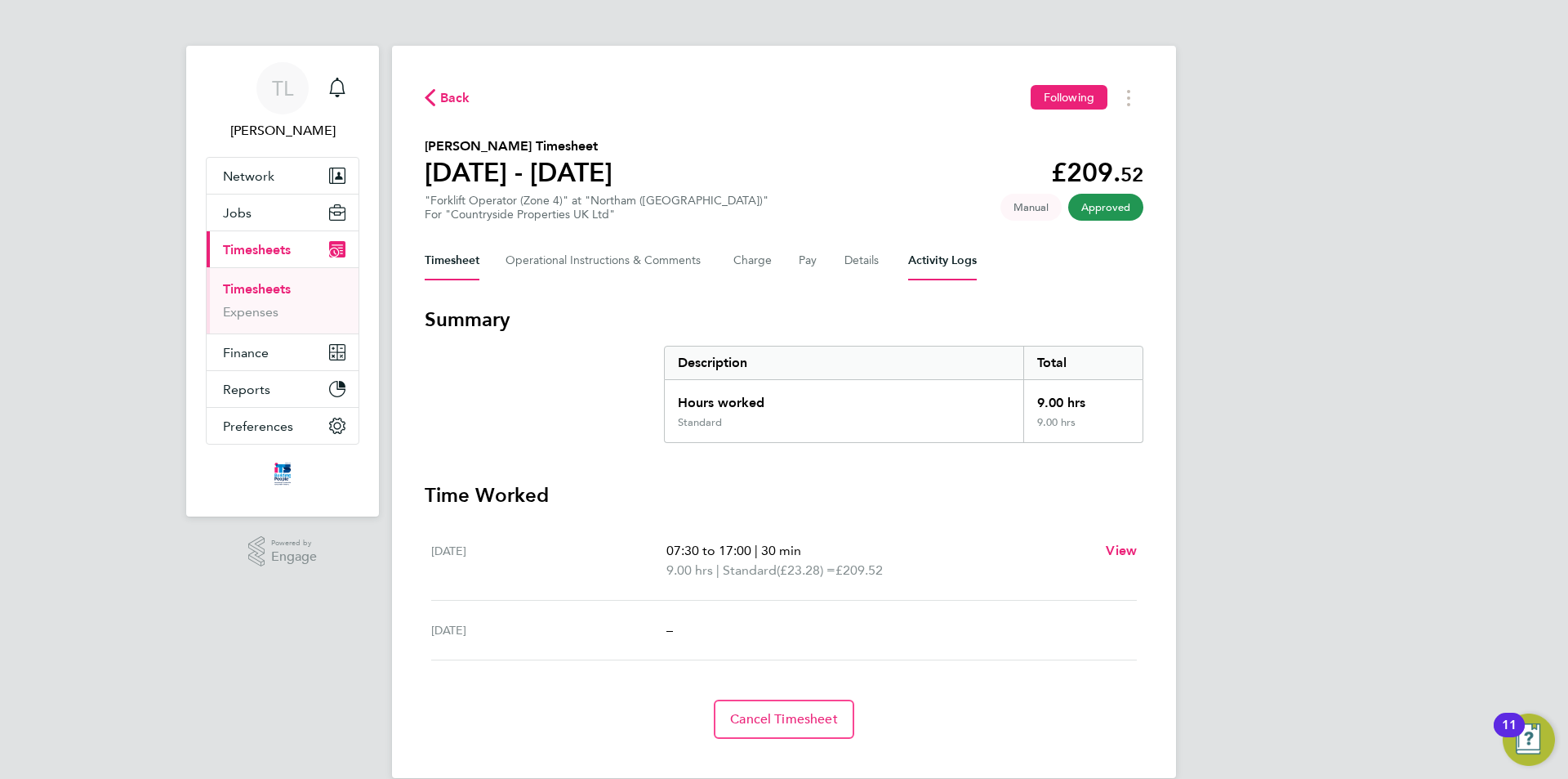
click at [926, 264] on Logs-tab "Activity Logs" at bounding box center [943, 261] width 69 height 39
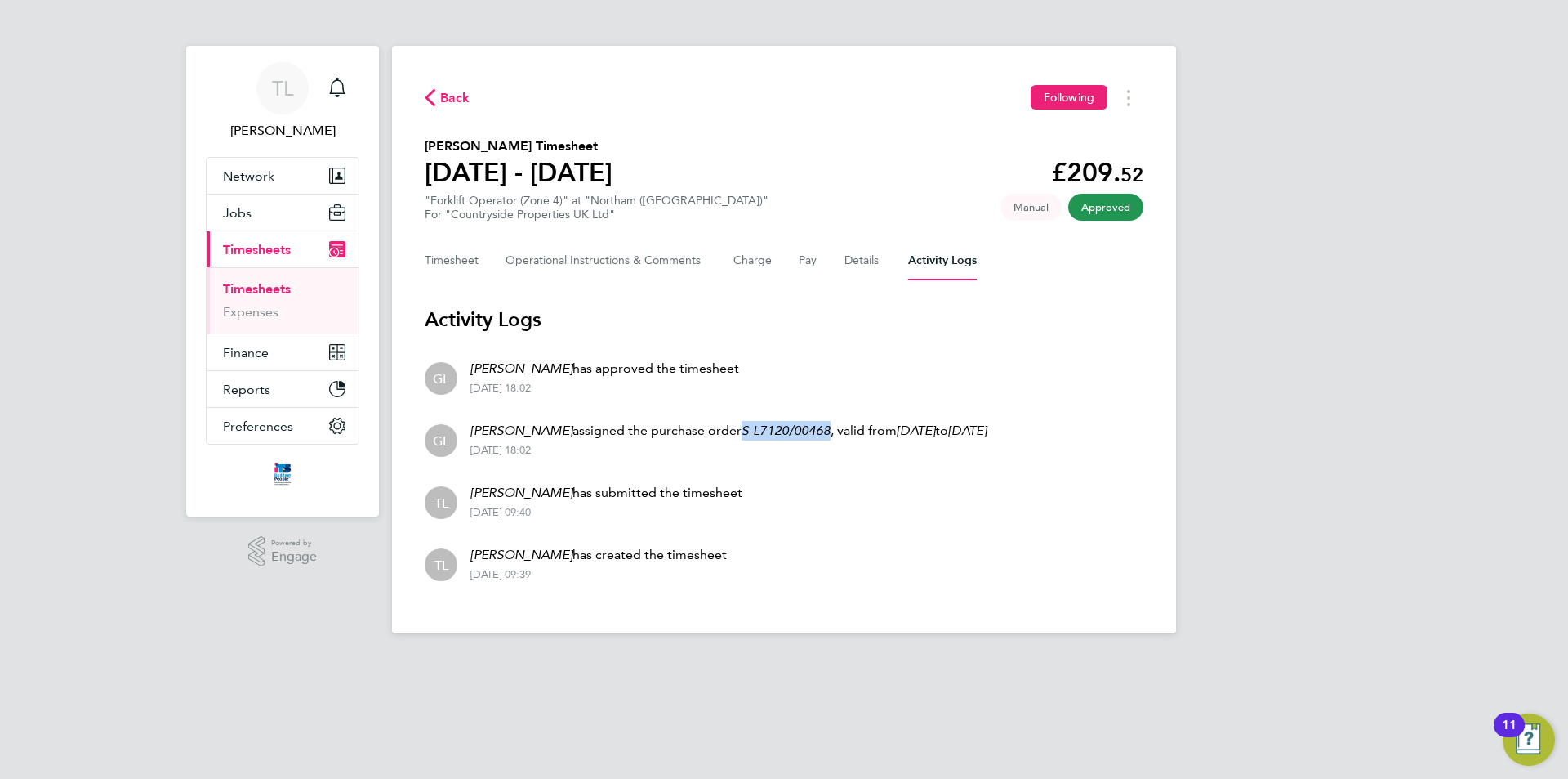
drag, startPoint x: 703, startPoint y: 430, endPoint x: 789, endPoint y: 430, distance: 86.0
click at [789, 430] on em "S-L7120/00468" at bounding box center [786, 430] width 89 height 16
copy em "S-L7120/00468"
click at [442, 249] on button "Timesheet" at bounding box center [452, 261] width 55 height 39
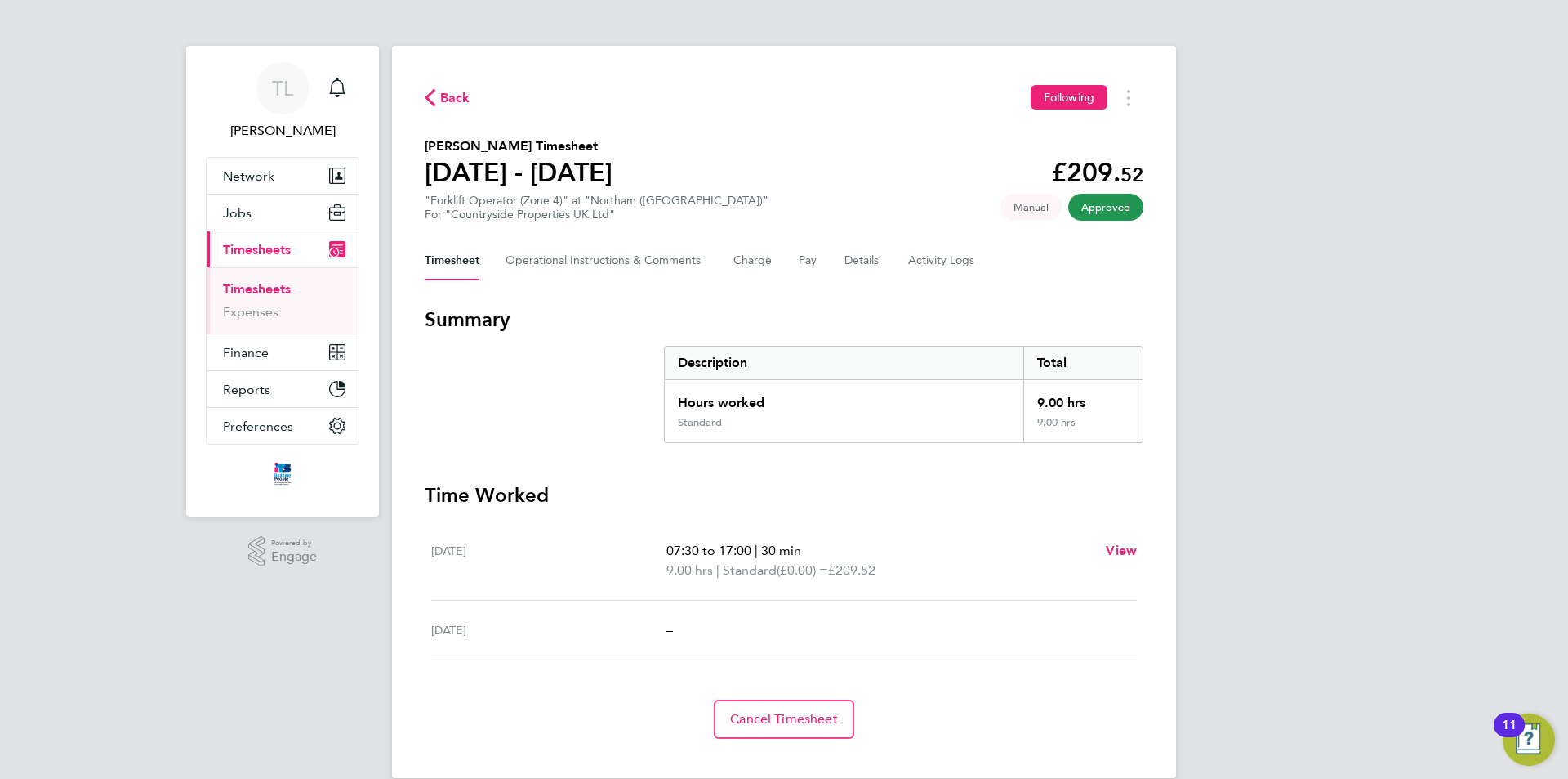
click at [439, 102] on span "Back" at bounding box center [448, 97] width 46 height 16
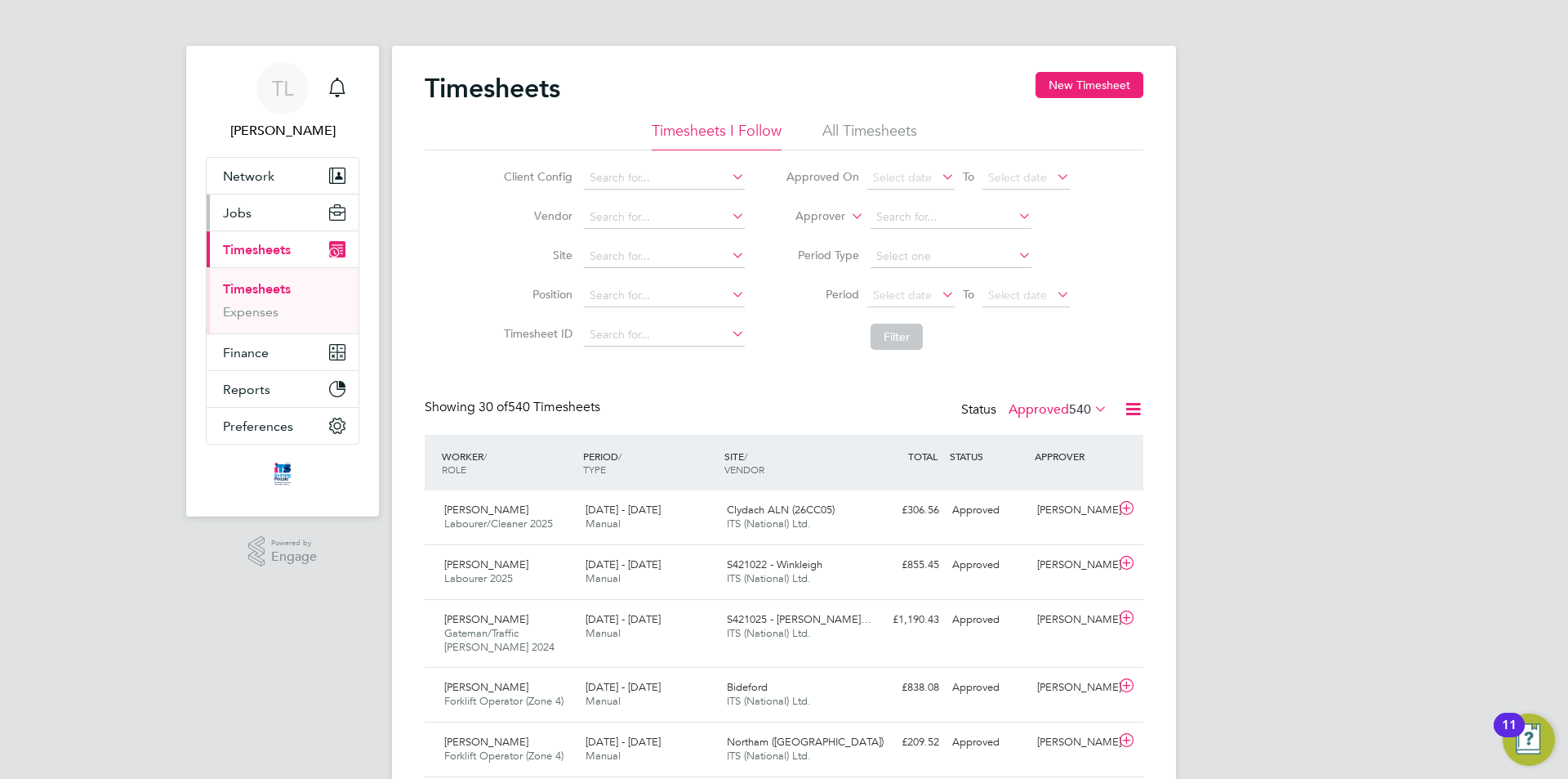
click at [236, 205] on span "Jobs" at bounding box center [237, 213] width 28 height 16
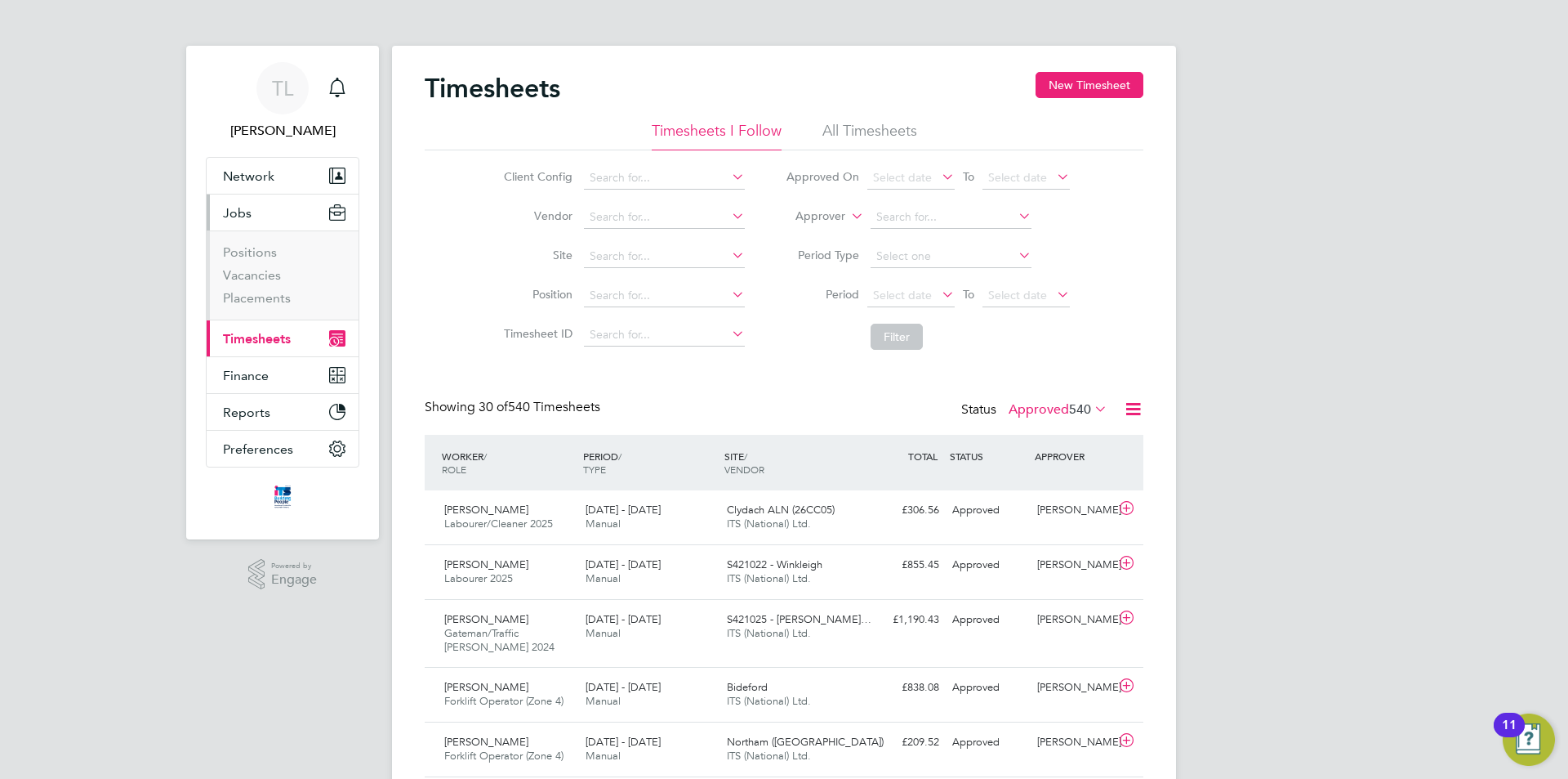
click at [255, 338] on span "Timesheets" at bounding box center [257, 339] width 68 height 16
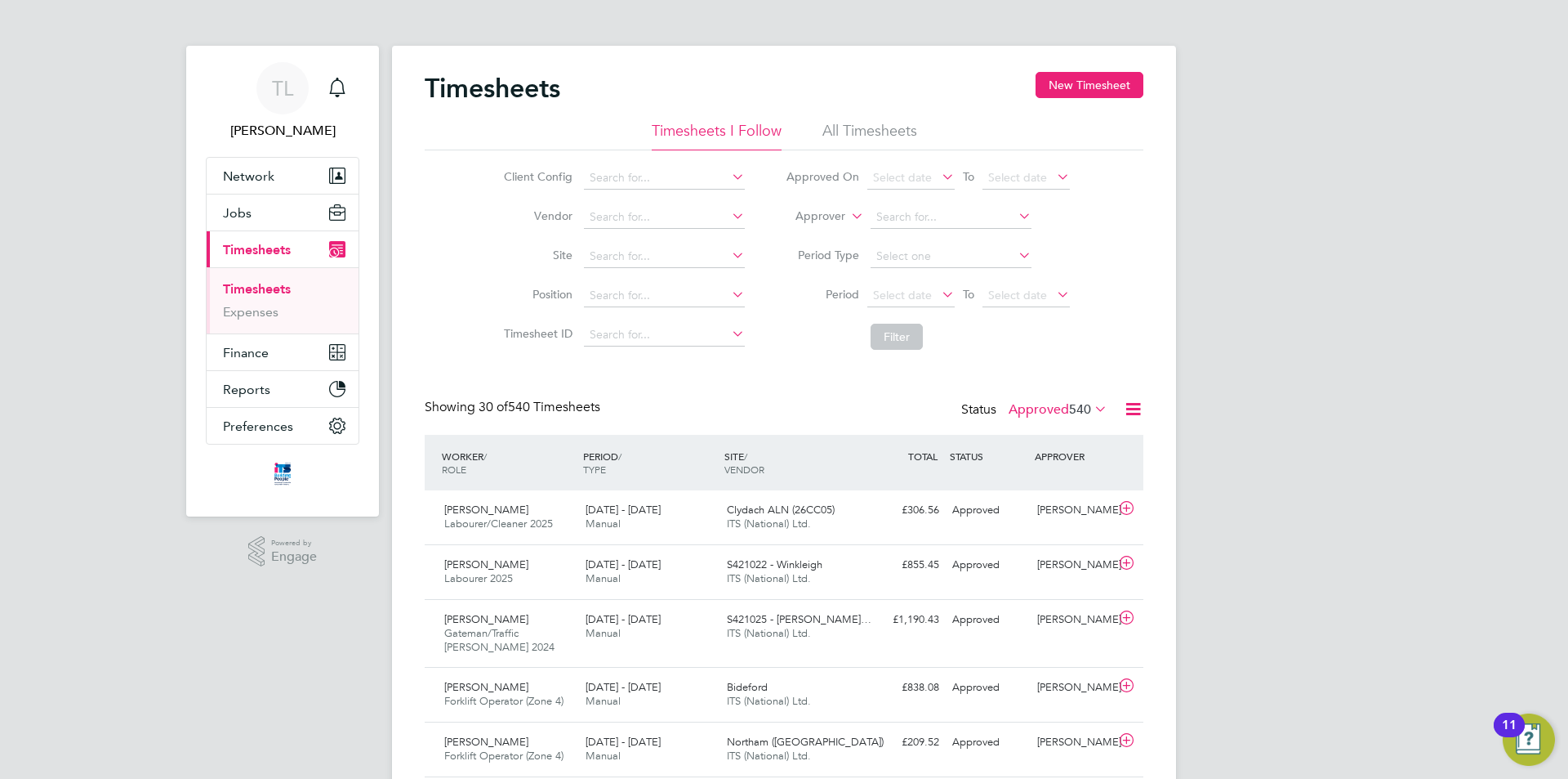
click at [284, 286] on link "Timesheets" at bounding box center [257, 289] width 68 height 16
click at [636, 256] on input at bounding box center [664, 257] width 161 height 23
click at [637, 268] on li "S421025 - Ruby Meadow, North Road, Hols worthy" at bounding box center [707, 278] width 249 height 22
type input "S421025 - Ruby Meadow, North Road, Holsworthy"
click at [925, 299] on span "Select date" at bounding box center [902, 295] width 59 height 15
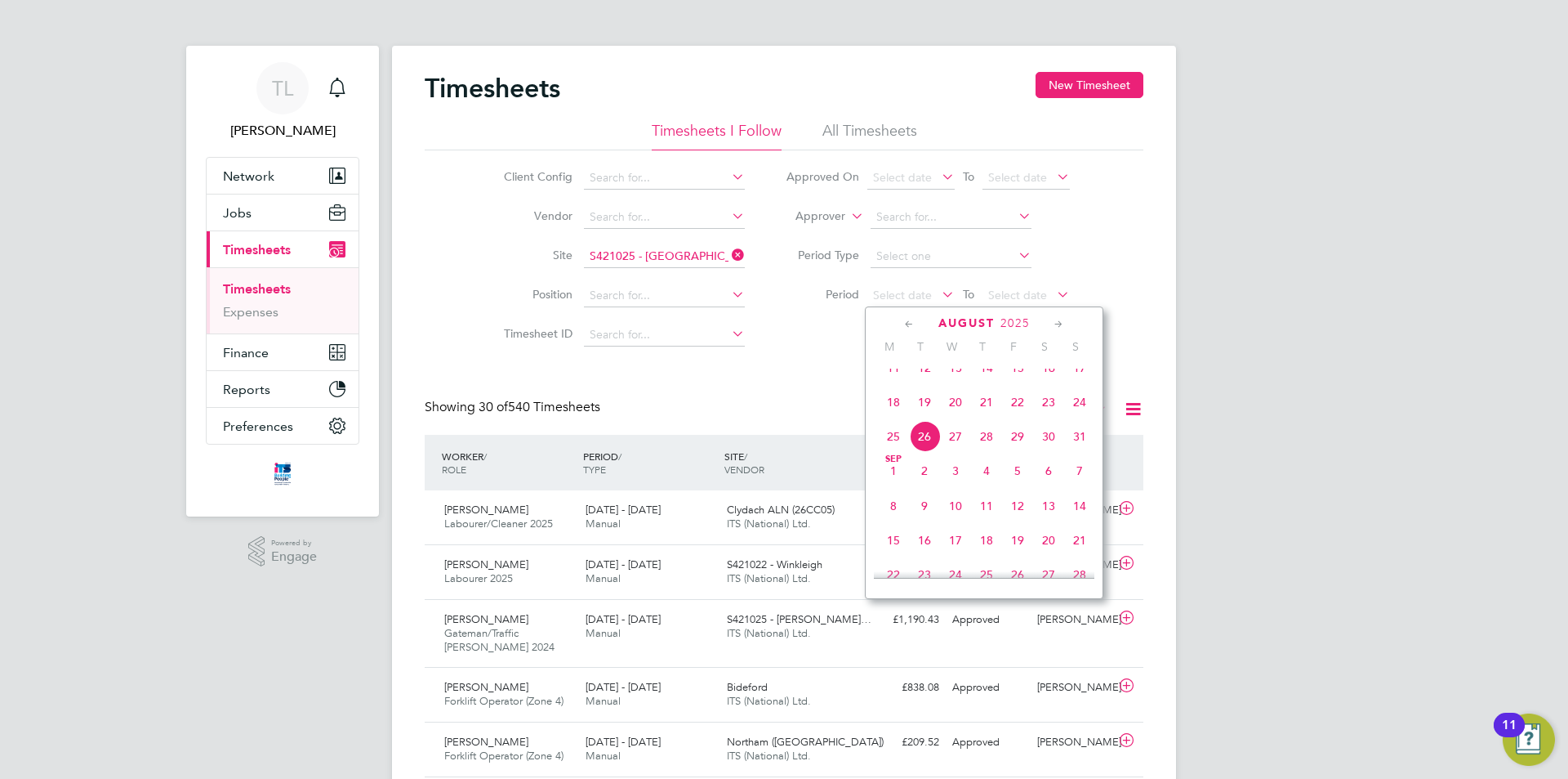
click at [1045, 382] on span "16" at bounding box center [1048, 367] width 31 height 31
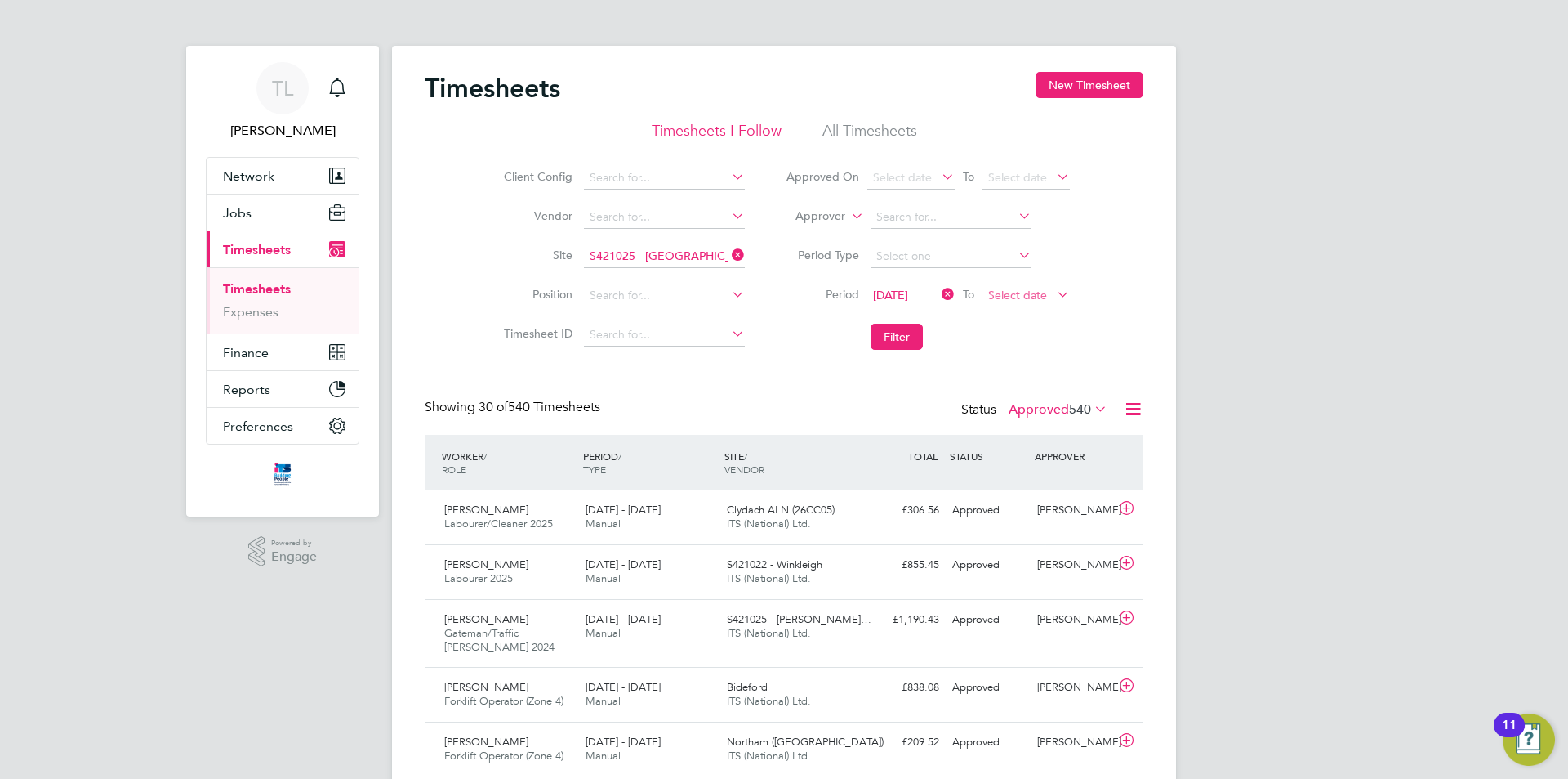
click at [1052, 289] on span "Select date" at bounding box center [1026, 296] width 87 height 22
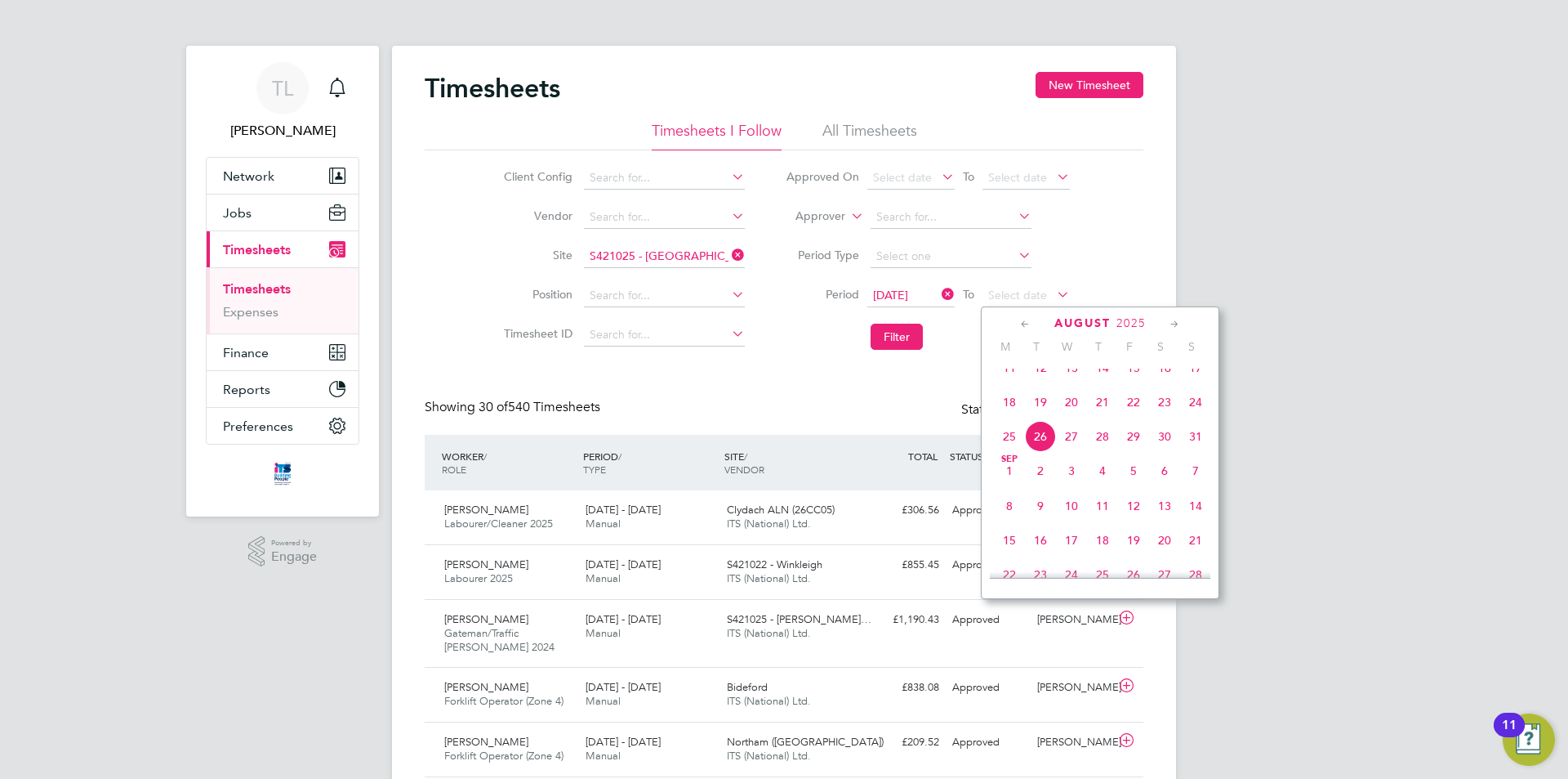
click at [1135, 408] on span "22" at bounding box center [1133, 402] width 31 height 31
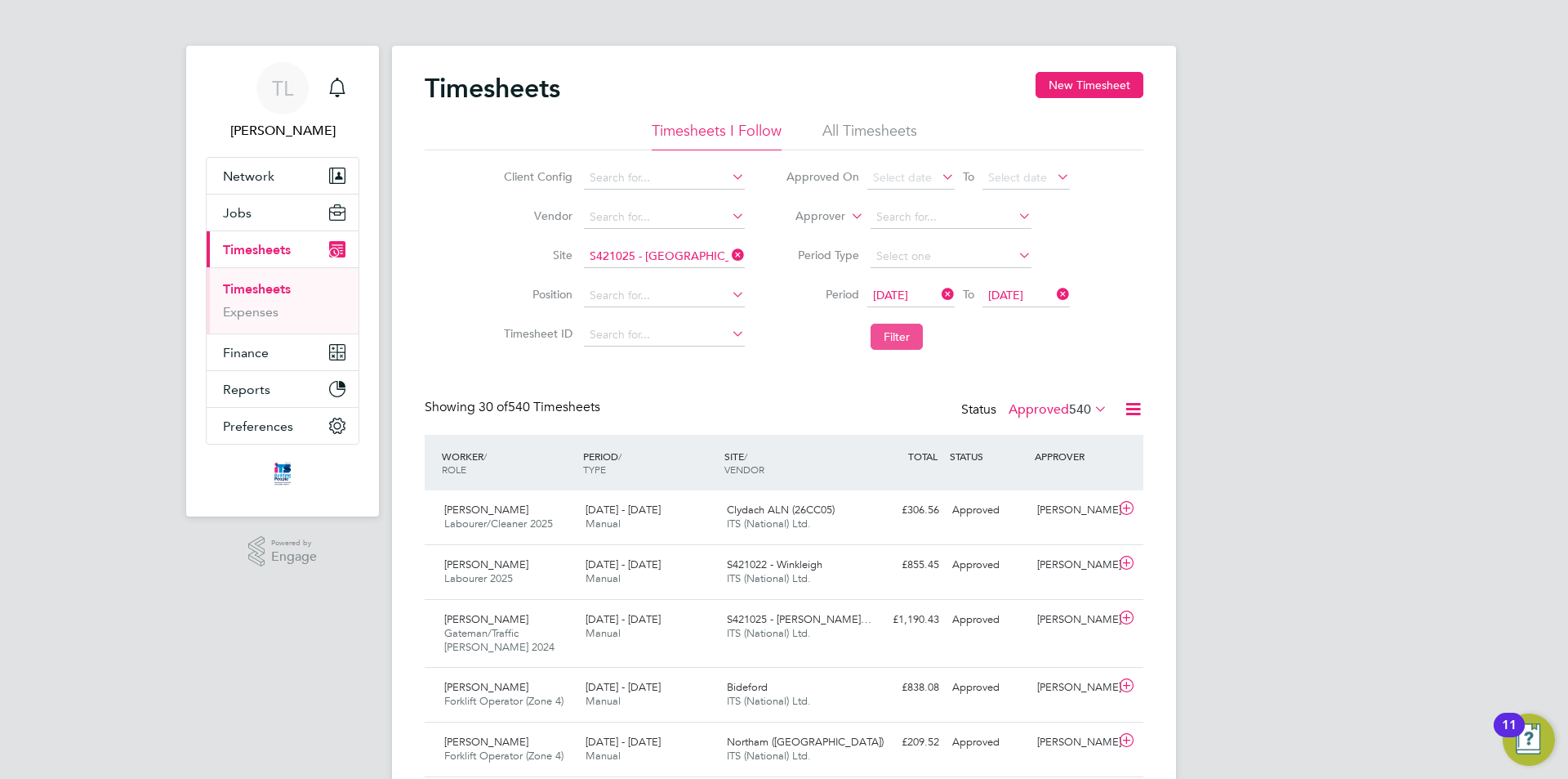
click at [900, 327] on button "Filter" at bounding box center [896, 337] width 52 height 26
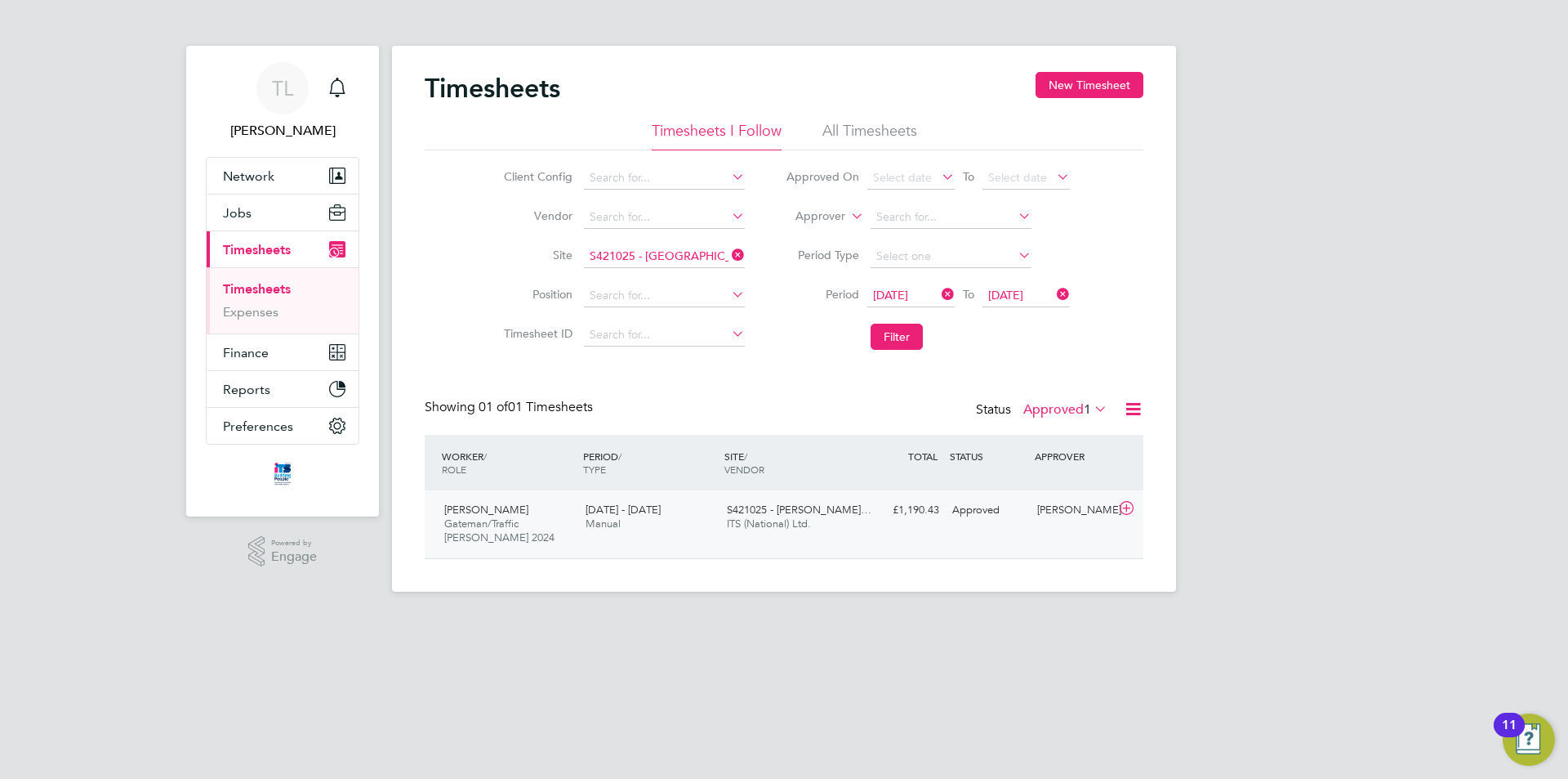
click at [761, 513] on span "S421025 - Ruby Meado…" at bounding box center [799, 510] width 145 height 14
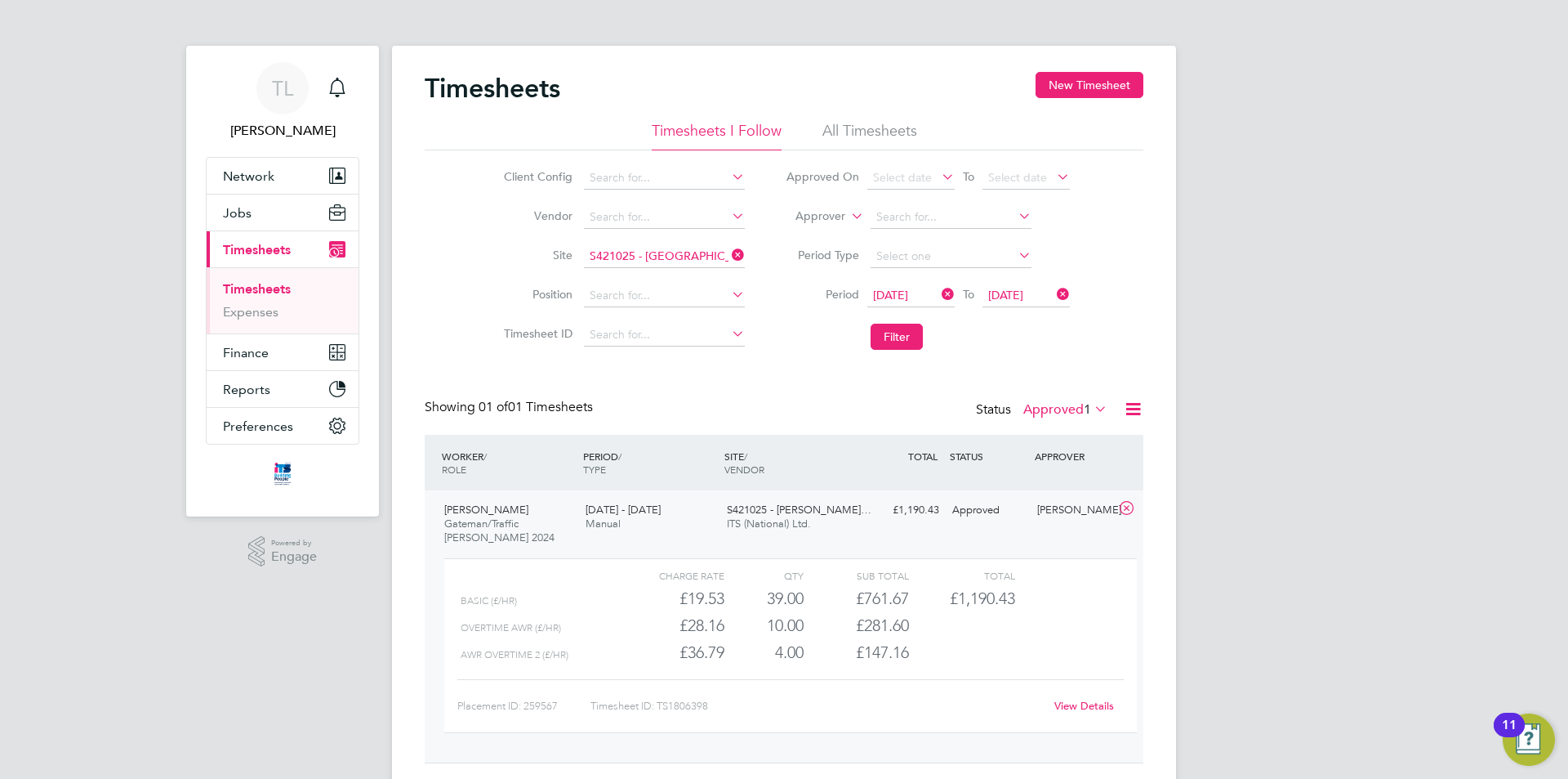
click at [1083, 707] on link "View Details" at bounding box center [1084, 706] width 60 height 14
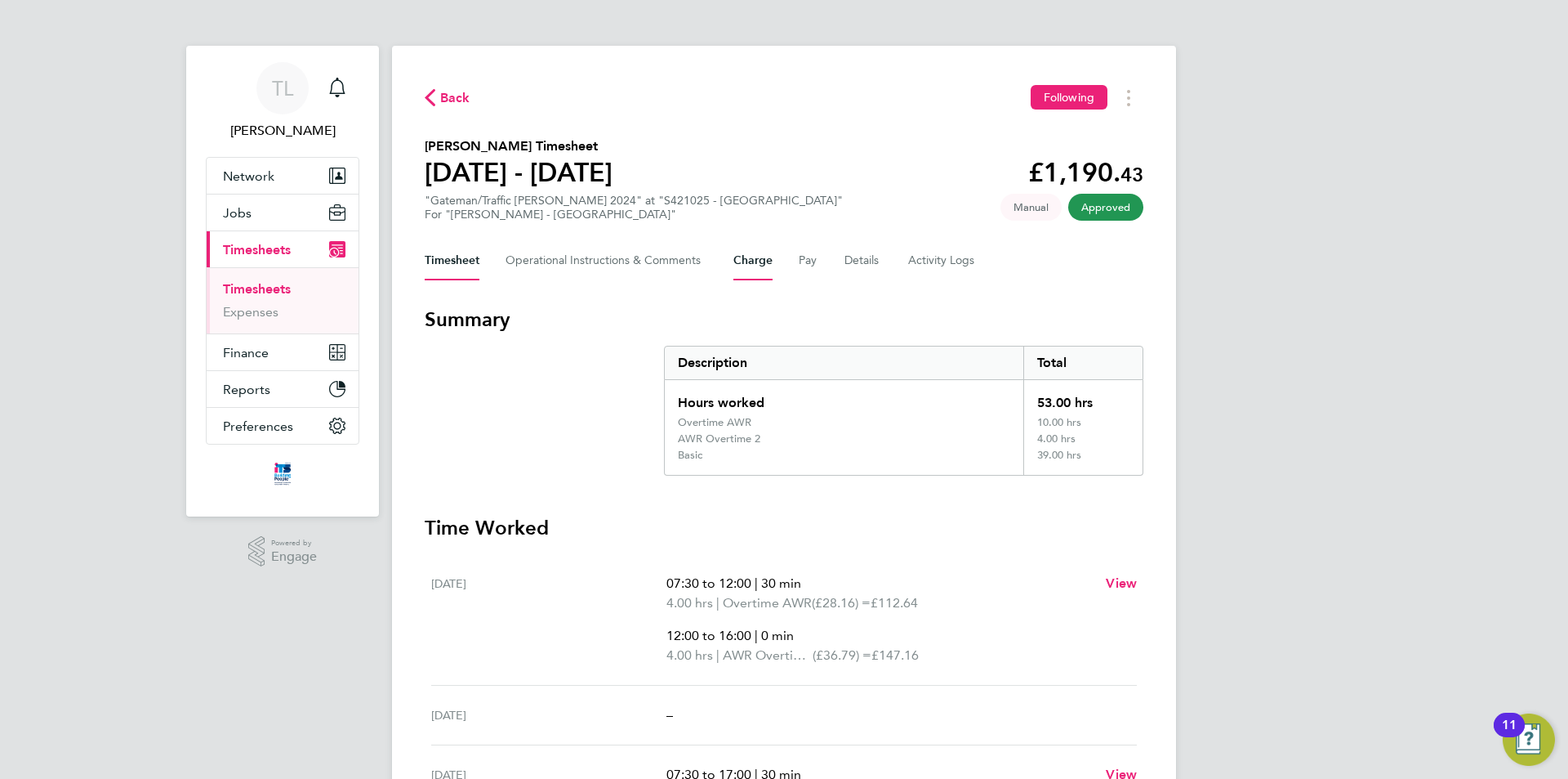
click at [765, 272] on button "Charge" at bounding box center [753, 261] width 39 height 39
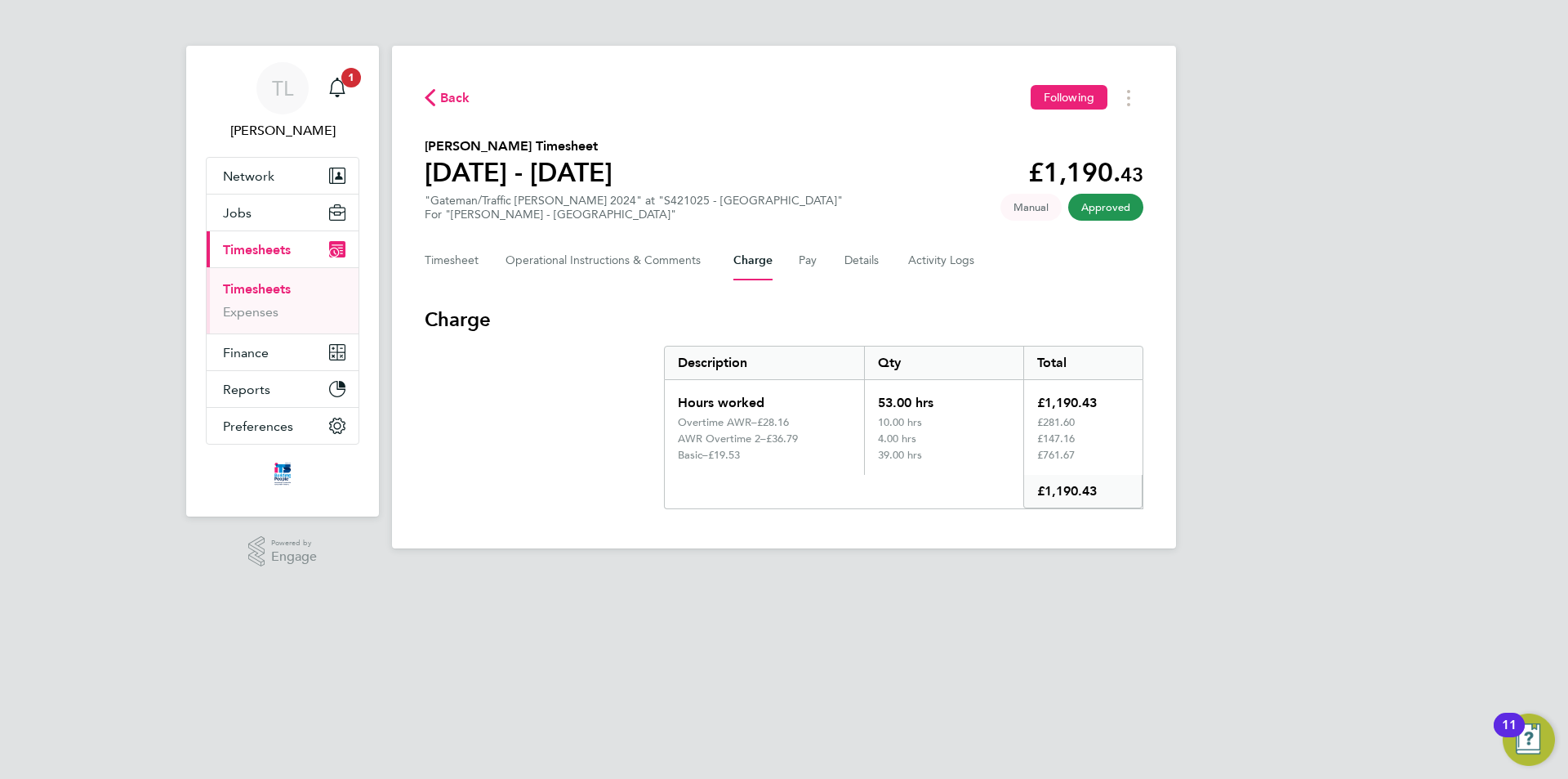
click at [796, 255] on div "Timesheet Operational Instructions & Comments Charge Pay Details Activity Logs" at bounding box center [784, 261] width 719 height 39
click at [803, 265] on button "Pay" at bounding box center [809, 261] width 19 height 39
click at [452, 93] on span "Back" at bounding box center [456, 98] width 30 height 19
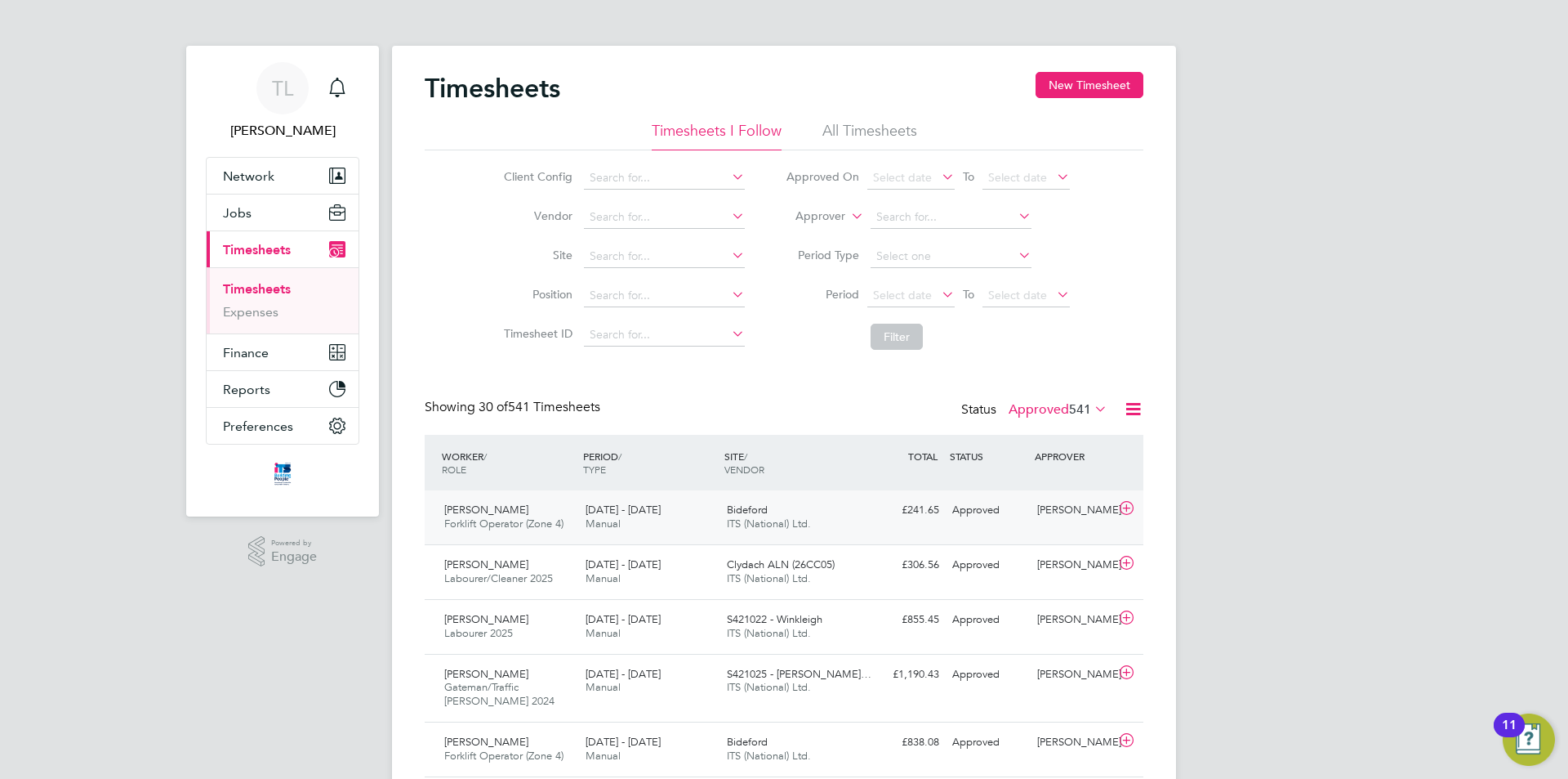
click at [1037, 526] on div "John Mew Forklift Operator (Zone 4) 18 - 24 Aug 2025 18 - 24 Aug 2025 Manual Bi…" at bounding box center [784, 517] width 719 height 54
